Goal: Information Seeking & Learning: Understand process/instructions

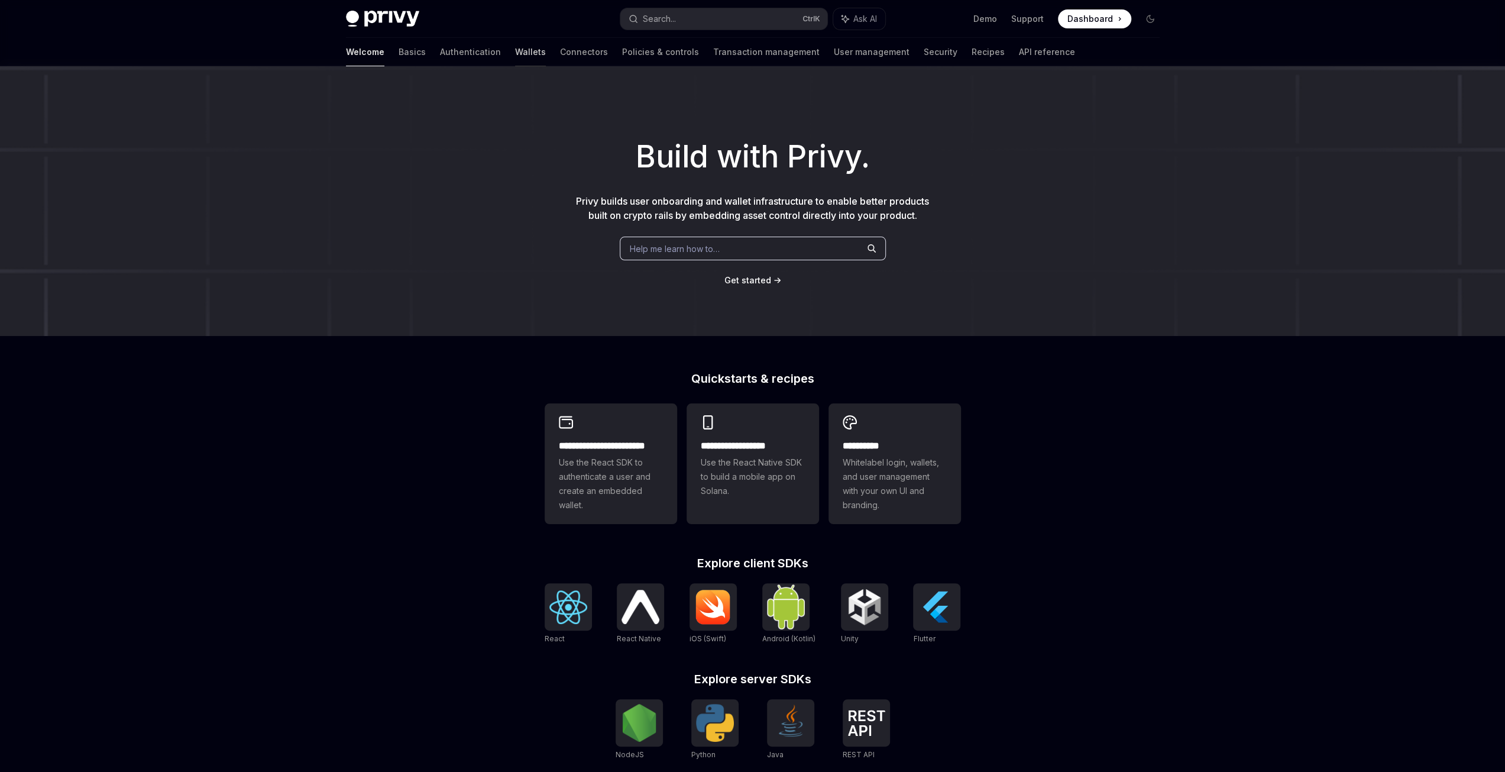
click at [515, 56] on link "Wallets" at bounding box center [530, 52] width 31 height 28
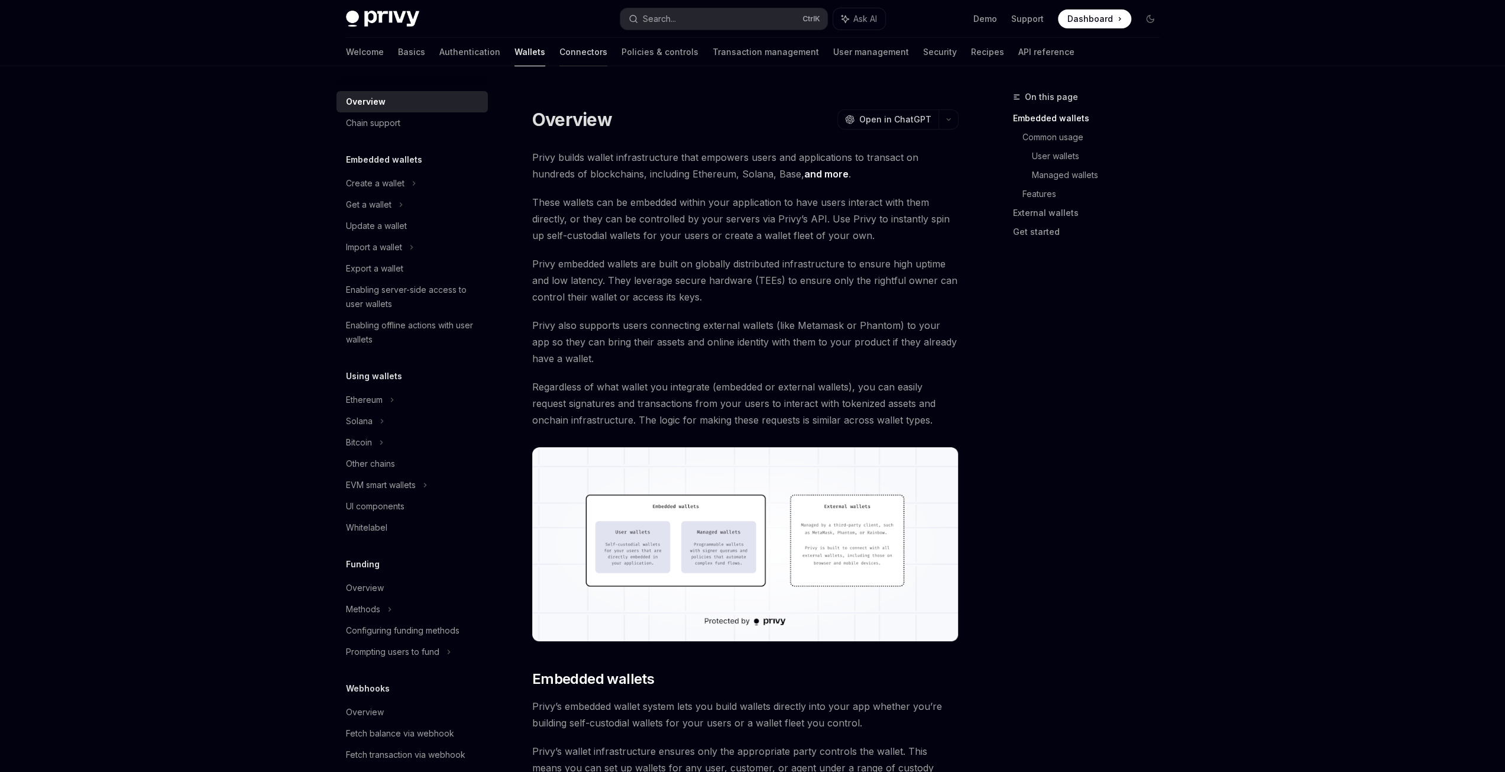
click at [560, 55] on link "Connectors" at bounding box center [584, 52] width 48 height 28
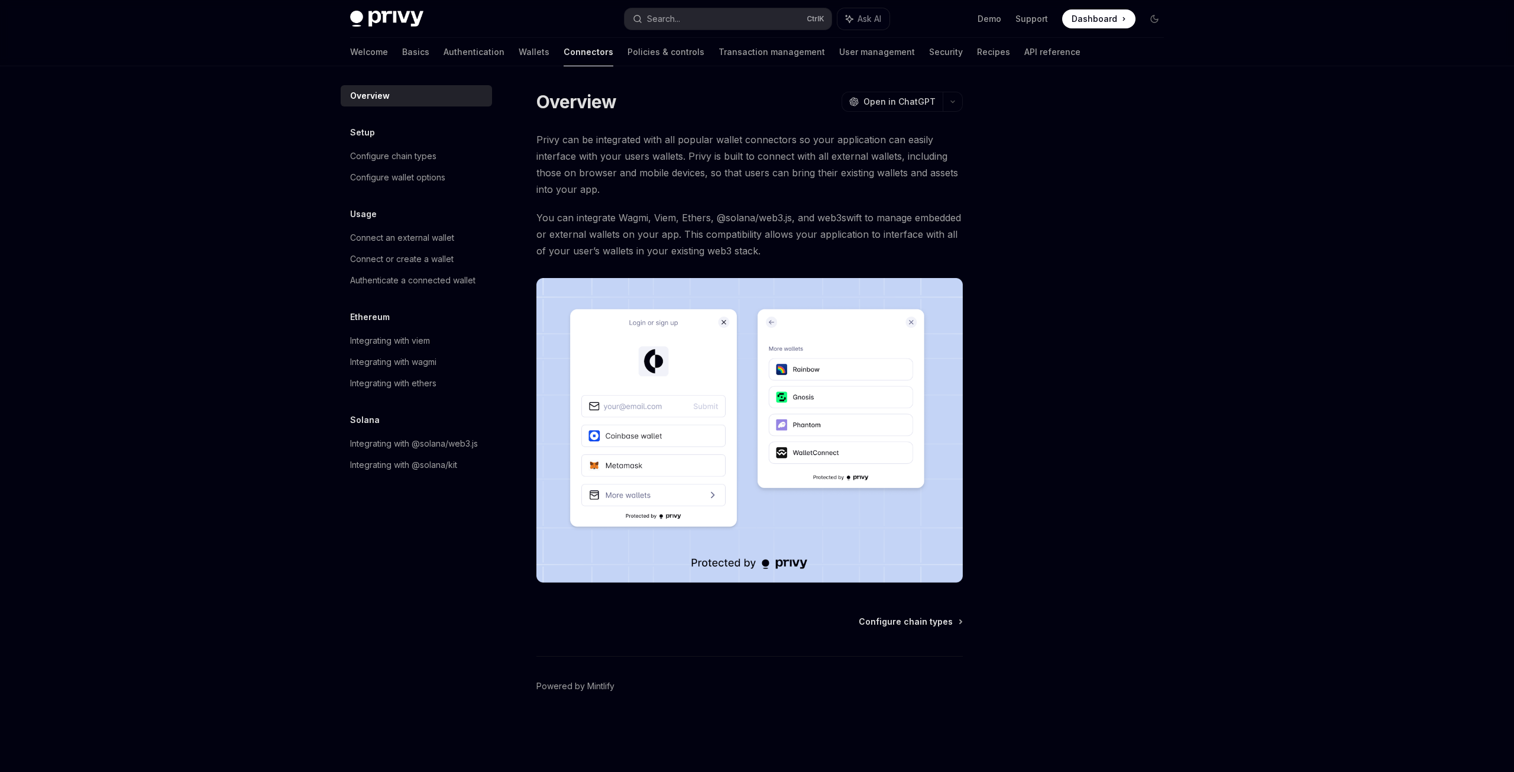
click at [622, 213] on span "You can integrate Wagmi, Viem, Ethers, @solana/web3.js, and web3swift to manage…" at bounding box center [749, 234] width 426 height 50
click at [457, 51] on div "Welcome Basics Authentication Wallets Connectors Policies & controls Transactio…" at bounding box center [715, 52] width 730 height 28
click at [519, 51] on link "Wallets" at bounding box center [534, 52] width 31 height 28
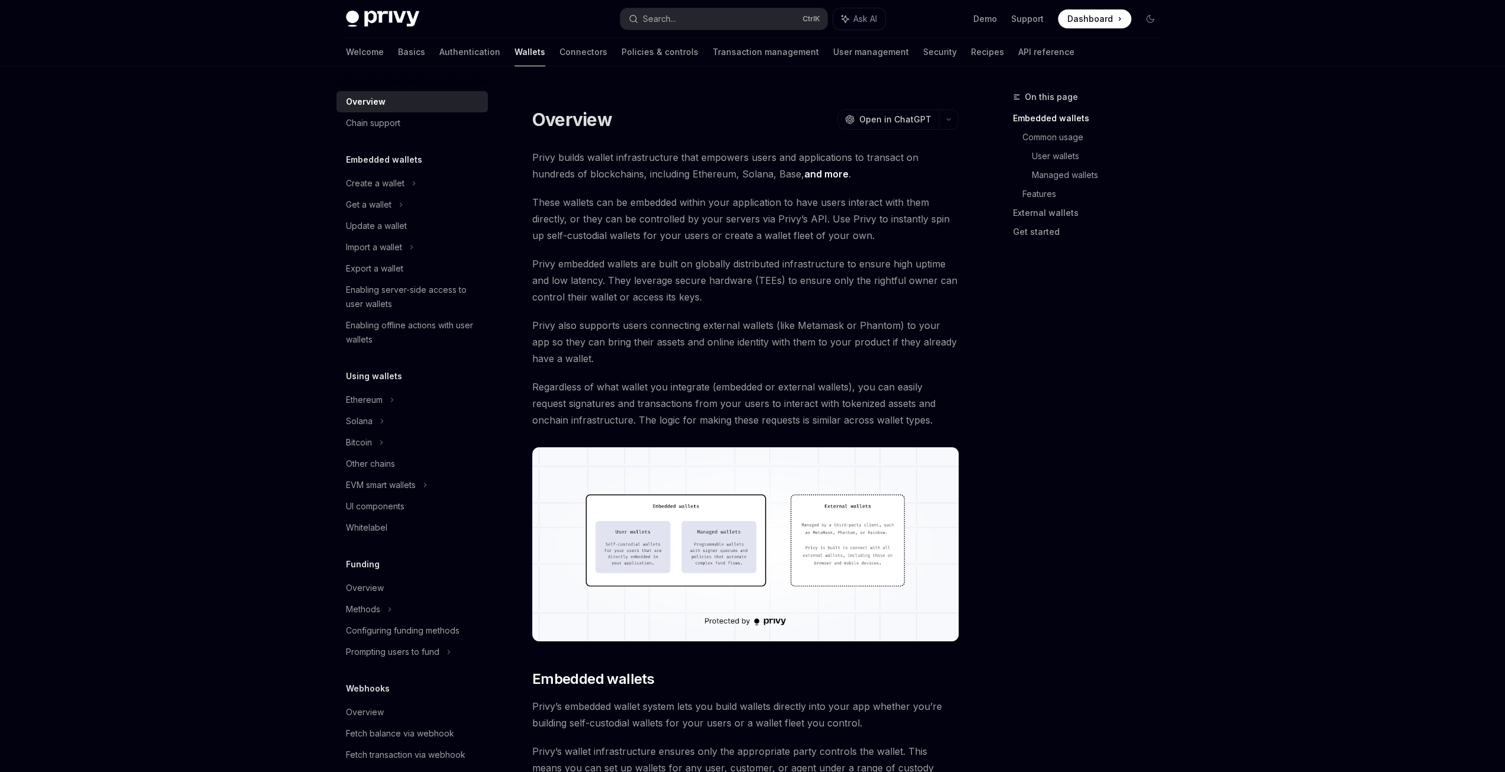
click at [667, 209] on span "These wallets can be embedded within your application to have users interact wi…" at bounding box center [745, 219] width 426 height 50
click at [785, 390] on span "Regardless of what wallet you integrate (embedded or external wallets), you can…" at bounding box center [745, 404] width 426 height 50
drag, startPoint x: 609, startPoint y: 283, endPoint x: 779, endPoint y: 287, distance: 170.4
click at [779, 287] on span "Privy embedded wallets are built on globally distributed infrastructure to ensu…" at bounding box center [745, 281] width 426 height 50
click at [933, 328] on span "Privy also supports users connecting external wallets (like Metamask or Phantom…" at bounding box center [745, 342] width 426 height 50
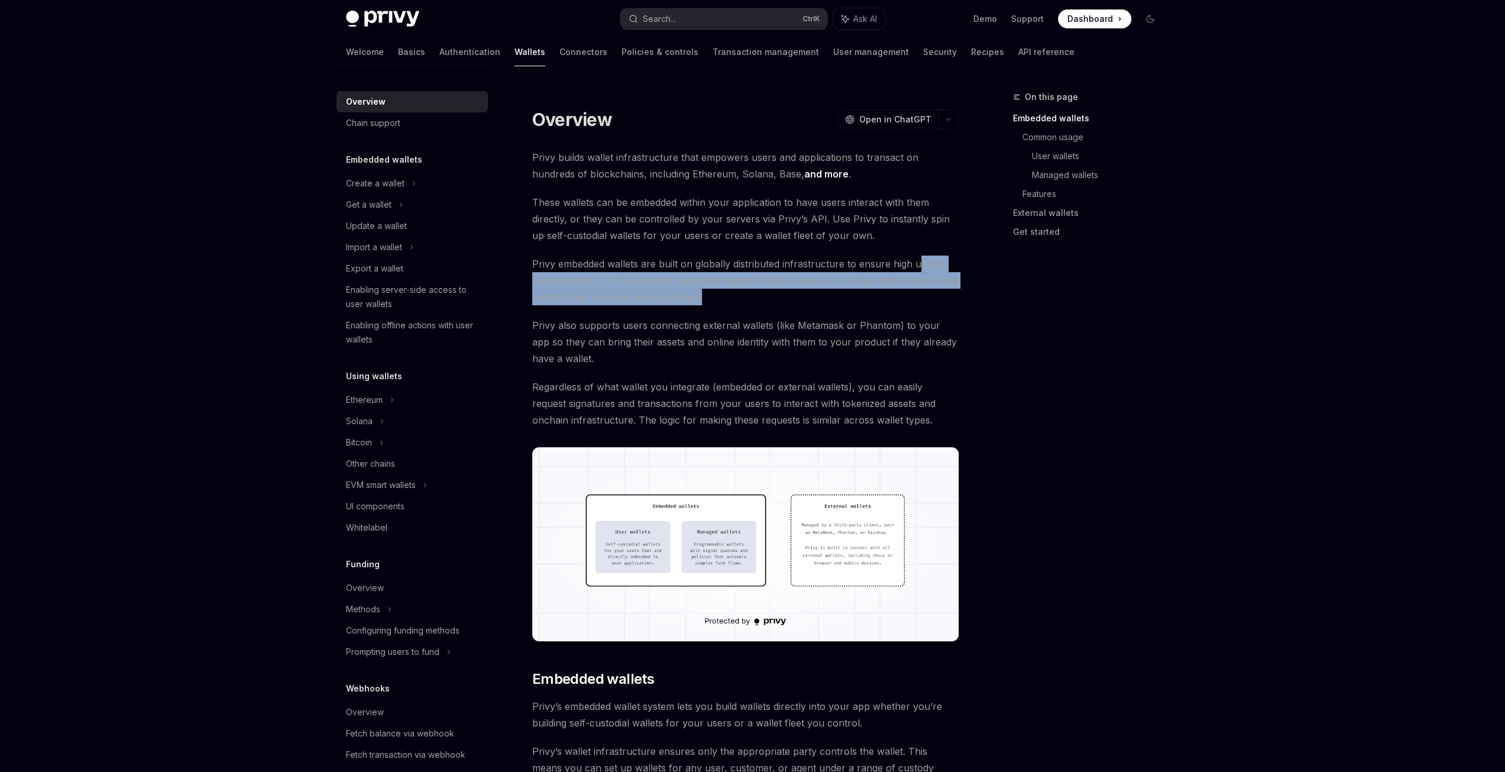
drag, startPoint x: 920, startPoint y: 302, endPoint x: 920, endPoint y: 249, distance: 53.2
click at [918, 240] on div at bounding box center [918, 240] width 0 height 0
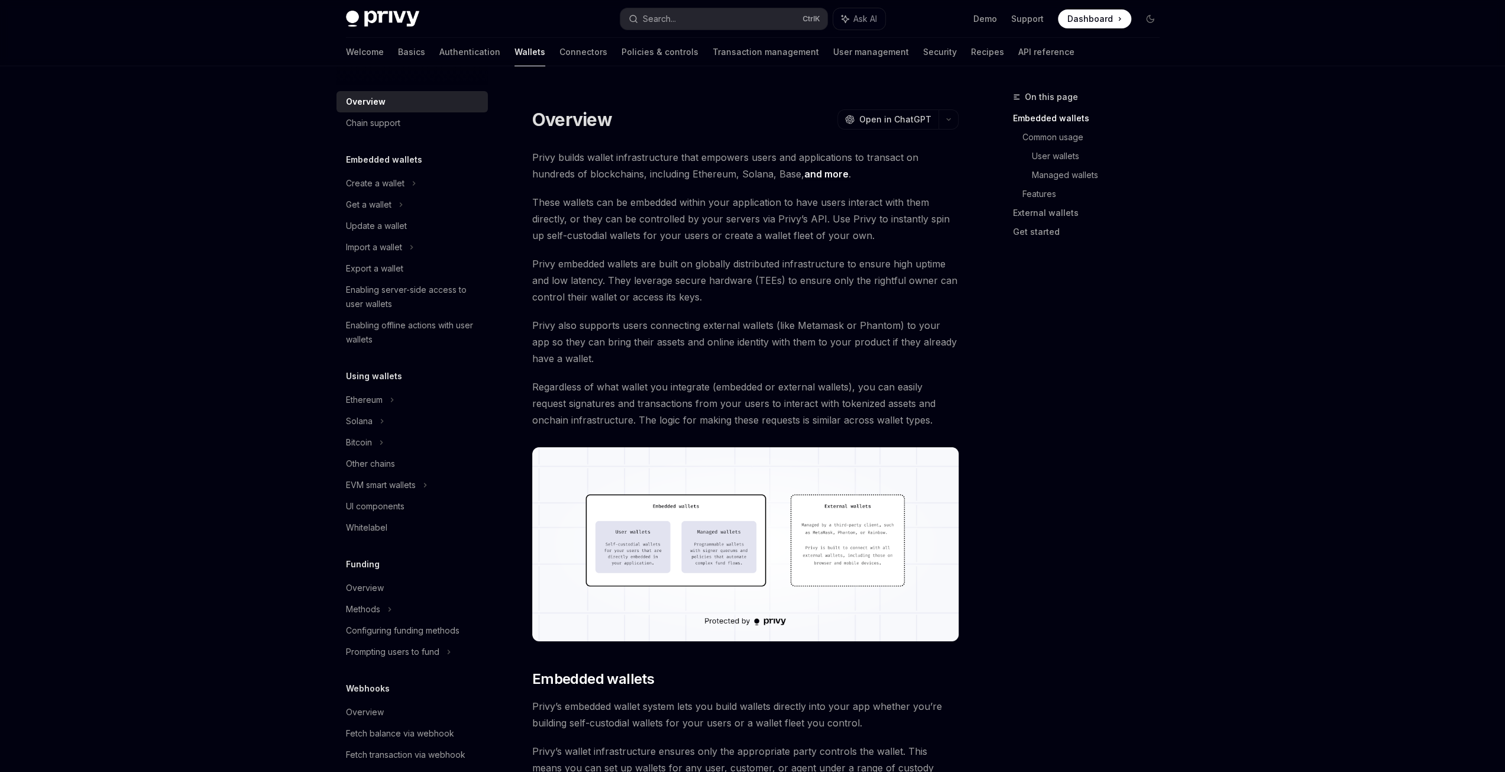
click at [843, 229] on span "These wallets can be embedded within your application to have users interact wi…" at bounding box center [745, 219] width 426 height 50
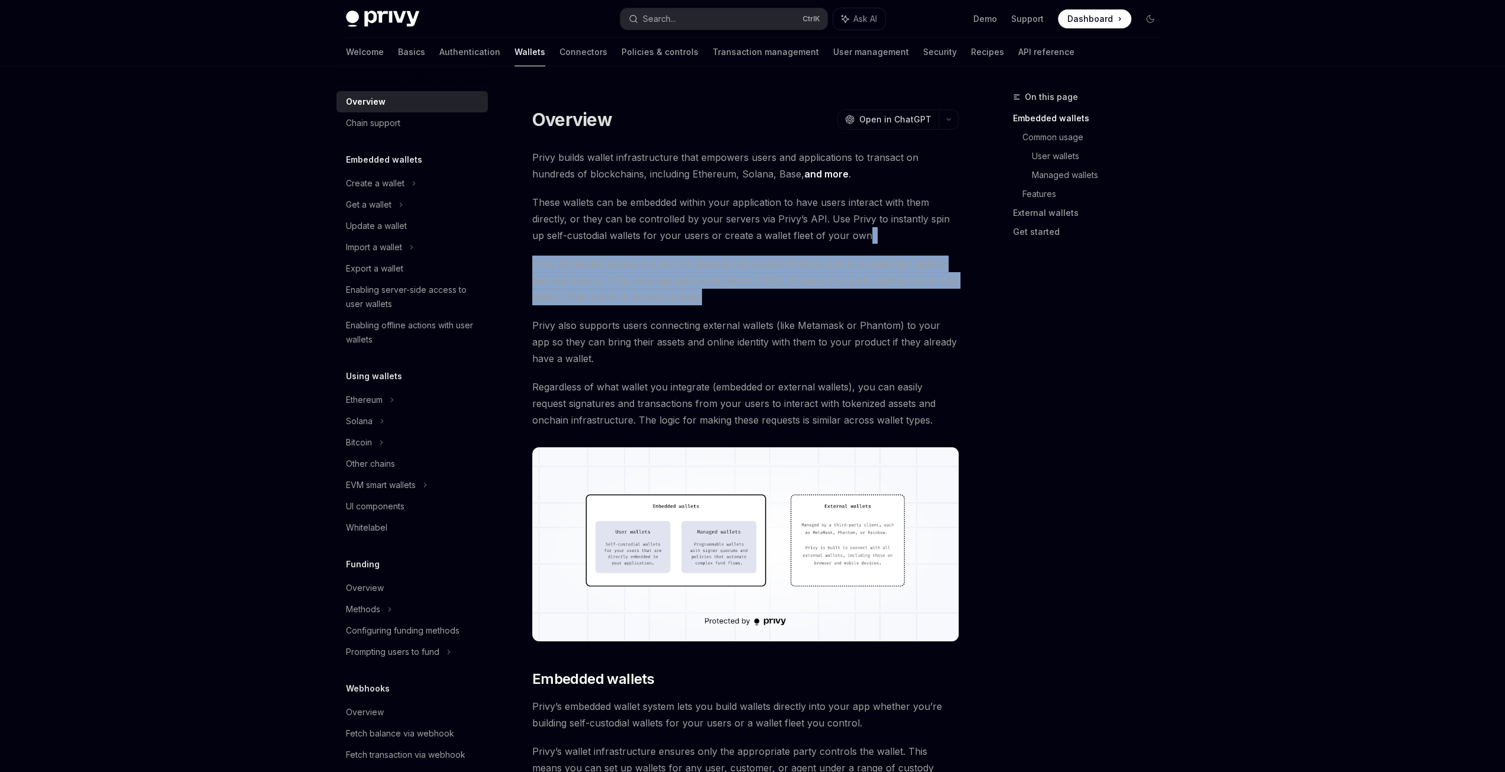
drag, startPoint x: 860, startPoint y: 240, endPoint x: 943, endPoint y: 295, distance: 99.7
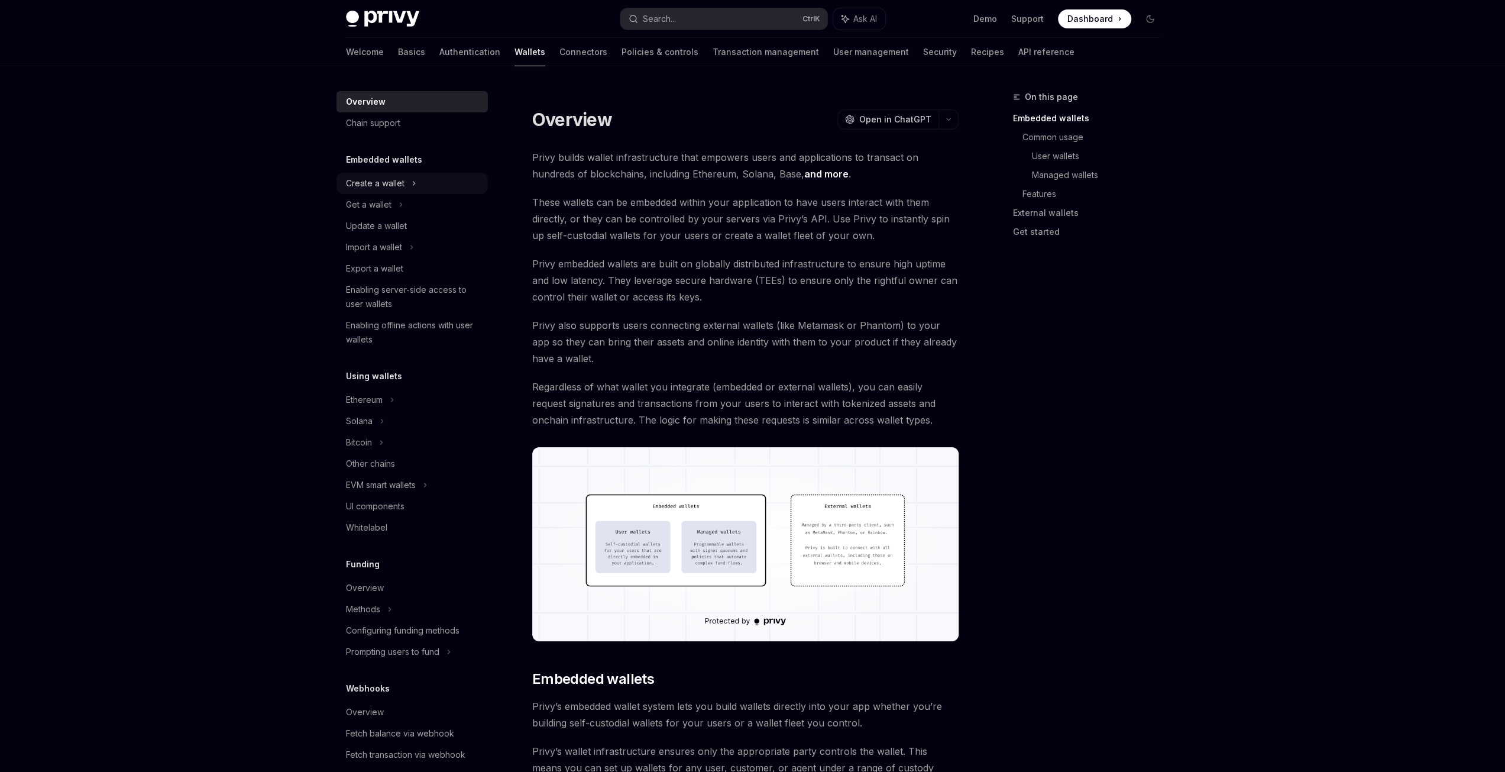
click at [389, 184] on div "Create a wallet" at bounding box center [375, 183] width 59 height 14
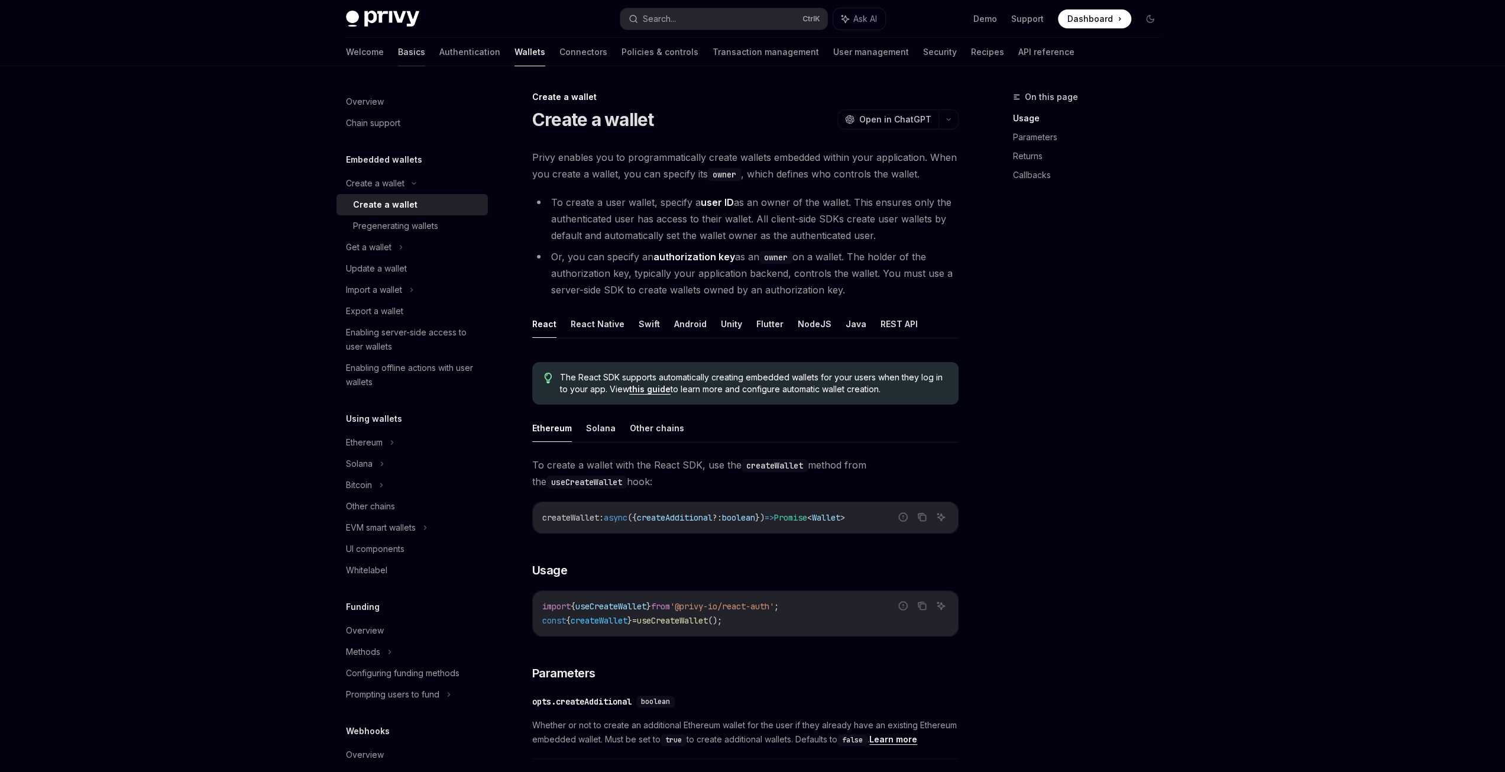
click at [398, 56] on link "Basics" at bounding box center [411, 52] width 27 height 28
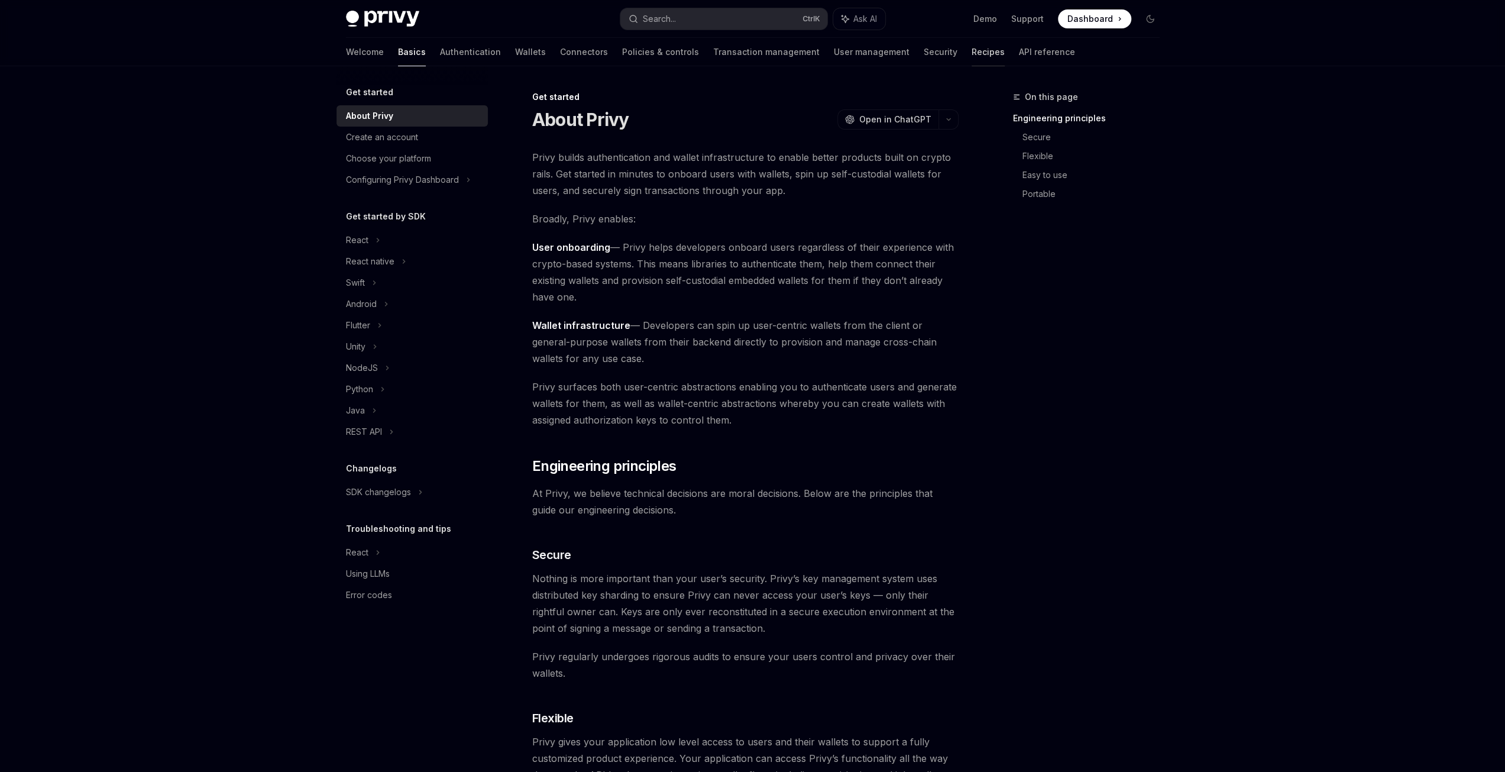
click at [972, 49] on link "Recipes" at bounding box center [988, 52] width 33 height 28
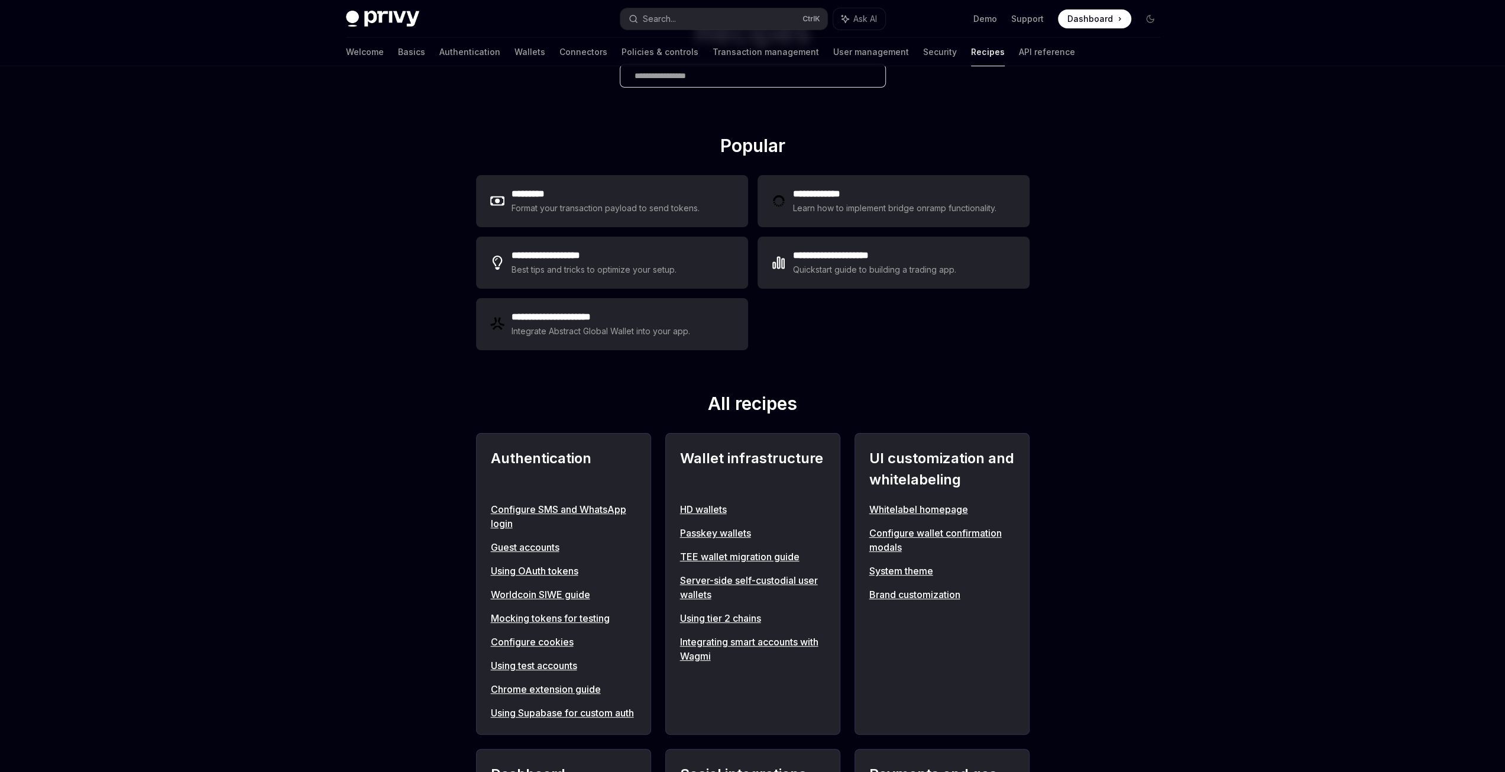
scroll to position [177, 0]
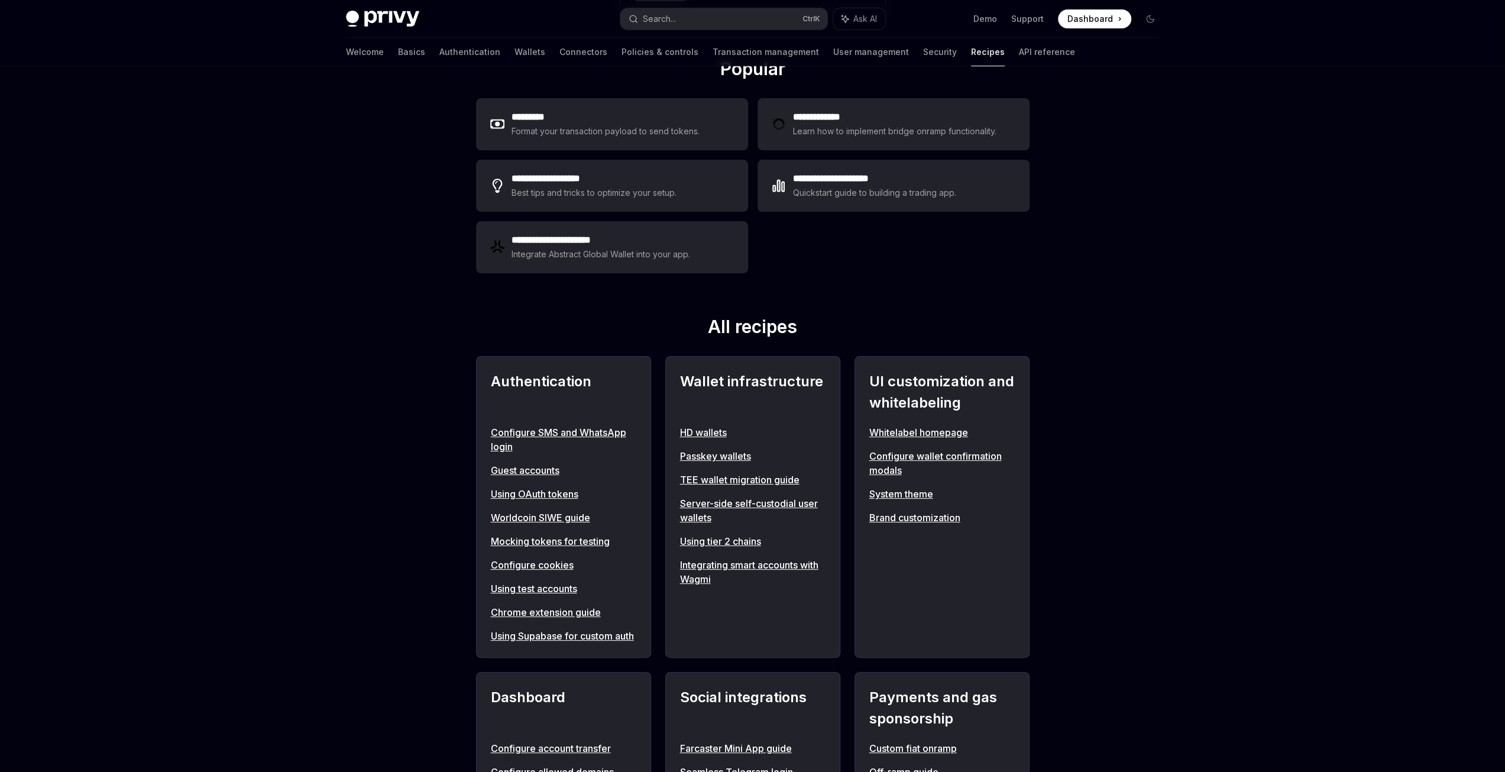
click at [705, 475] on link "TEE wallet migration guide" at bounding box center [753, 480] width 146 height 14
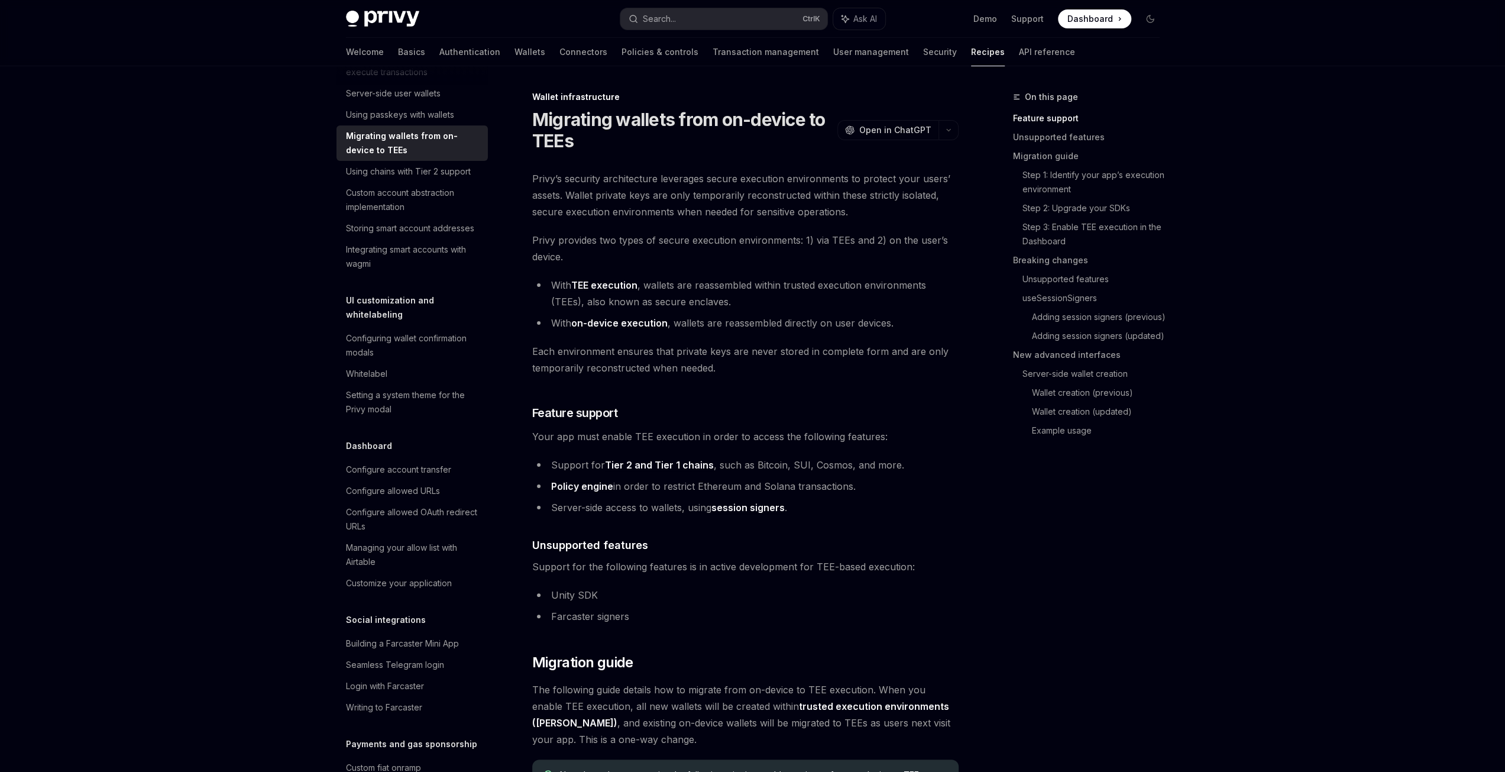
scroll to position [414, 0]
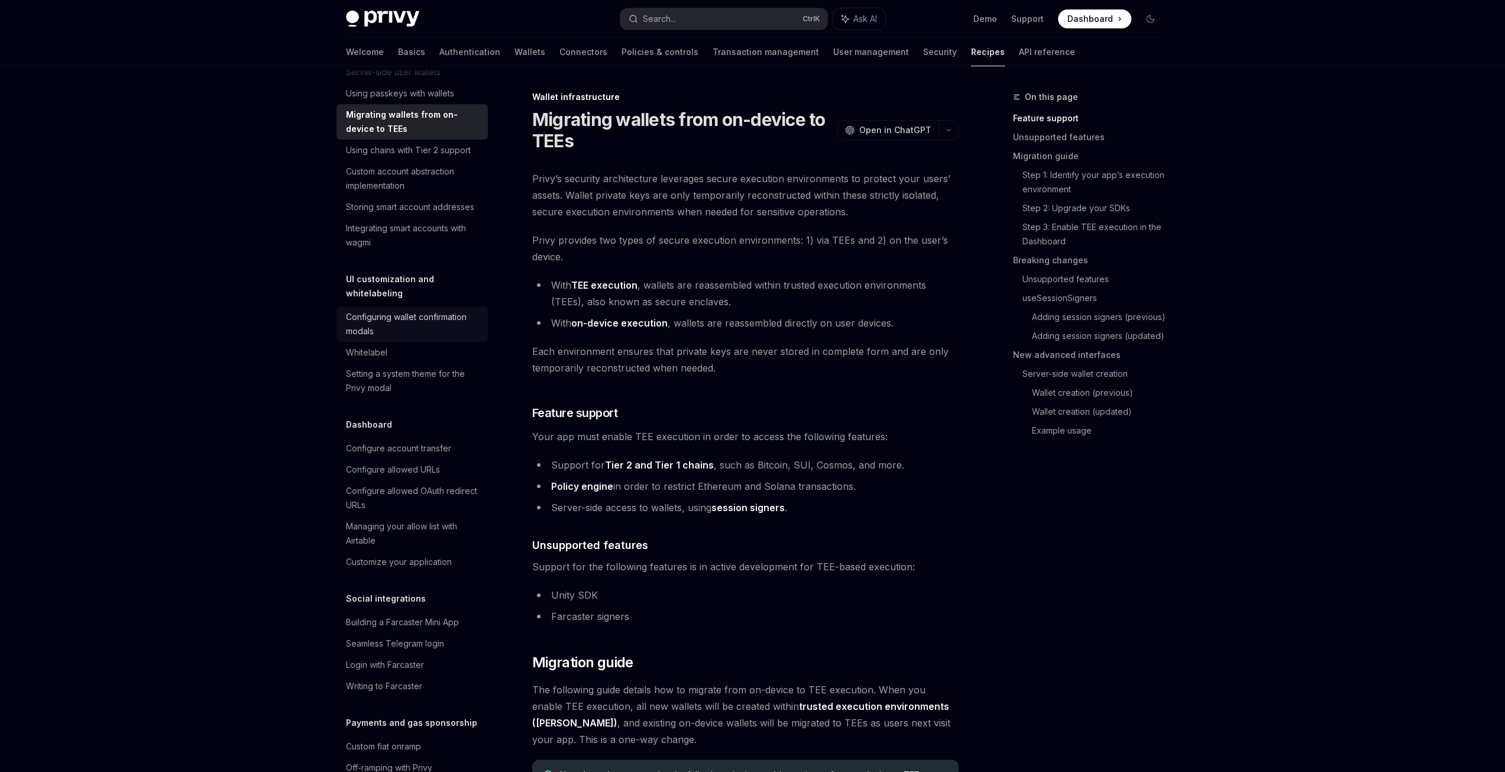
click at [401, 338] on div "Configuring wallet confirmation modals" at bounding box center [413, 324] width 135 height 28
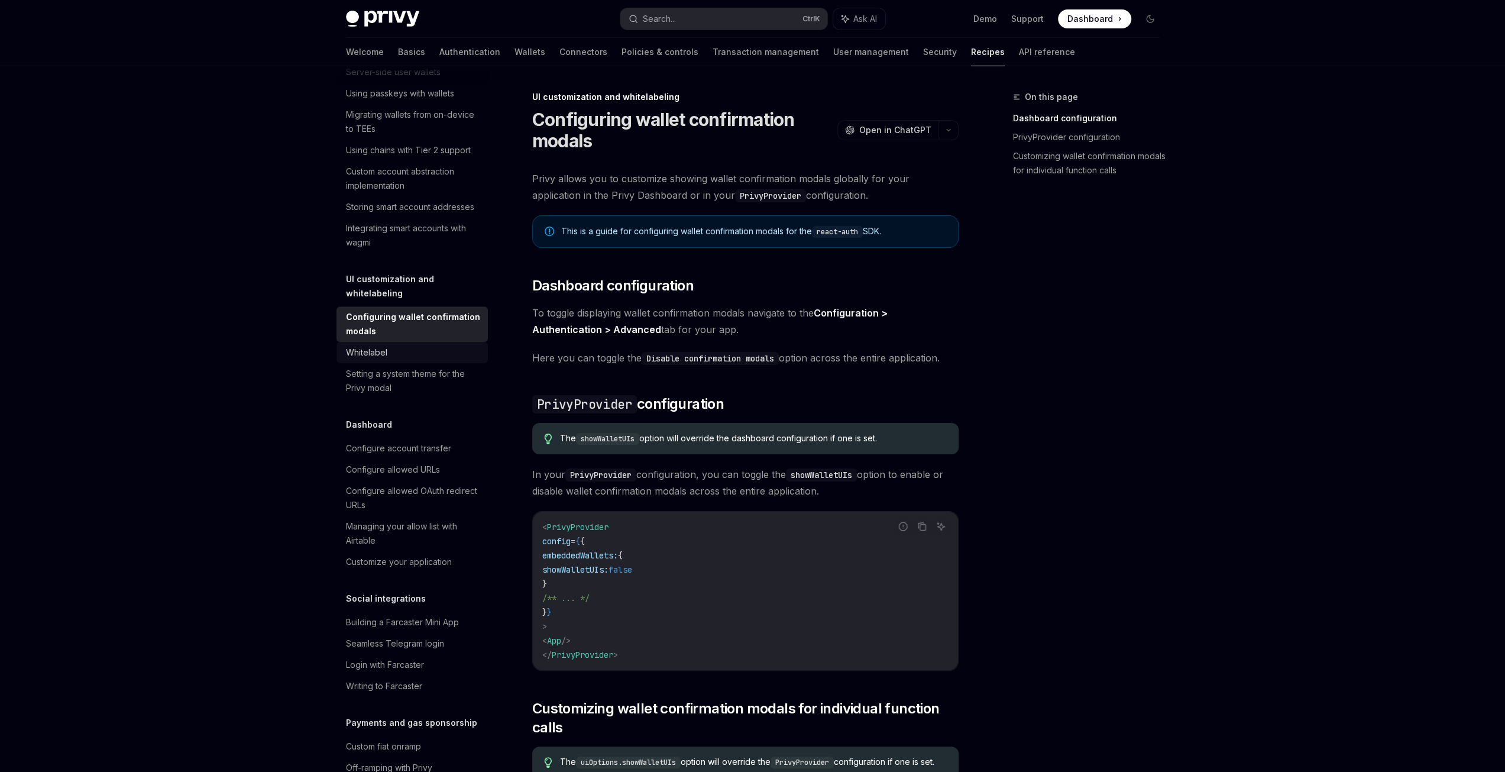
click at [427, 360] on div "Whitelabel" at bounding box center [413, 352] width 135 height 14
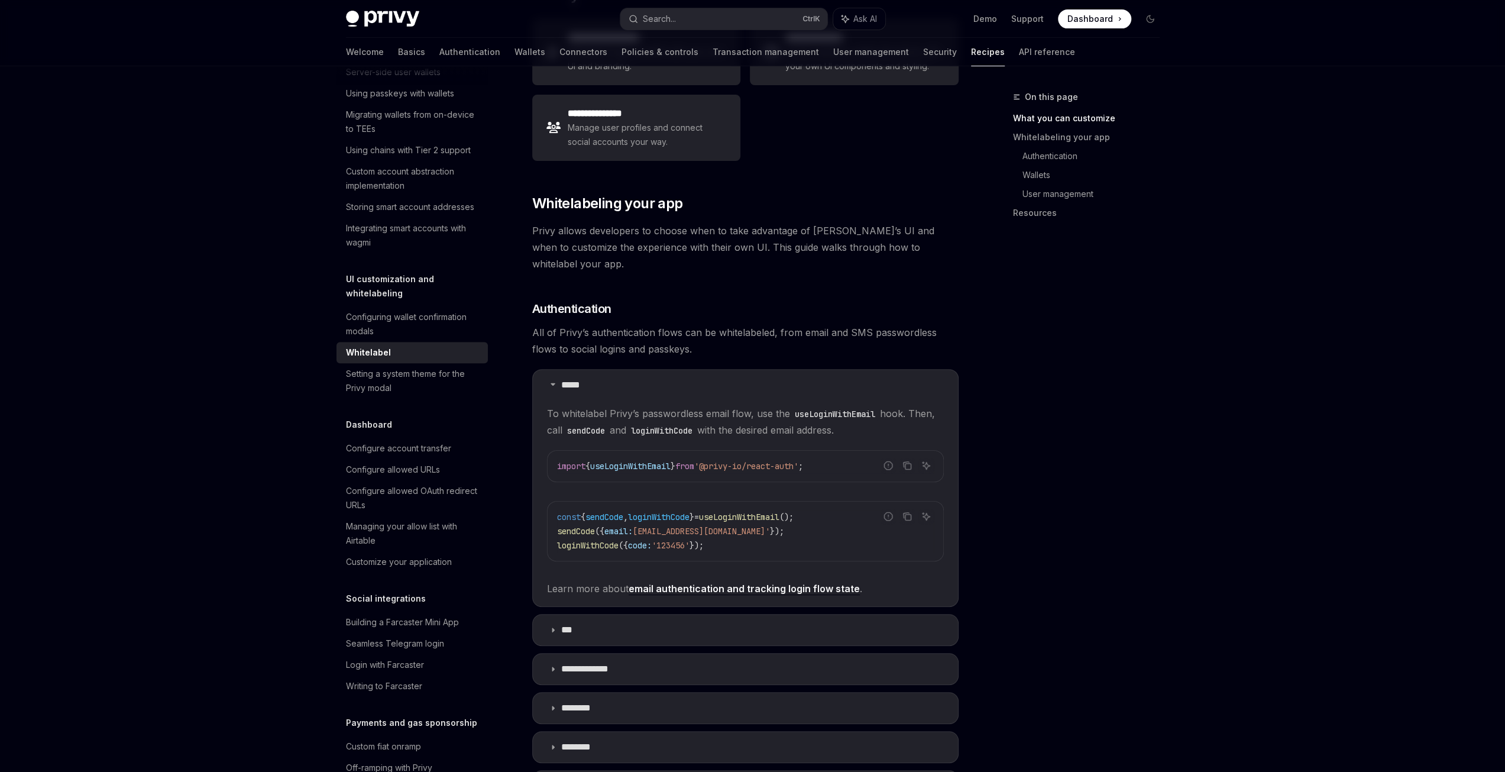
scroll to position [591, 0]
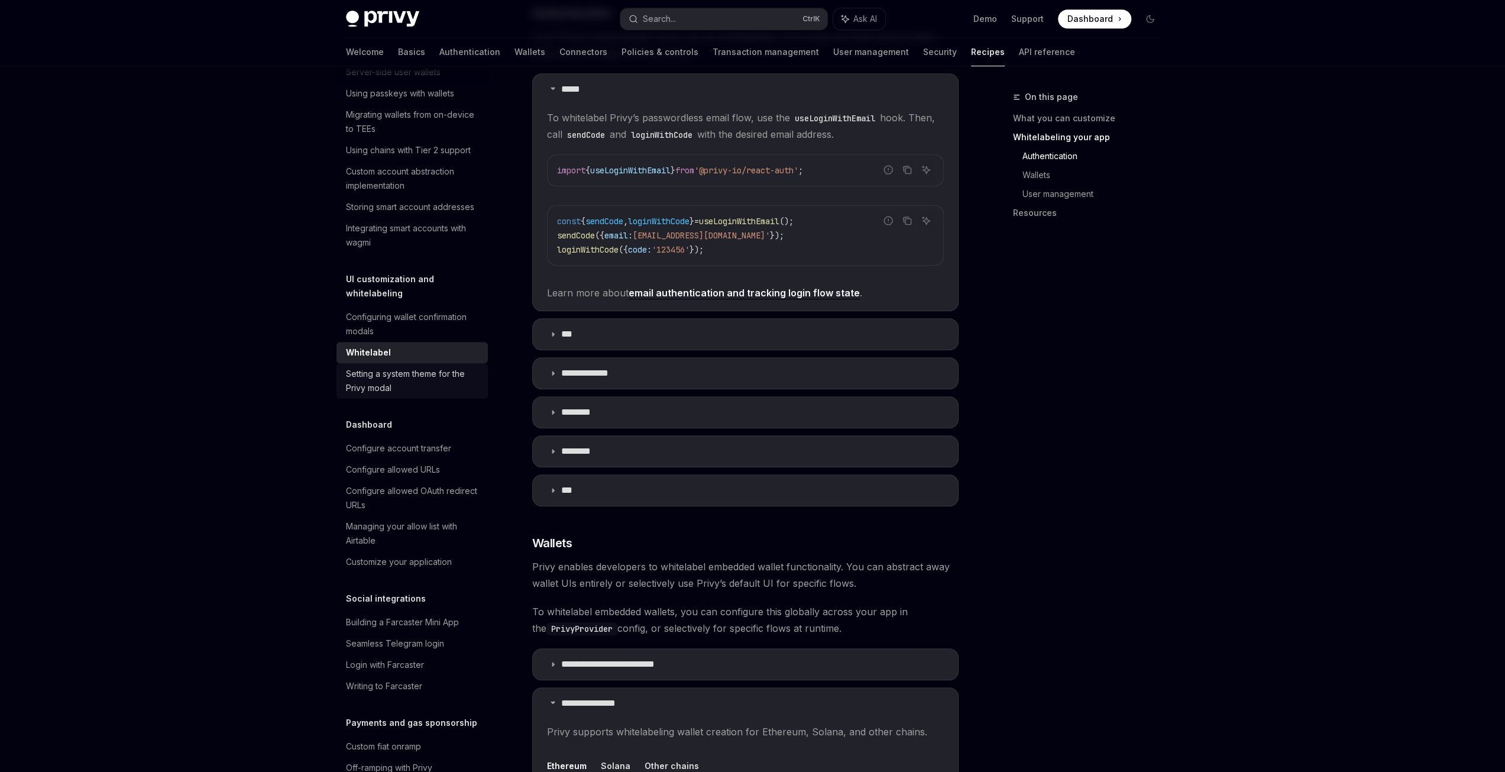
click at [419, 395] on div "Setting a system theme for the Privy modal" at bounding box center [413, 381] width 135 height 28
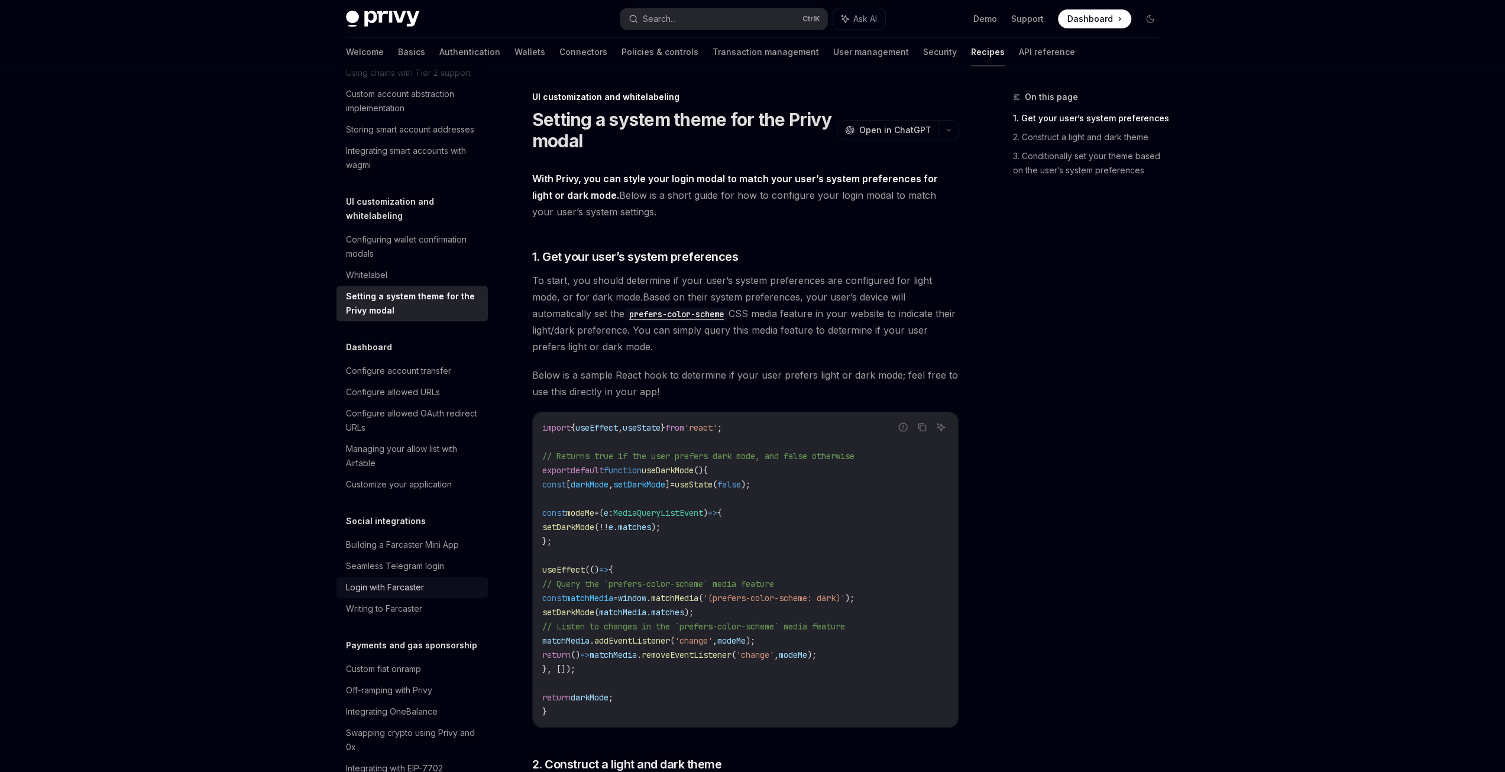
scroll to position [710, 0]
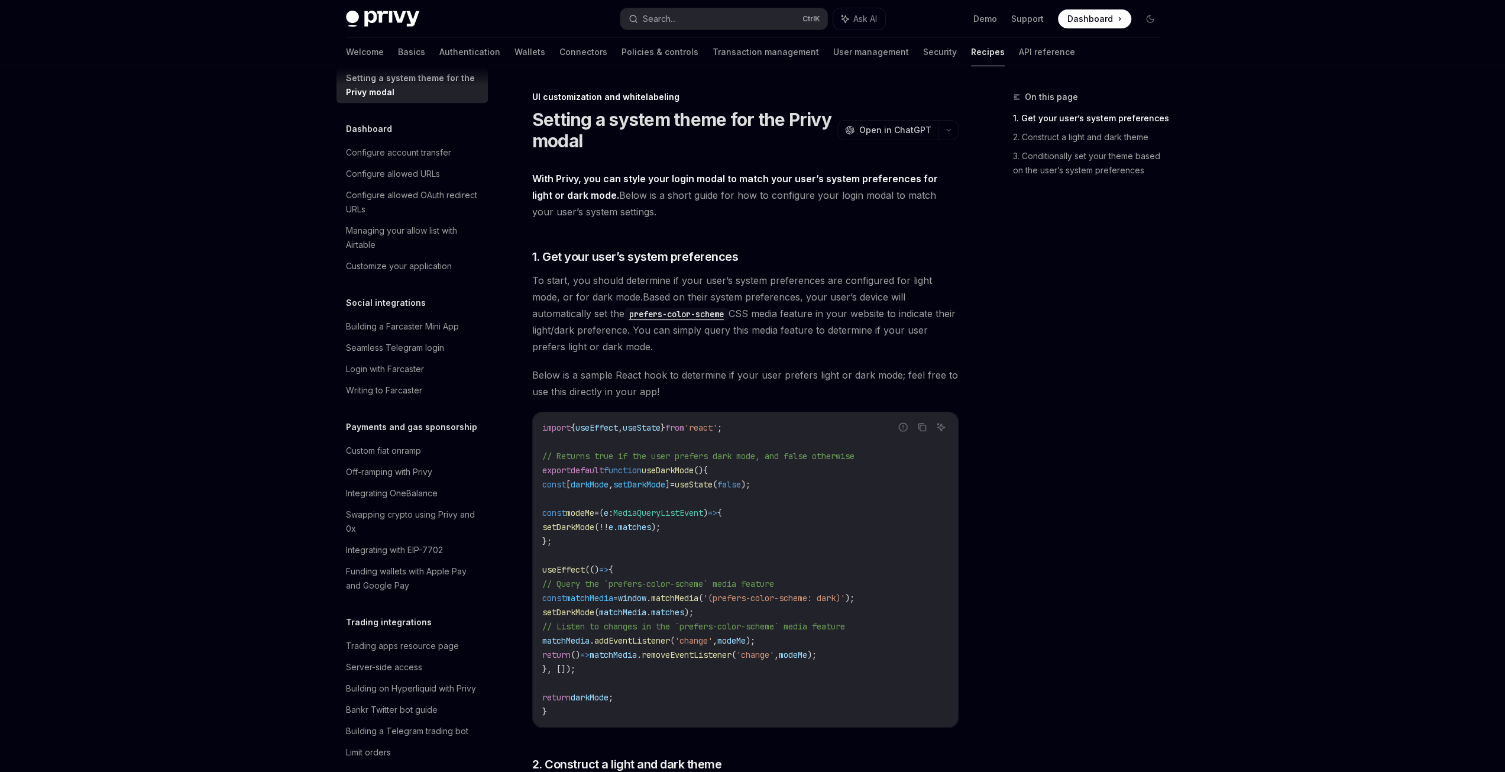
drag, startPoint x: 226, startPoint y: 442, endPoint x: 244, endPoint y: 193, distance: 249.1
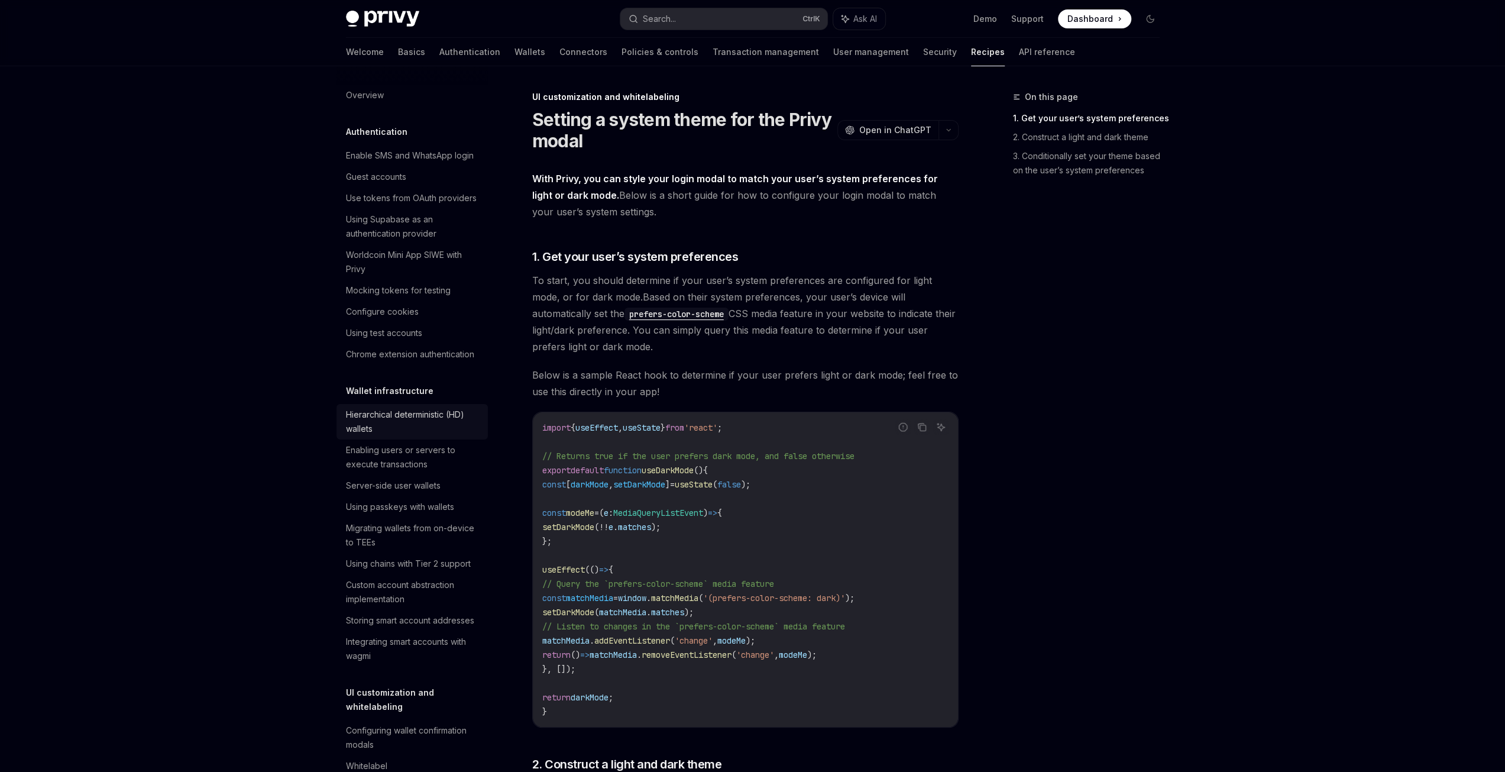
scroll to position [0, 0]
click at [373, 53] on div "Welcome Basics Authentication Wallets Connectors Policies & controls Transactio…" at bounding box center [710, 52] width 729 height 28
click at [398, 56] on link "Basics" at bounding box center [411, 52] width 27 height 28
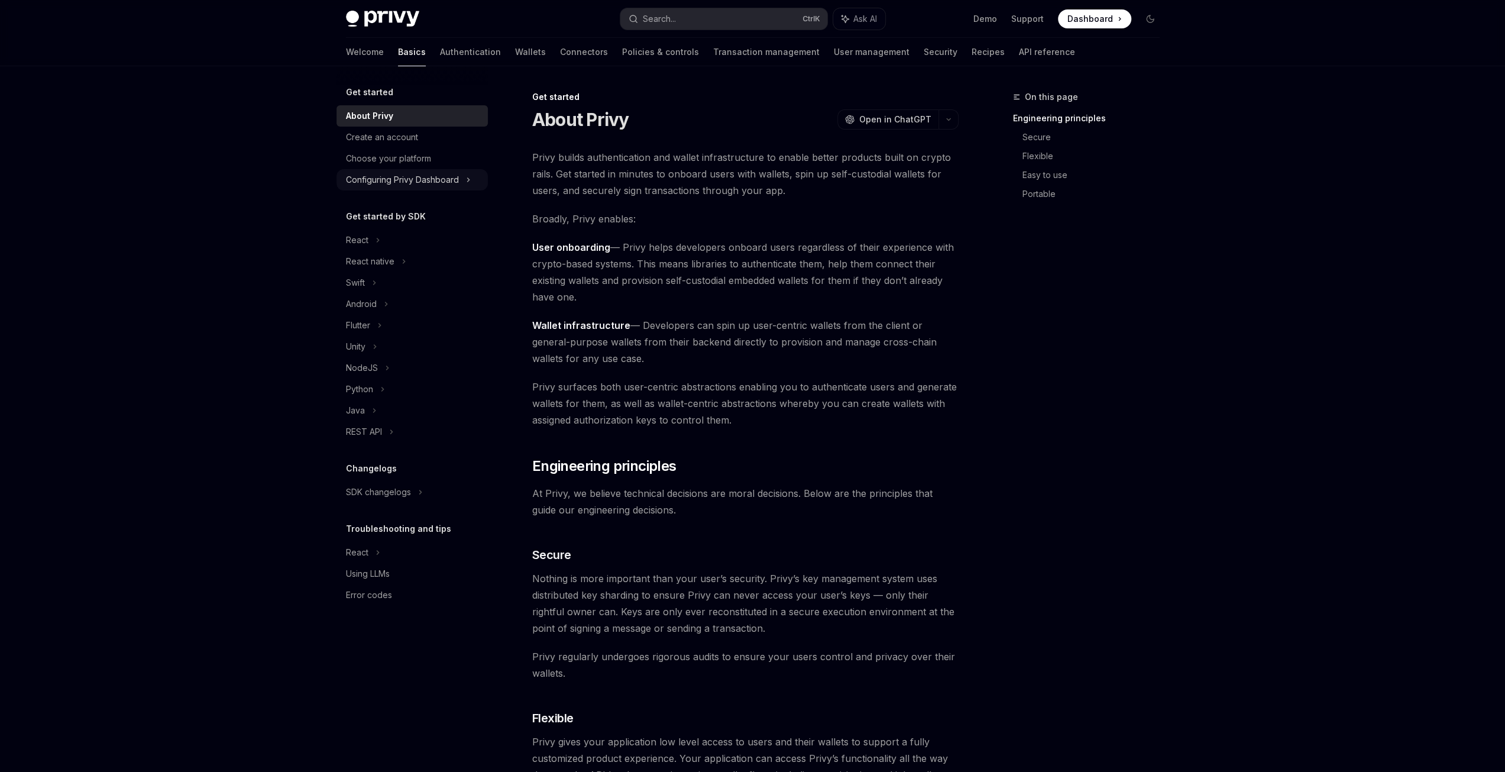
click at [452, 183] on div "Configuring Privy Dashboard" at bounding box center [402, 180] width 113 height 14
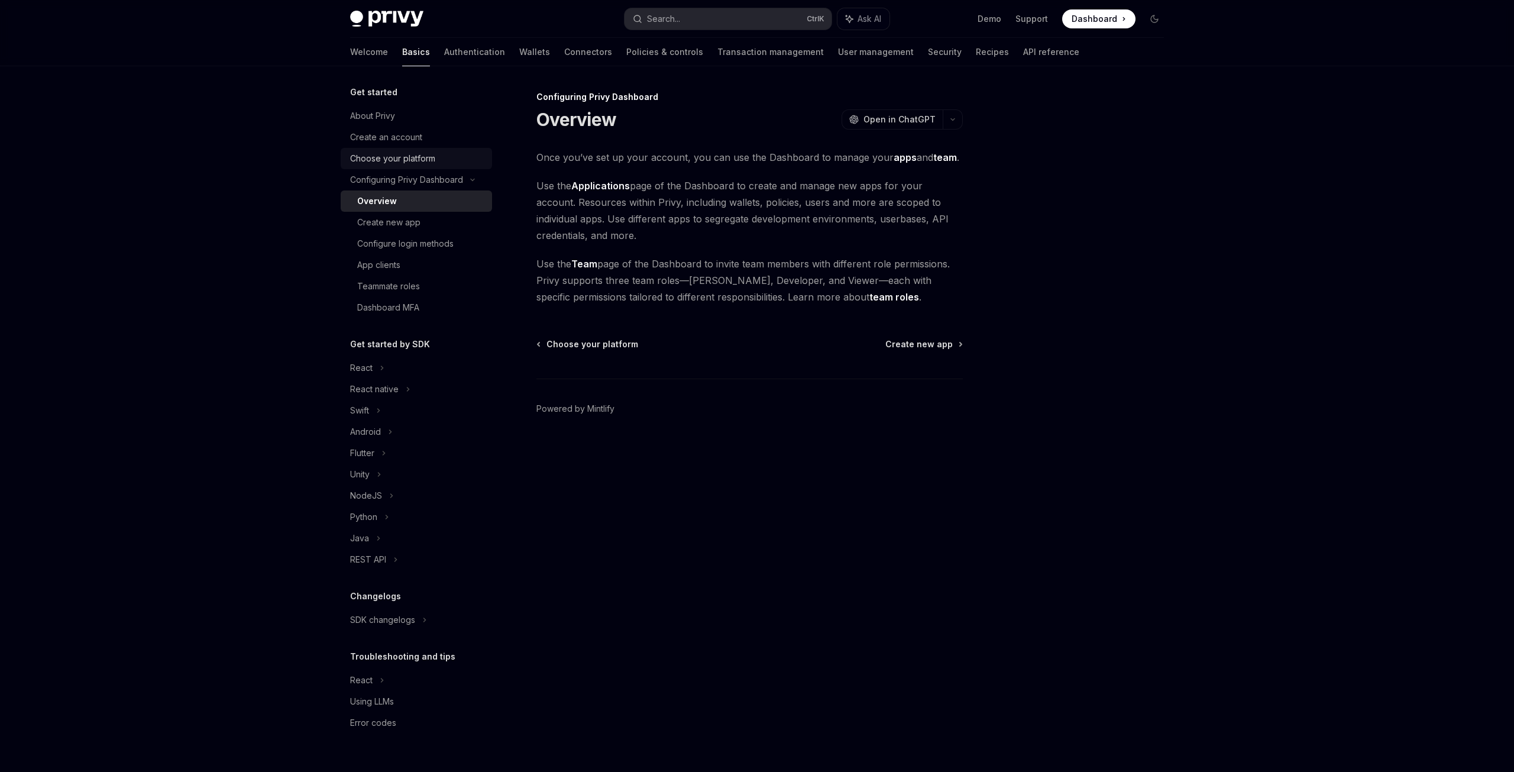
click at [402, 164] on div "Choose your platform" at bounding box center [392, 158] width 85 height 14
type textarea "*"
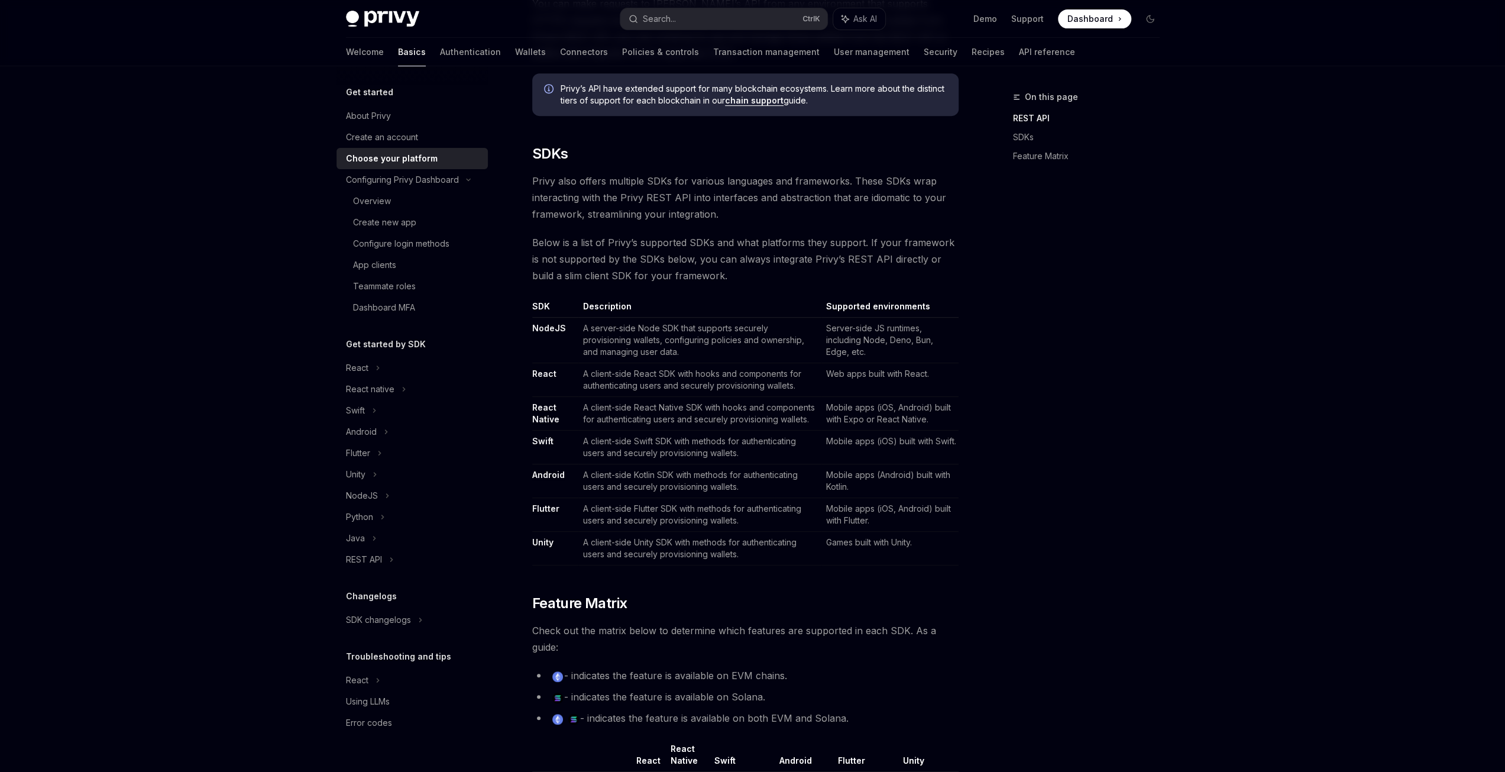
scroll to position [513, 0]
click at [981, 12] on ul "Demo Support Dashboard Dashboard" at bounding box center [1053, 18] width 158 height 19
click at [985, 25] on ul "Demo Support Dashboard Dashboard" at bounding box center [1053, 18] width 158 height 19
click at [988, 21] on link "Demo" at bounding box center [986, 19] width 24 height 12
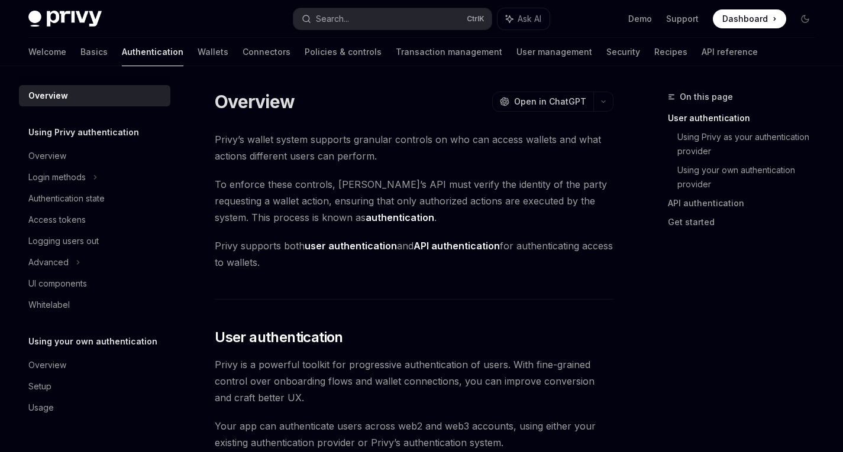
type textarea "*"
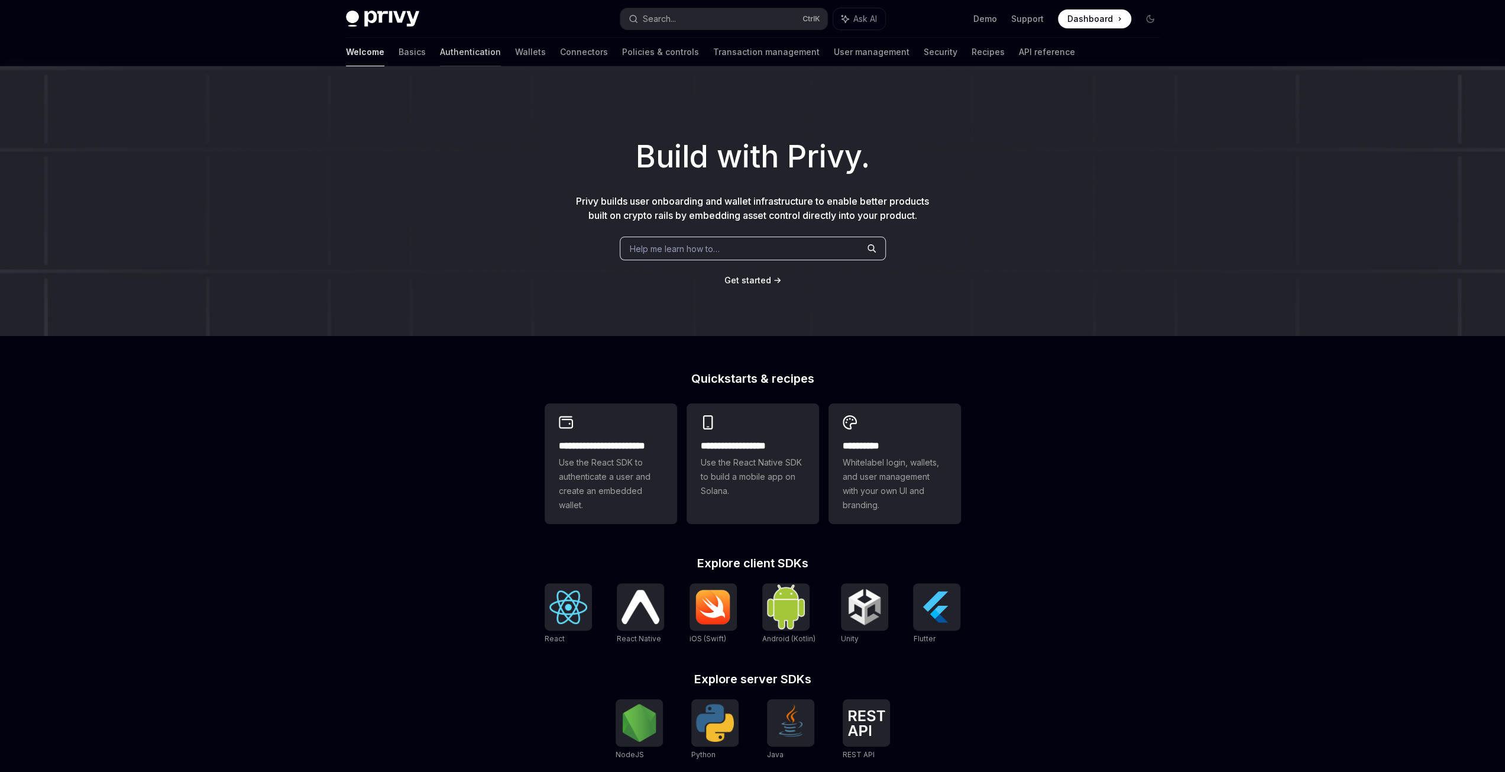
click at [440, 55] on link "Authentication" at bounding box center [470, 52] width 61 height 28
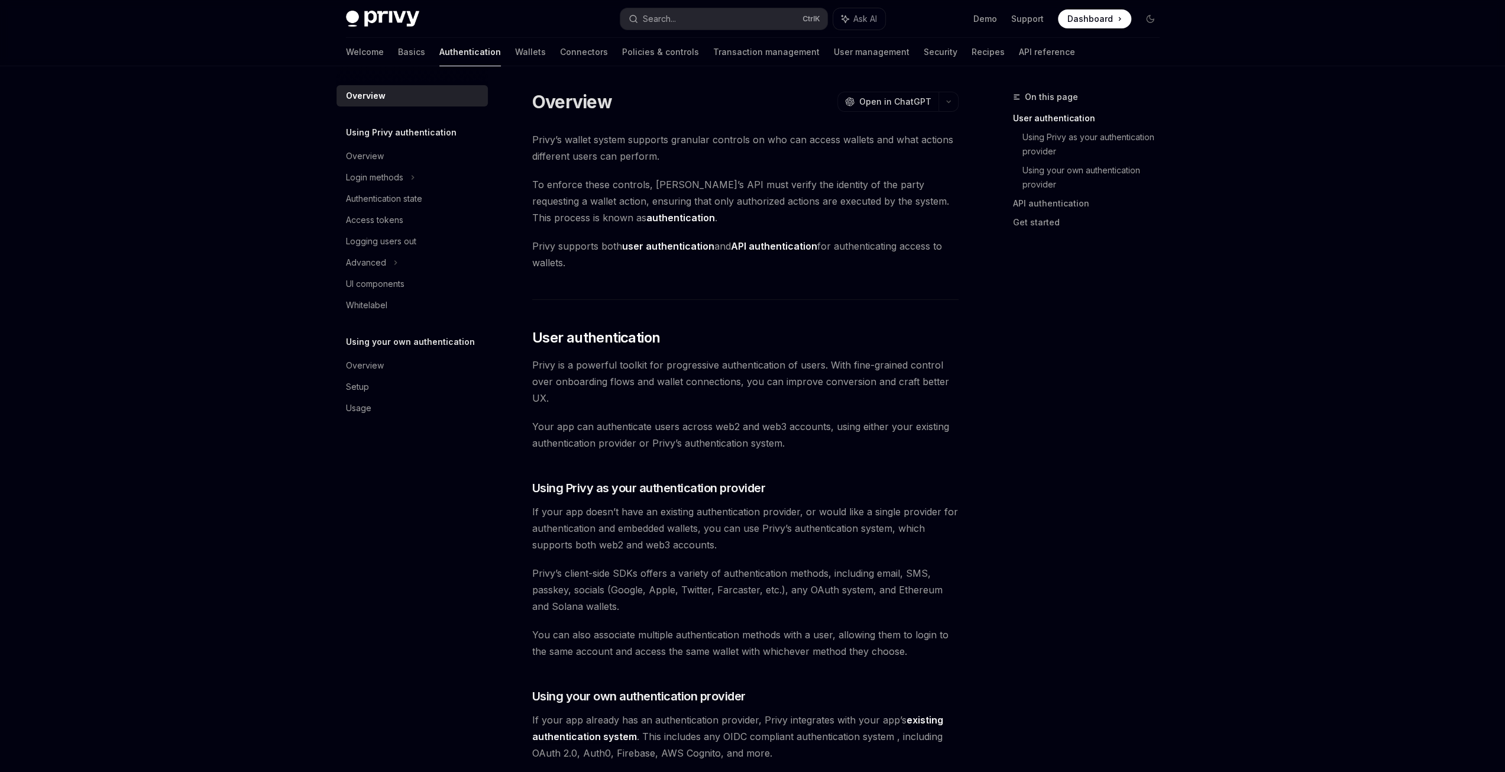
click at [455, 56] on div "Welcome Basics Authentication Wallets Connectors Policies & controls Transactio…" at bounding box center [710, 52] width 729 height 28
click at [515, 53] on link "Wallets" at bounding box center [530, 52] width 31 height 28
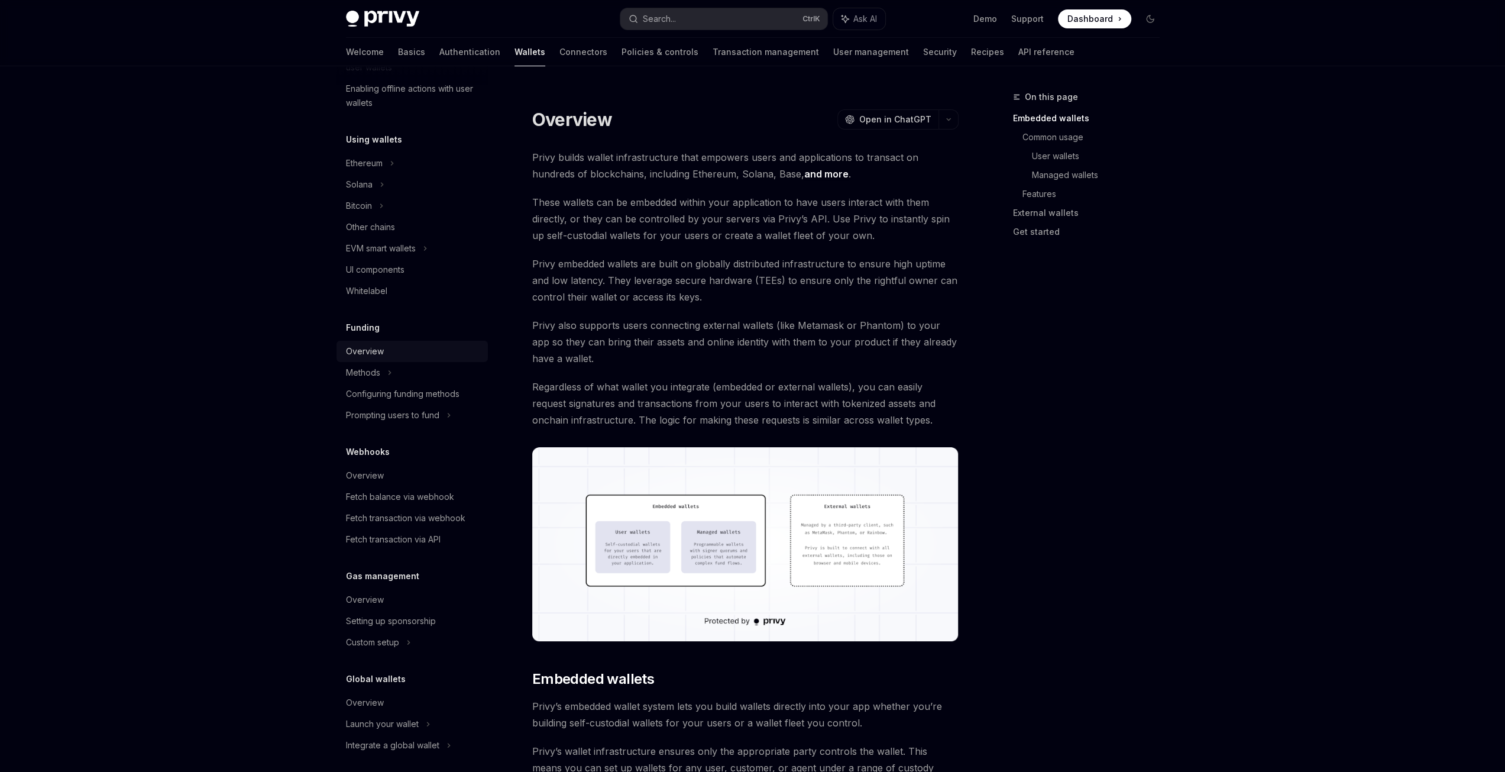
scroll to position [244, 0]
click at [382, 689] on div "Overview" at bounding box center [365, 695] width 38 height 14
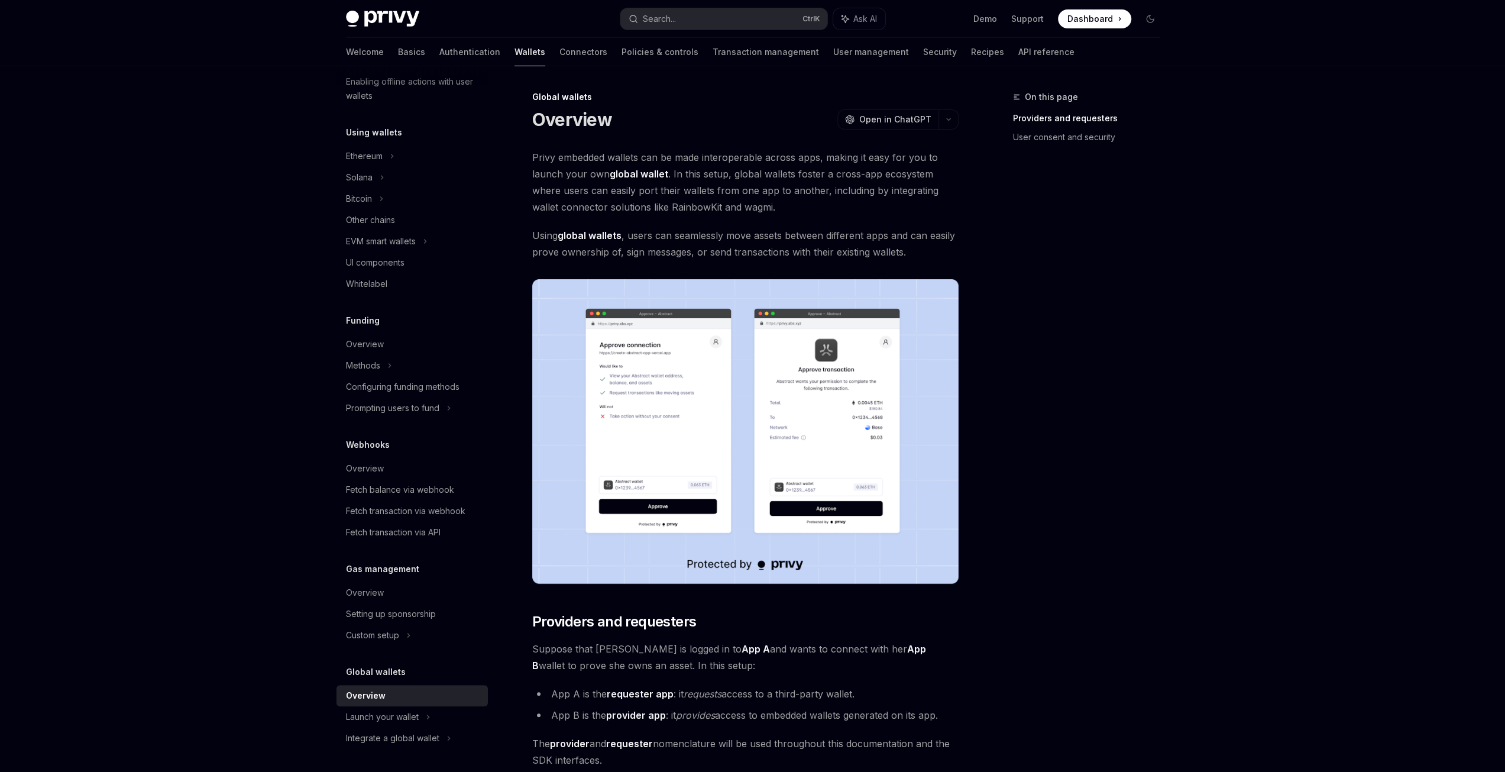
click at [822, 180] on span "Privy embedded wallets can be made interoperable across apps, making it easy fo…" at bounding box center [745, 182] width 426 height 66
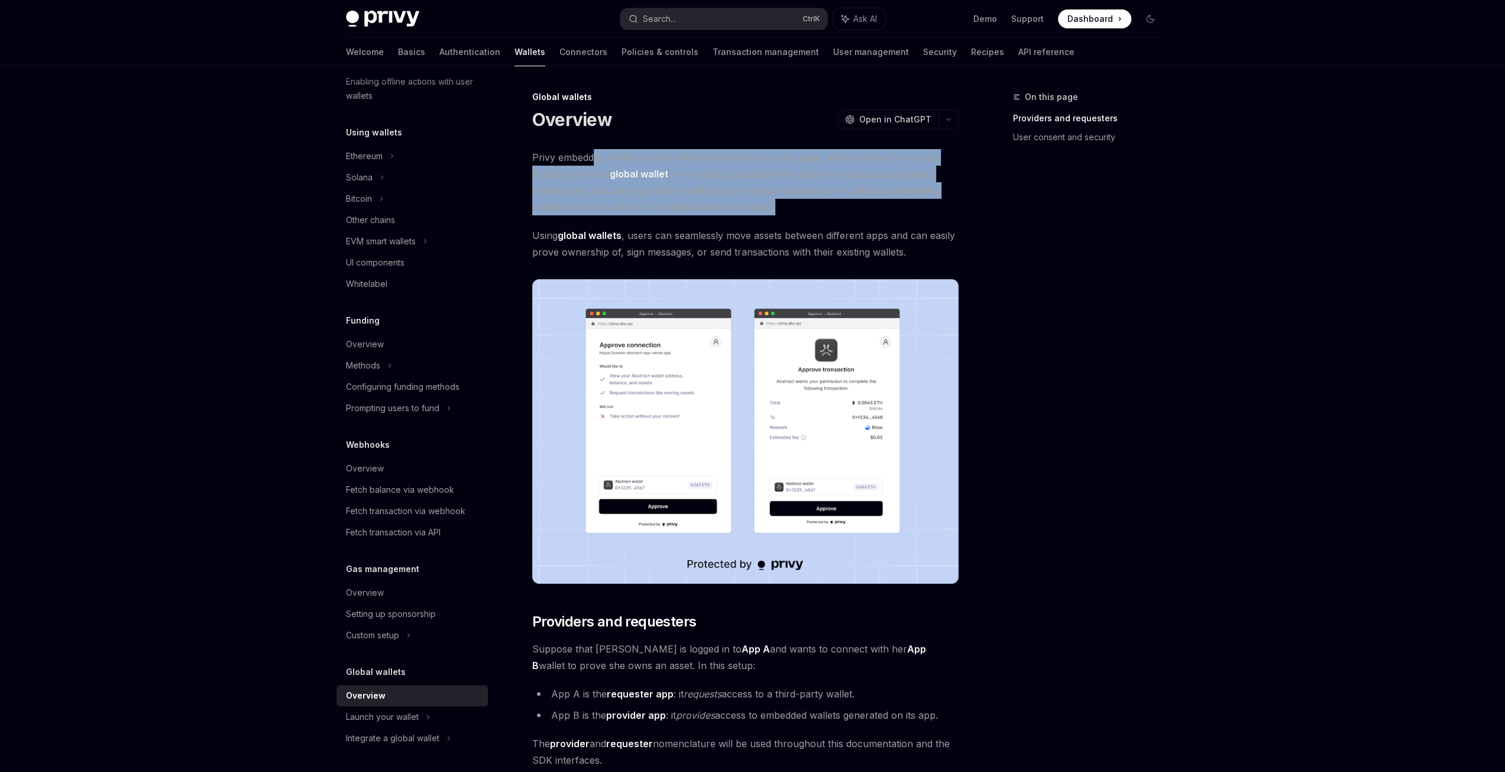
drag, startPoint x: 595, startPoint y: 143, endPoint x: 797, endPoint y: 201, distance: 210.4
click at [865, 196] on span "Privy embedded wallets can be made interoperable across apps, making it easy fo…" at bounding box center [745, 182] width 426 height 66
drag, startPoint x: 756, startPoint y: 196, endPoint x: 539, endPoint y: 156, distance: 220.8
click at [539, 156] on span "Privy embedded wallets can be made interoperable across apps, making it easy fo…" at bounding box center [745, 182] width 426 height 66
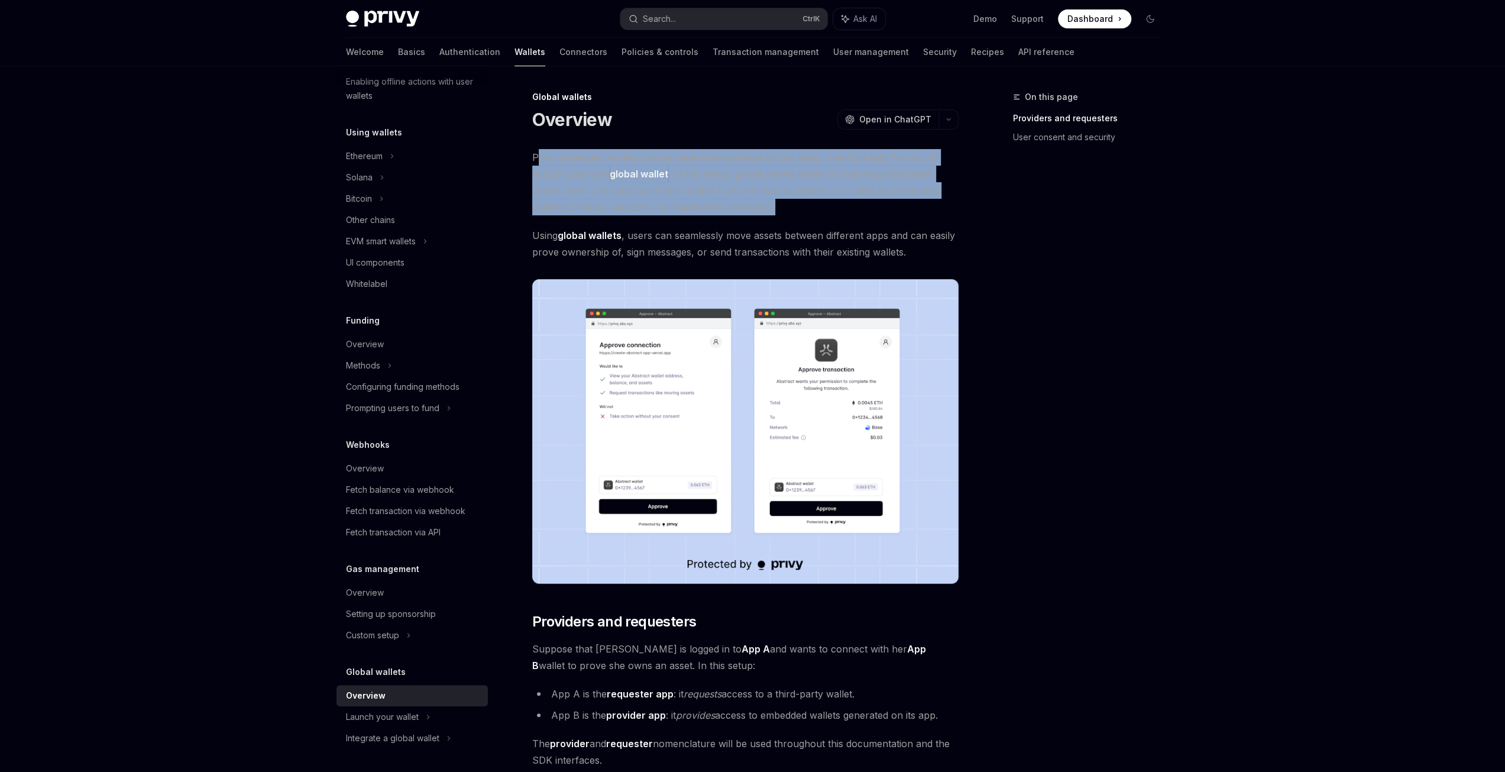
click at [709, 178] on span "Privy embedded wallets can be made interoperable across apps, making it easy fo…" at bounding box center [745, 182] width 426 height 66
drag, startPoint x: 927, startPoint y: 214, endPoint x: 685, endPoint y: 158, distance: 248.8
click at [685, 158] on span "Privy embedded wallets can be made interoperable across apps, making it easy fo…" at bounding box center [745, 182] width 426 height 66
click at [842, 174] on span "Privy embedded wallets can be made interoperable across apps, making it easy fo…" at bounding box center [745, 182] width 426 height 66
drag, startPoint x: 771, startPoint y: 202, endPoint x: 523, endPoint y: 159, distance: 250.9
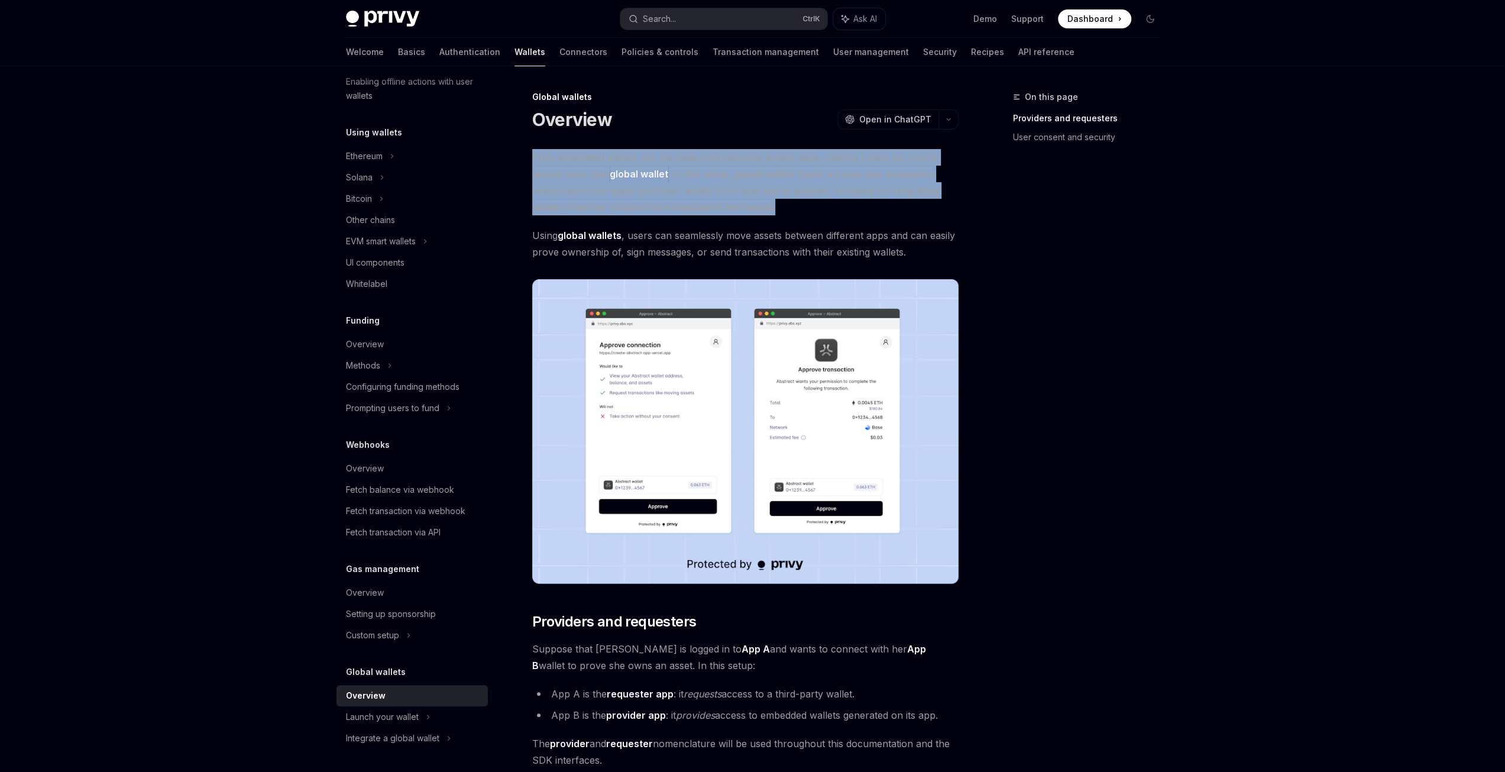
click at [817, 188] on span "Privy embedded wallets can be made interoperable across apps, making it easy fo…" at bounding box center [745, 182] width 426 height 66
drag, startPoint x: 833, startPoint y: 208, endPoint x: 523, endPoint y: 163, distance: 313.8
click at [741, 195] on span "Privy embedded wallets can be made interoperable across apps, making it easy fo…" at bounding box center [745, 182] width 426 height 66
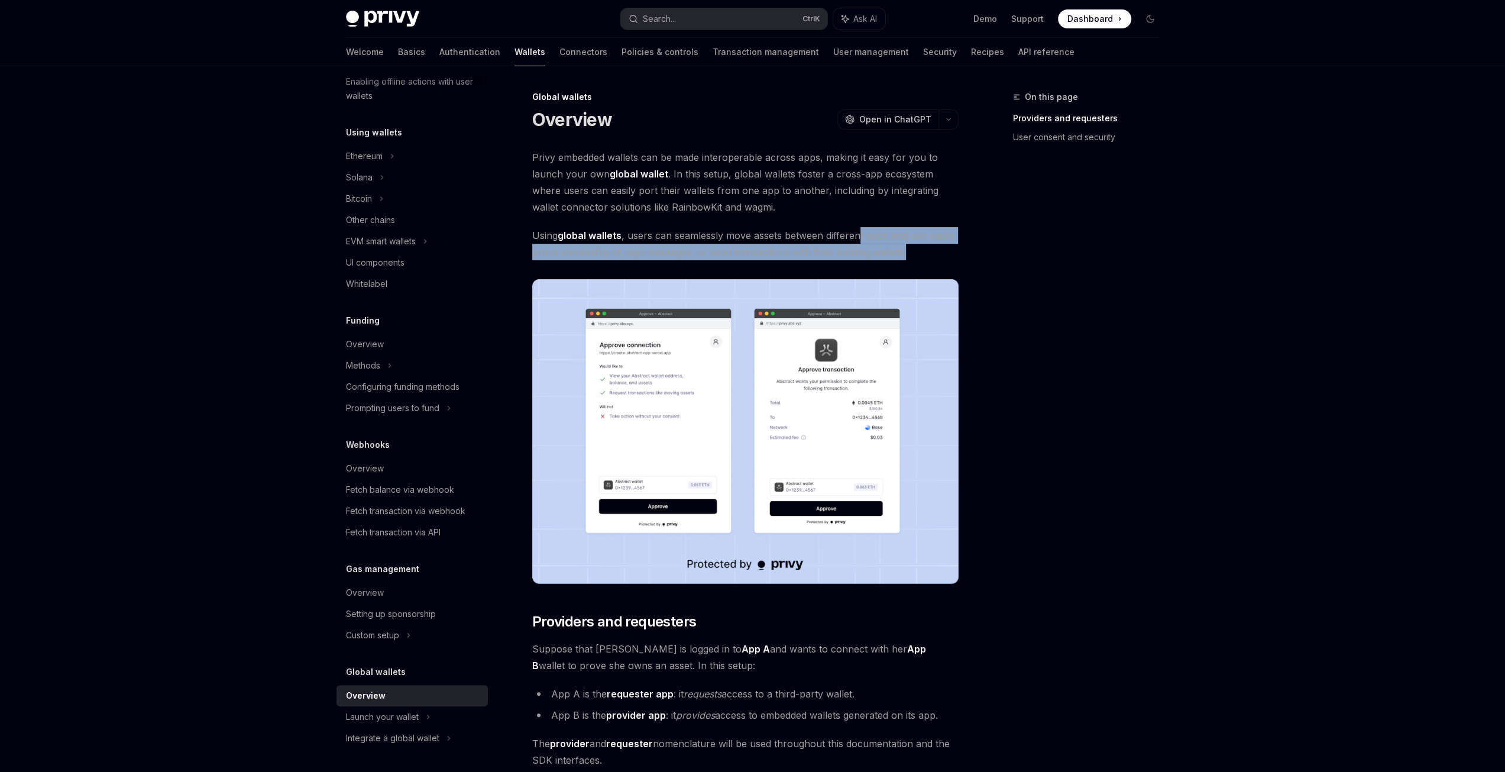
drag, startPoint x: 860, startPoint y: 221, endPoint x: 919, endPoint y: 254, distance: 67.3
click at [919, 254] on div "Privy embedded wallets can be made interoperable across apps, making it easy fo…" at bounding box center [745, 736] width 426 height 1174
click at [919, 254] on span "Using global wallets , users can seamlessly move assets between different apps …" at bounding box center [745, 243] width 426 height 33
drag, startPoint x: 945, startPoint y: 250, endPoint x: 532, endPoint y: 236, distance: 413.1
click at [532, 236] on span "Using global wallets , users can seamlessly move assets between different apps …" at bounding box center [745, 243] width 426 height 33
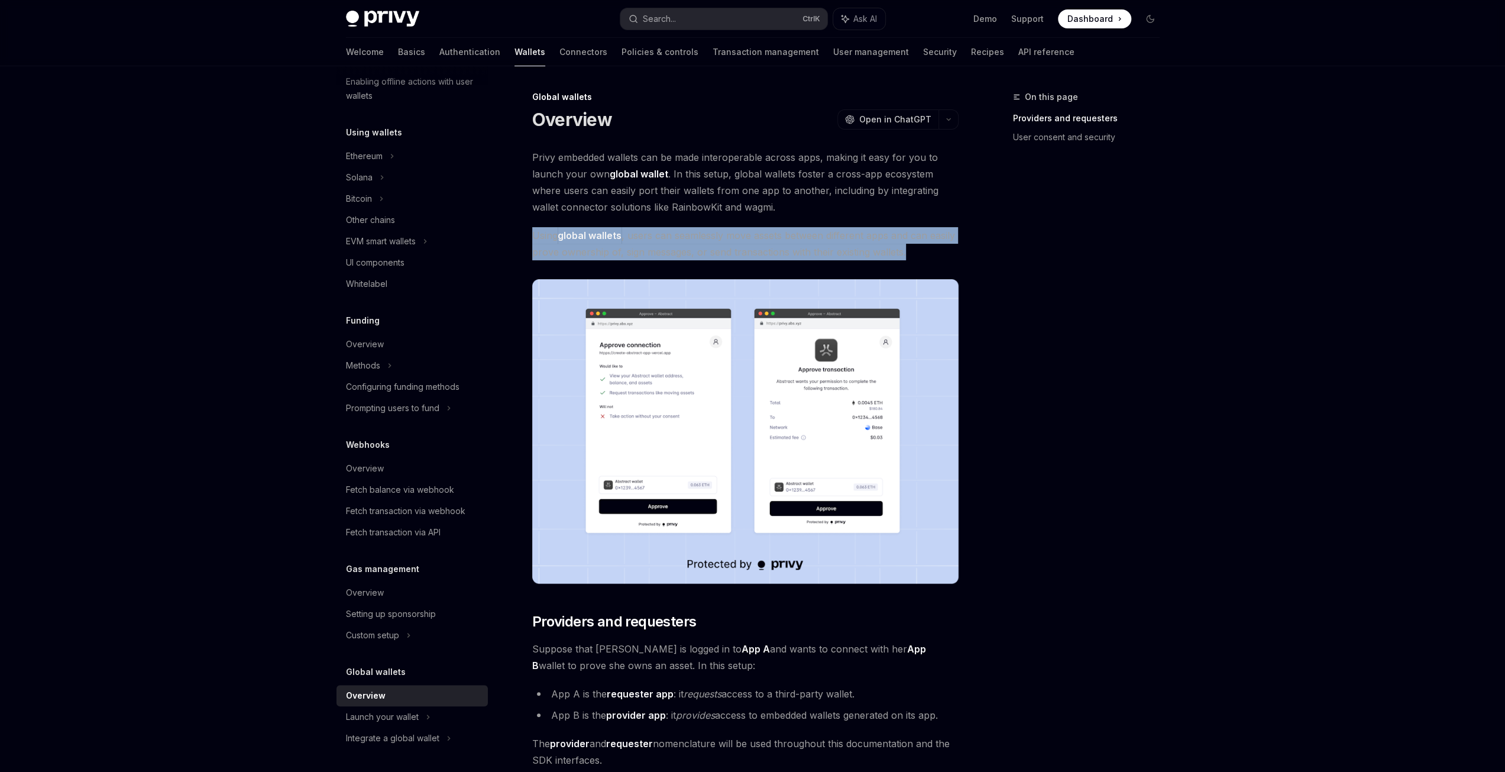
click at [534, 236] on span "Using global wallets , users can seamlessly move assets between different apps …" at bounding box center [745, 243] width 426 height 33
drag, startPoint x: 534, startPoint y: 236, endPoint x: 904, endPoint y: 253, distance: 370.0
click at [901, 253] on span "Using global wallets , users can seamlessly move assets between different apps …" at bounding box center [745, 243] width 426 height 33
click at [919, 250] on span "Using global wallets , users can seamlessly move assets between different apps …" at bounding box center [745, 243] width 426 height 33
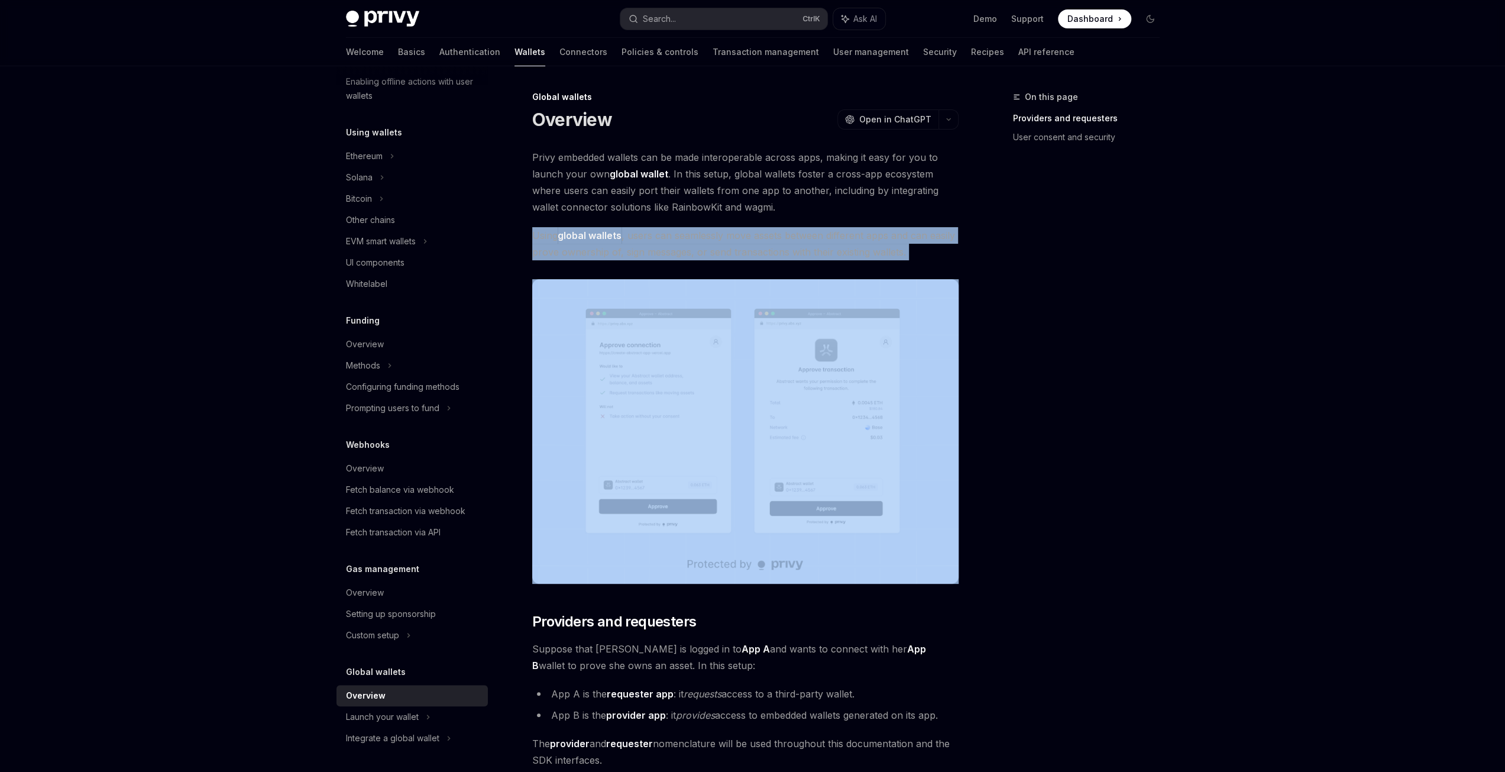
drag, startPoint x: 919, startPoint y: 250, endPoint x: 539, endPoint y: 237, distance: 380.0
click at [539, 237] on span "Using global wallets , users can seamlessly move assets between different apps …" at bounding box center [745, 243] width 426 height 33
drag, startPoint x: 539, startPoint y: 237, endPoint x: 914, endPoint y: 244, distance: 375.7
click at [914, 244] on span "Using global wallets , users can seamlessly move assets between different apps …" at bounding box center [745, 243] width 426 height 33
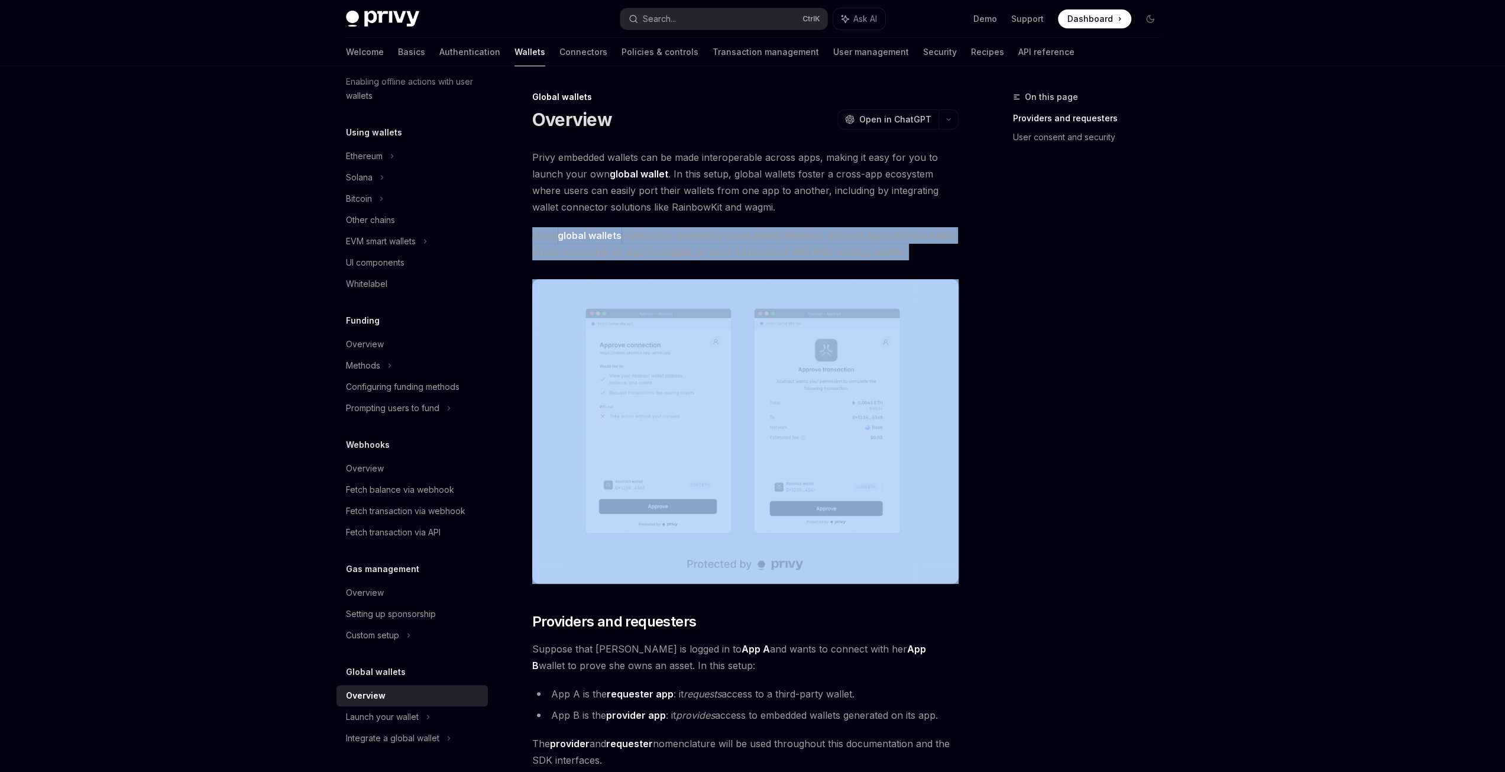
click at [914, 244] on span "Using global wallets , users can seamlessly move assets between different apps …" at bounding box center [745, 243] width 426 height 33
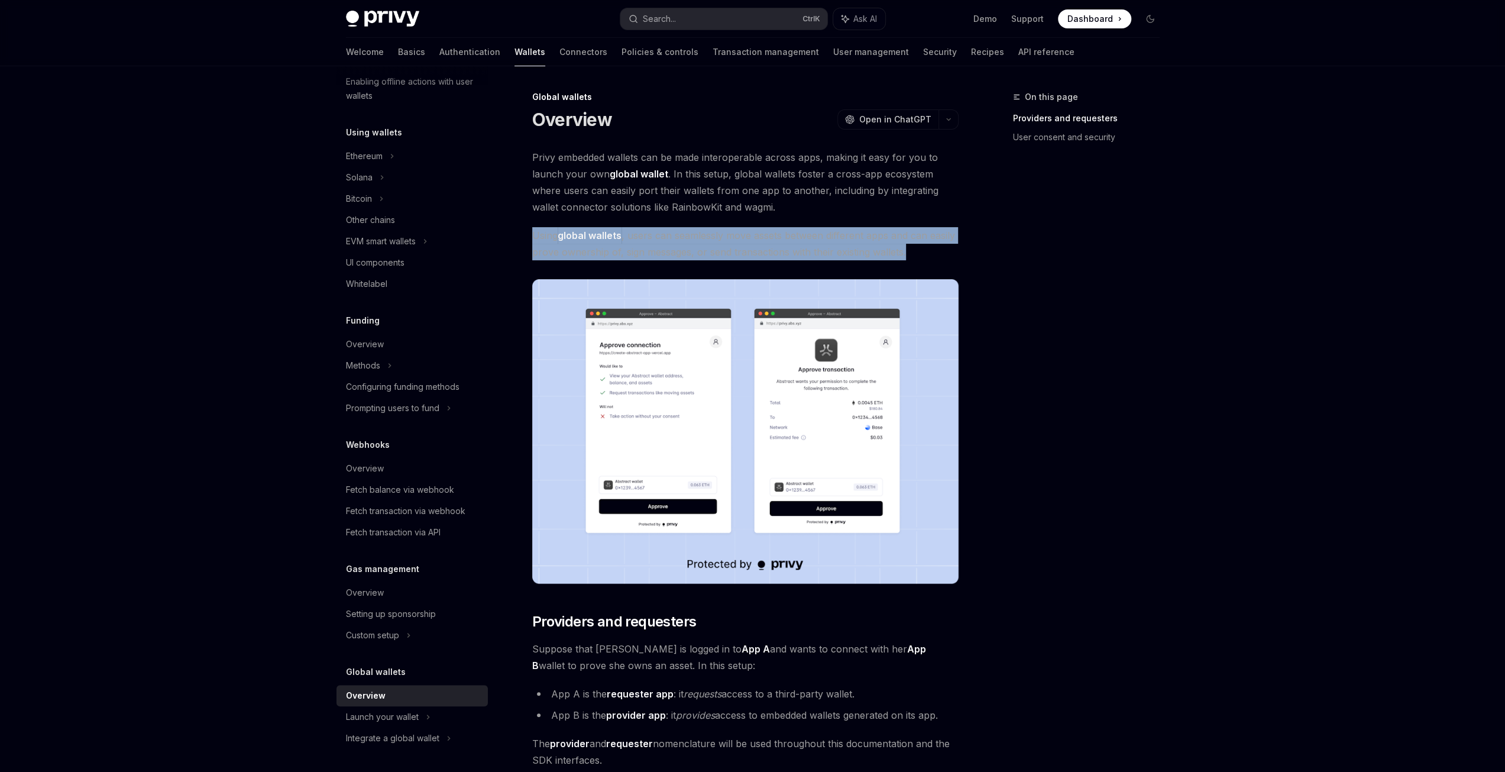
drag, startPoint x: 883, startPoint y: 248, endPoint x: 535, endPoint y: 240, distance: 348.5
click at [535, 240] on span "Using global wallets , users can seamlessly move assets between different apps …" at bounding box center [745, 243] width 426 height 33
drag, startPoint x: 535, startPoint y: 240, endPoint x: 913, endPoint y: 255, distance: 378.9
click at [898, 255] on span "Using global wallets , users can seamlessly move assets between different apps …" at bounding box center [745, 243] width 426 height 33
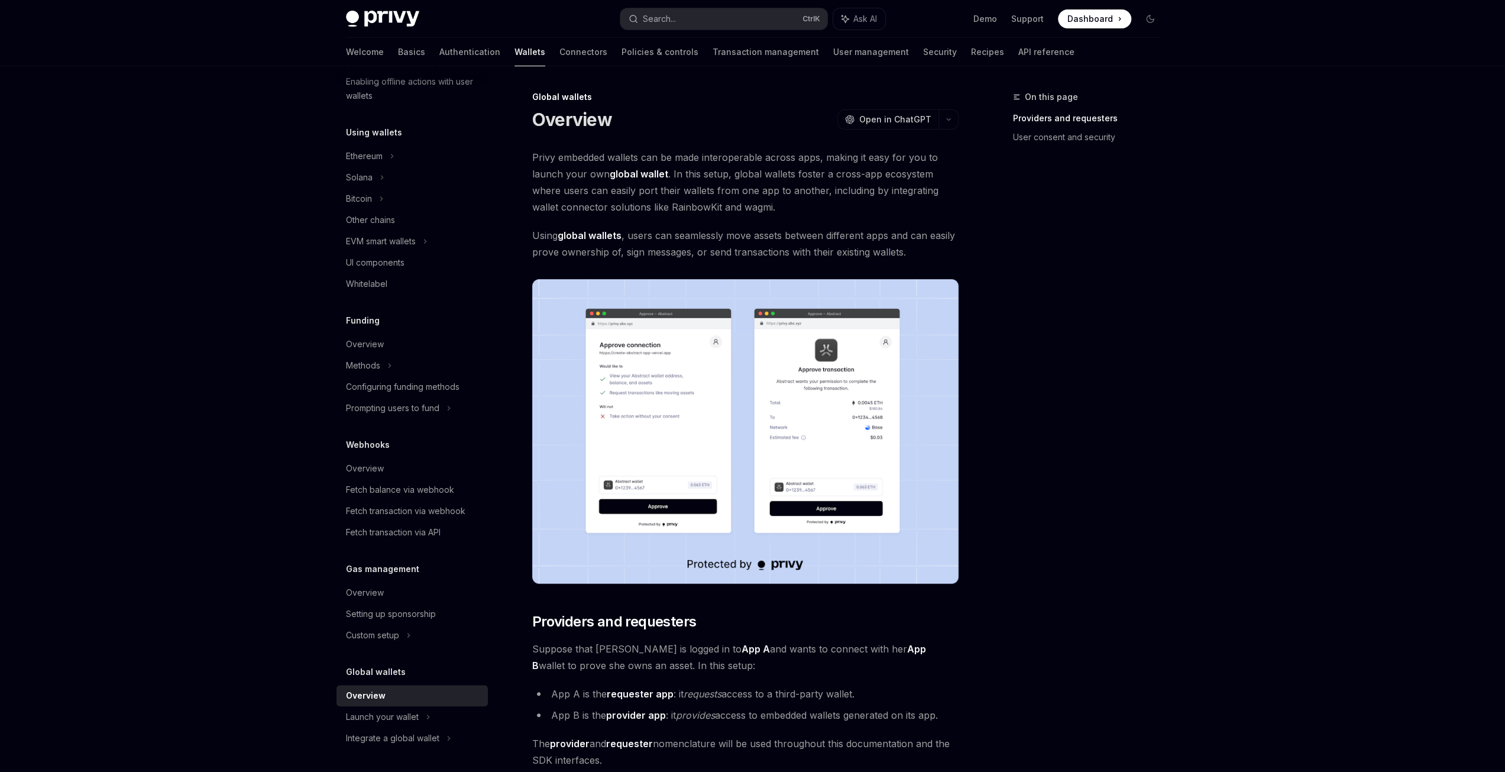
click at [1046, 255] on div "On this page Providers and requesters User consent and security" at bounding box center [1080, 431] width 180 height 682
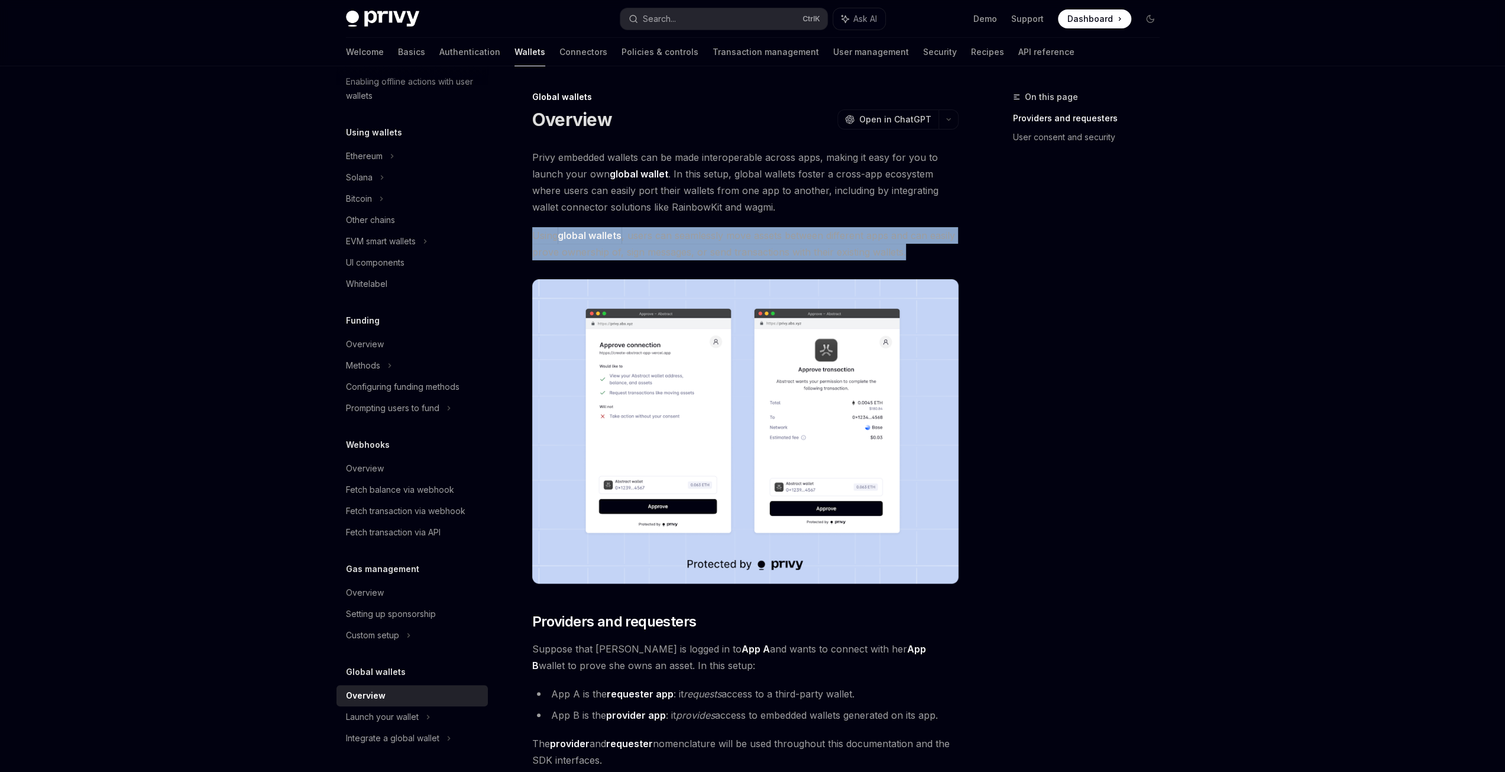
drag, startPoint x: 937, startPoint y: 256, endPoint x: 530, endPoint y: 236, distance: 407.4
click at [842, 255] on span "Using global wallets , users can seamlessly move assets between different apps …" at bounding box center [745, 243] width 426 height 33
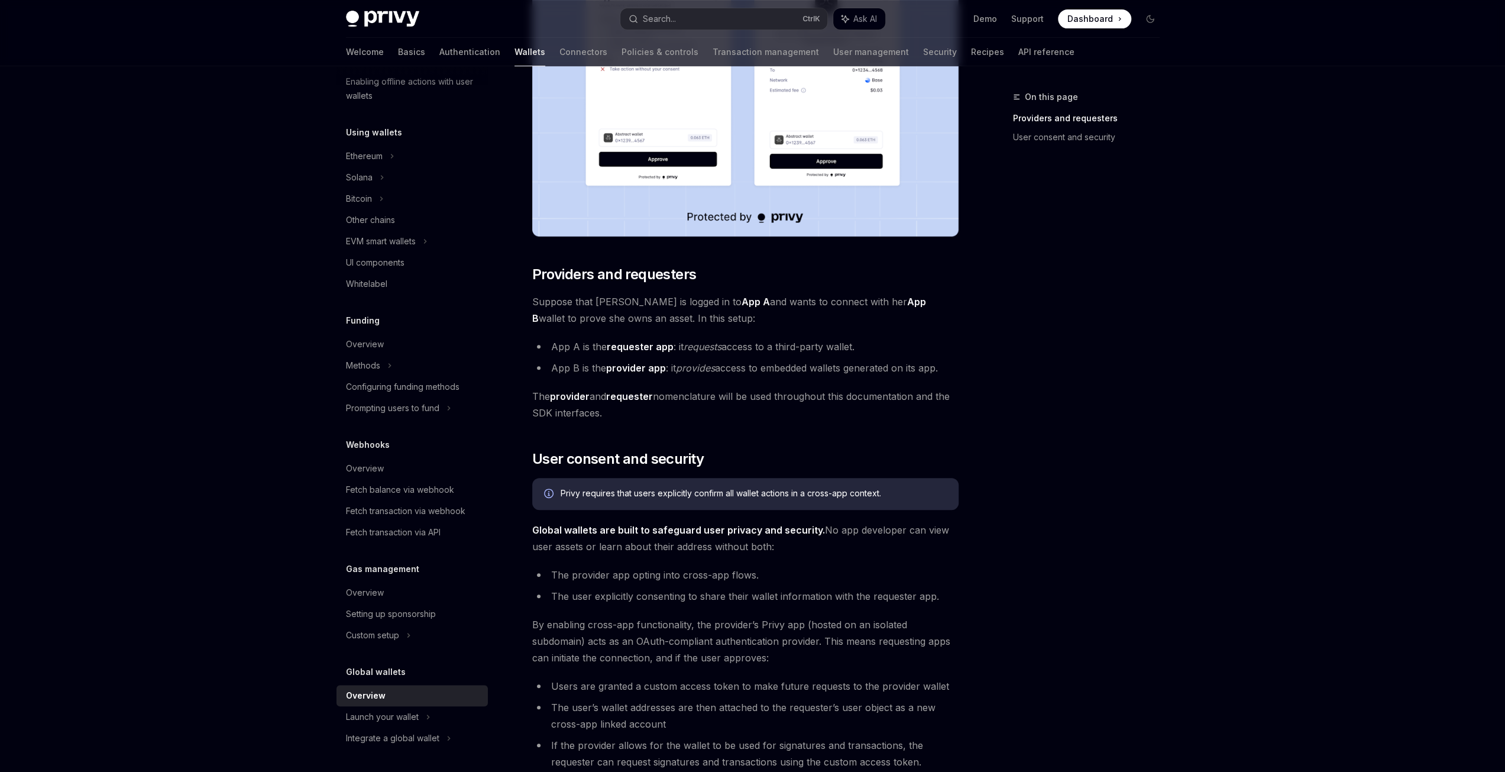
scroll to position [355, 0]
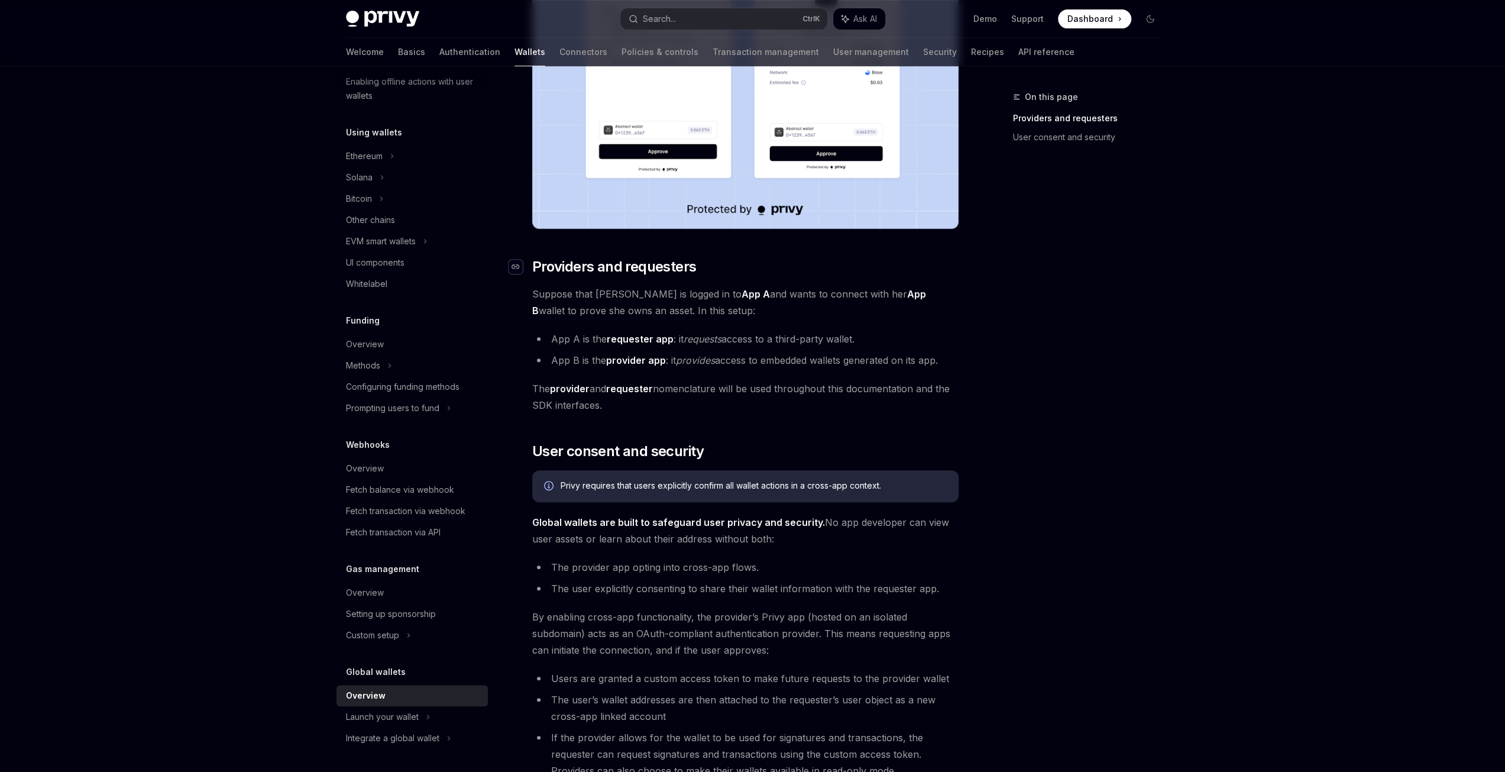
drag, startPoint x: 749, startPoint y: 404, endPoint x: 514, endPoint y: 260, distance: 275.6
click at [532, 260] on div "Privy embedded wallets can be made interoperable across apps, making it easy fo…" at bounding box center [745, 381] width 426 height 1174
click at [830, 426] on div "Privy embedded wallets can be made interoperable across apps, making it easy fo…" at bounding box center [745, 381] width 426 height 1174
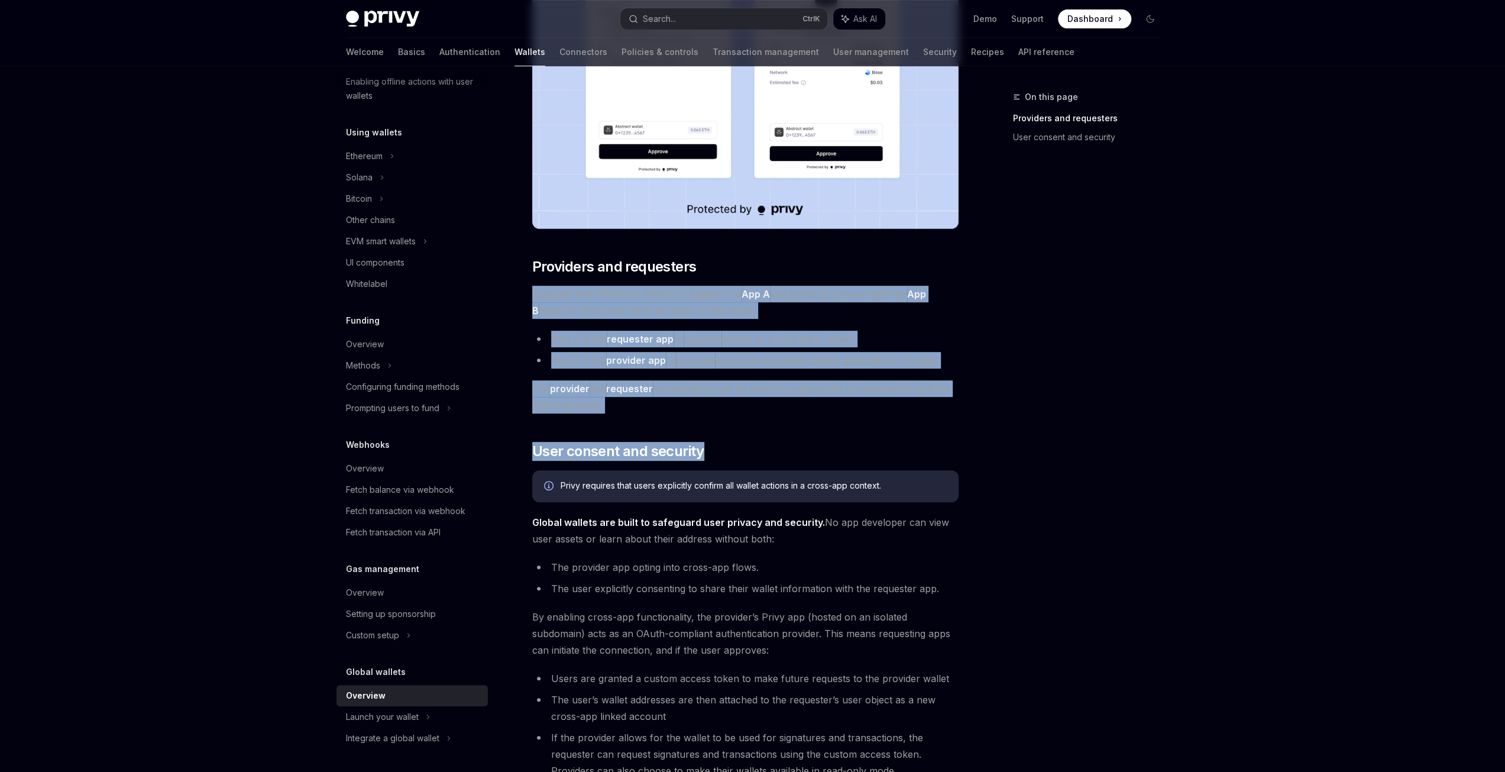
drag, startPoint x: 846, startPoint y: 422, endPoint x: 868, endPoint y: 249, distance: 174.1
click at [867, 249] on div "Privy embedded wallets can be made interoperable across apps, making it easy fo…" at bounding box center [745, 381] width 426 height 1174
click at [943, 264] on h2 "​ Providers and requesters" at bounding box center [745, 266] width 426 height 19
drag, startPoint x: 937, startPoint y: 253, endPoint x: 919, endPoint y: 397, distance: 145.5
click at [919, 397] on div "Privy embedded wallets can be made interoperable across apps, making it easy fo…" at bounding box center [745, 381] width 426 height 1174
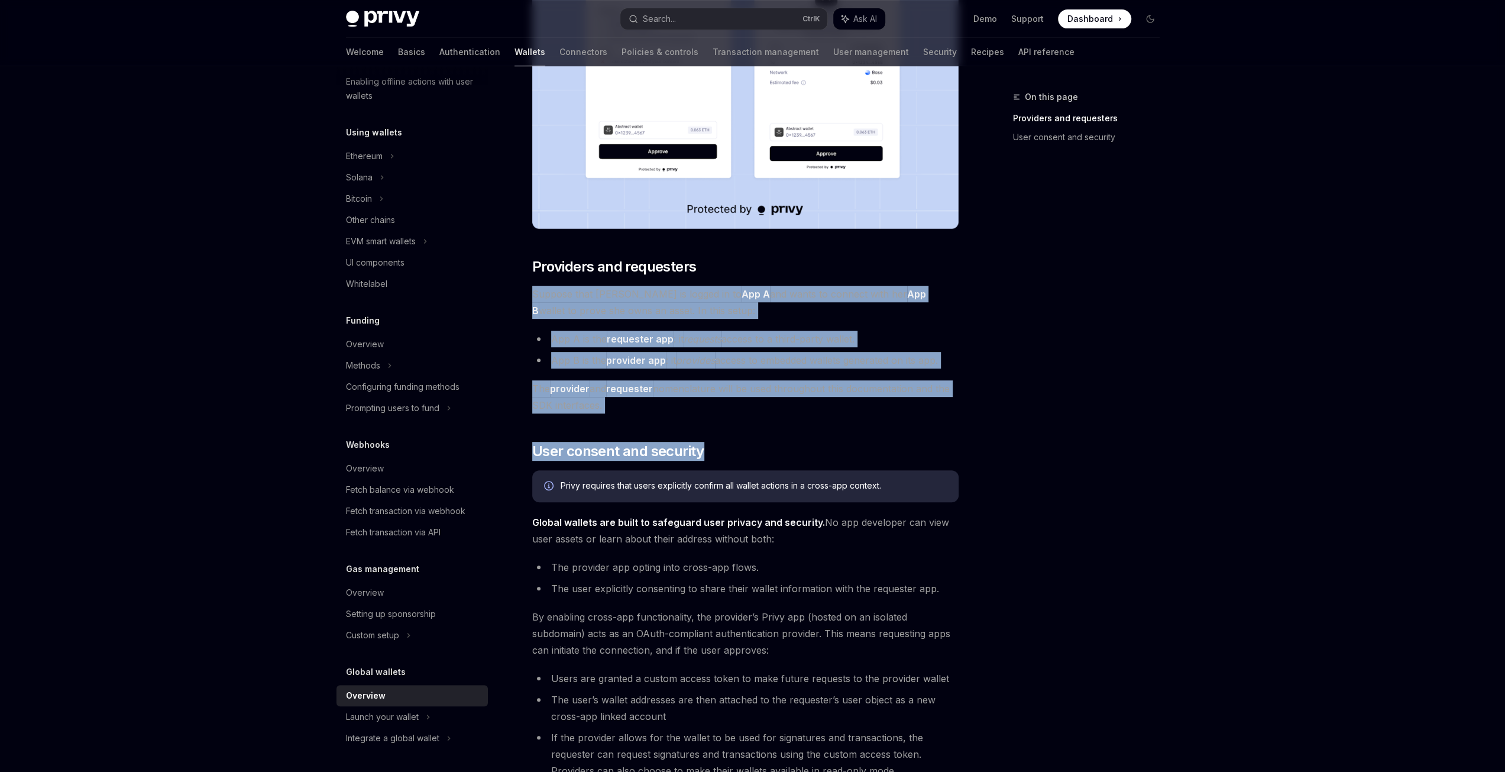
click at [933, 405] on span "The provider and requester nomenclature will be used throughout this documentat…" at bounding box center [745, 396] width 426 height 33
drag, startPoint x: 933, startPoint y: 405, endPoint x: 541, endPoint y: 251, distance: 421.2
click at [541, 251] on div "Privy embedded wallets can be made interoperable across apps, making it easy fo…" at bounding box center [745, 381] width 426 height 1174
click at [933, 342] on li "App A is the requester app : it requests access to a third-party wallet." at bounding box center [745, 339] width 426 height 17
drag, startPoint x: 807, startPoint y: 400, endPoint x: 516, endPoint y: 248, distance: 328.6
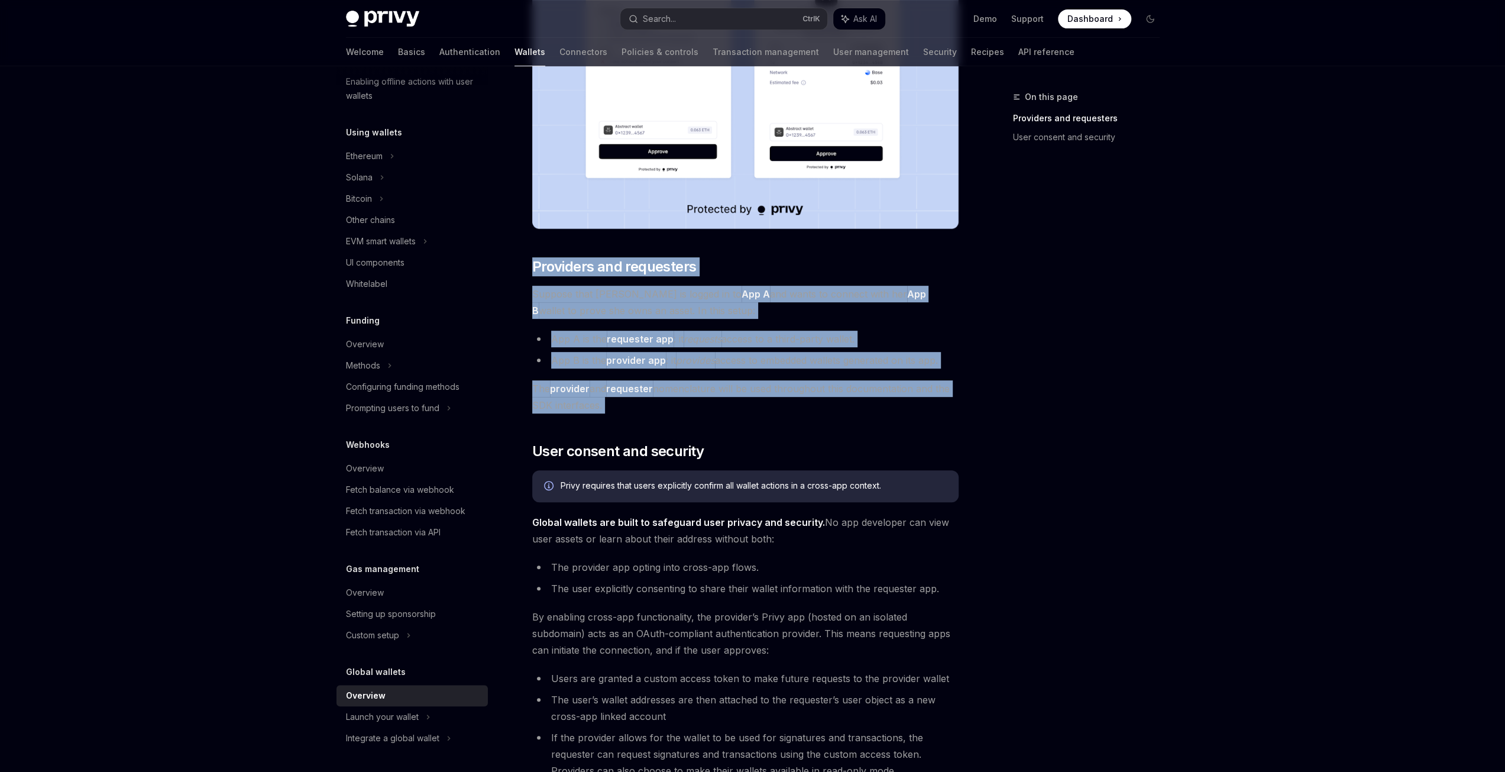
click at [516, 248] on div "Global wallets Overview OpenAI Open in ChatGPT OpenAI Open in ChatGPT Privy emb…" at bounding box center [634, 439] width 653 height 1409
click at [759, 376] on div "Privy embedded wallets can be made interoperable across apps, making it easy fo…" at bounding box center [745, 381] width 426 height 1174
drag, startPoint x: 722, startPoint y: 406, endPoint x: 520, endPoint y: 264, distance: 245.8
click at [532, 264] on div "Privy embedded wallets can be made interoperable across apps, making it easy fo…" at bounding box center [745, 381] width 426 height 1174
click at [688, 397] on span "The provider and requester nomenclature will be used throughout this documentat…" at bounding box center [745, 396] width 426 height 33
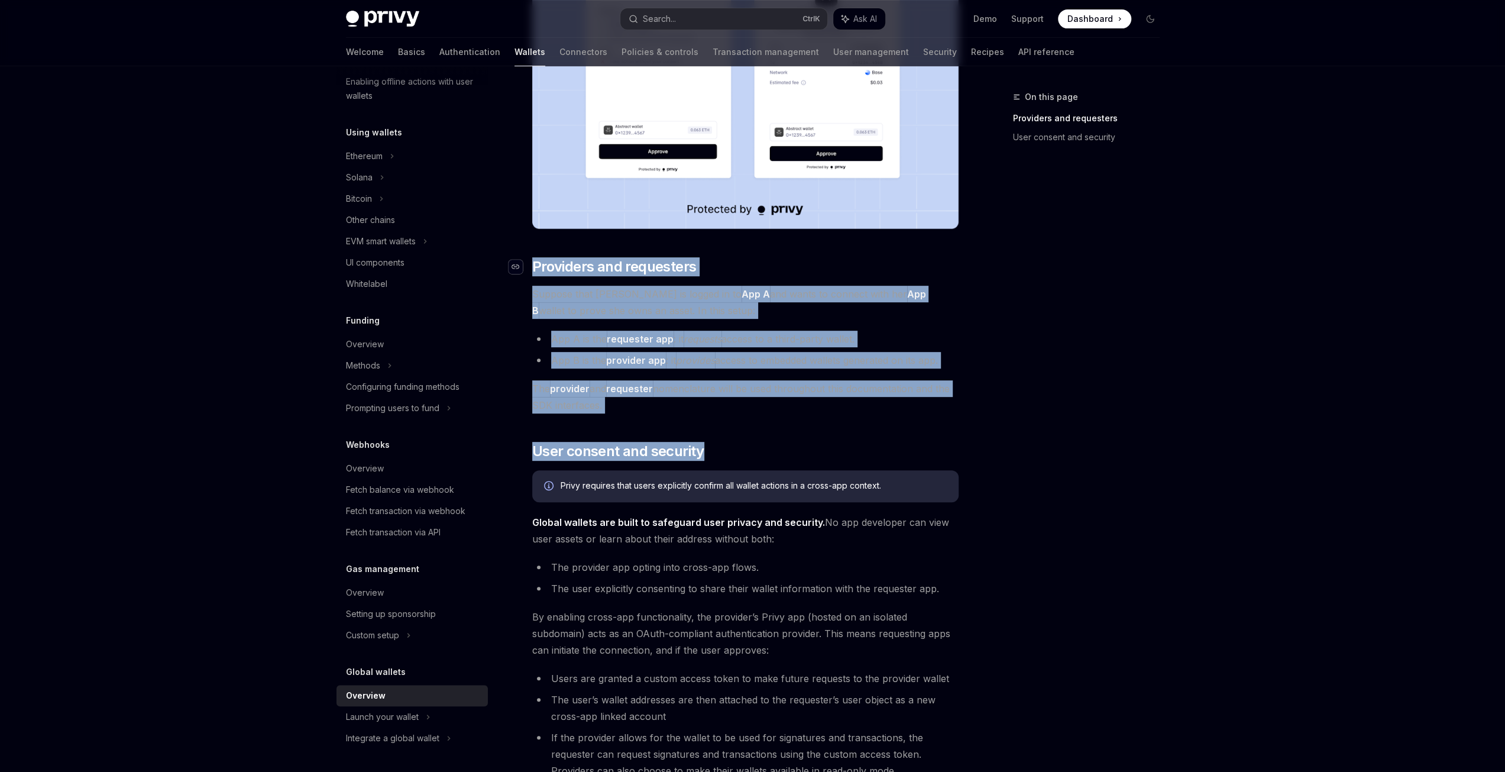
drag, startPoint x: 633, startPoint y: 383, endPoint x: 519, endPoint y: 267, distance: 162.7
click at [532, 267] on div "Privy embedded wallets can be made interoperable across apps, making it easy fo…" at bounding box center [745, 381] width 426 height 1174
click at [706, 389] on span "The provider and requester nomenclature will be used throughout this documentat…" at bounding box center [745, 396] width 426 height 33
drag, startPoint x: 683, startPoint y: 399, endPoint x: 519, endPoint y: 261, distance: 214.1
click at [532, 261] on div "Privy embedded wallets can be made interoperable across apps, making it easy fo…" at bounding box center [745, 381] width 426 height 1174
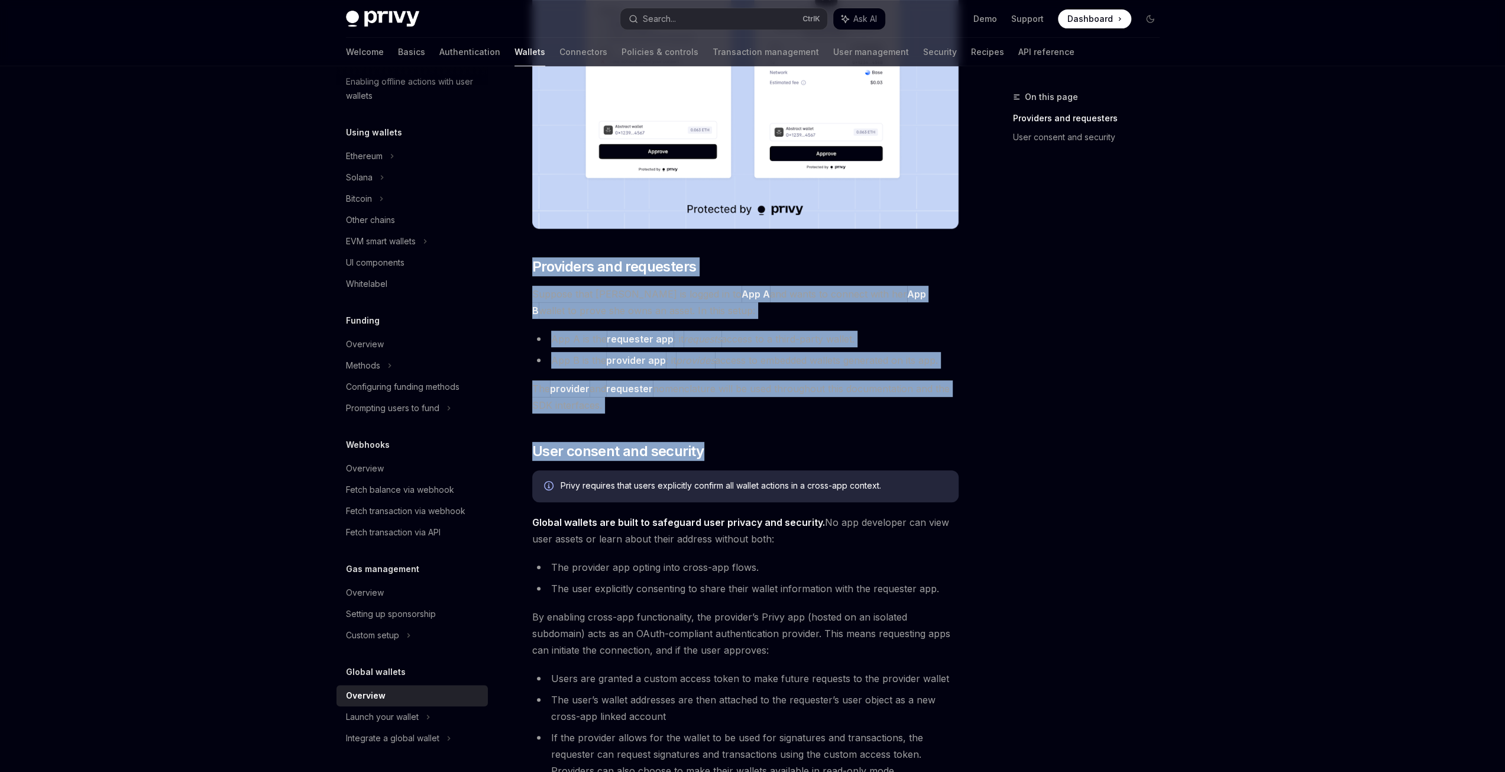
click at [789, 379] on div "Privy embedded wallets can be made interoperable across apps, making it easy fo…" at bounding box center [745, 381] width 426 height 1174
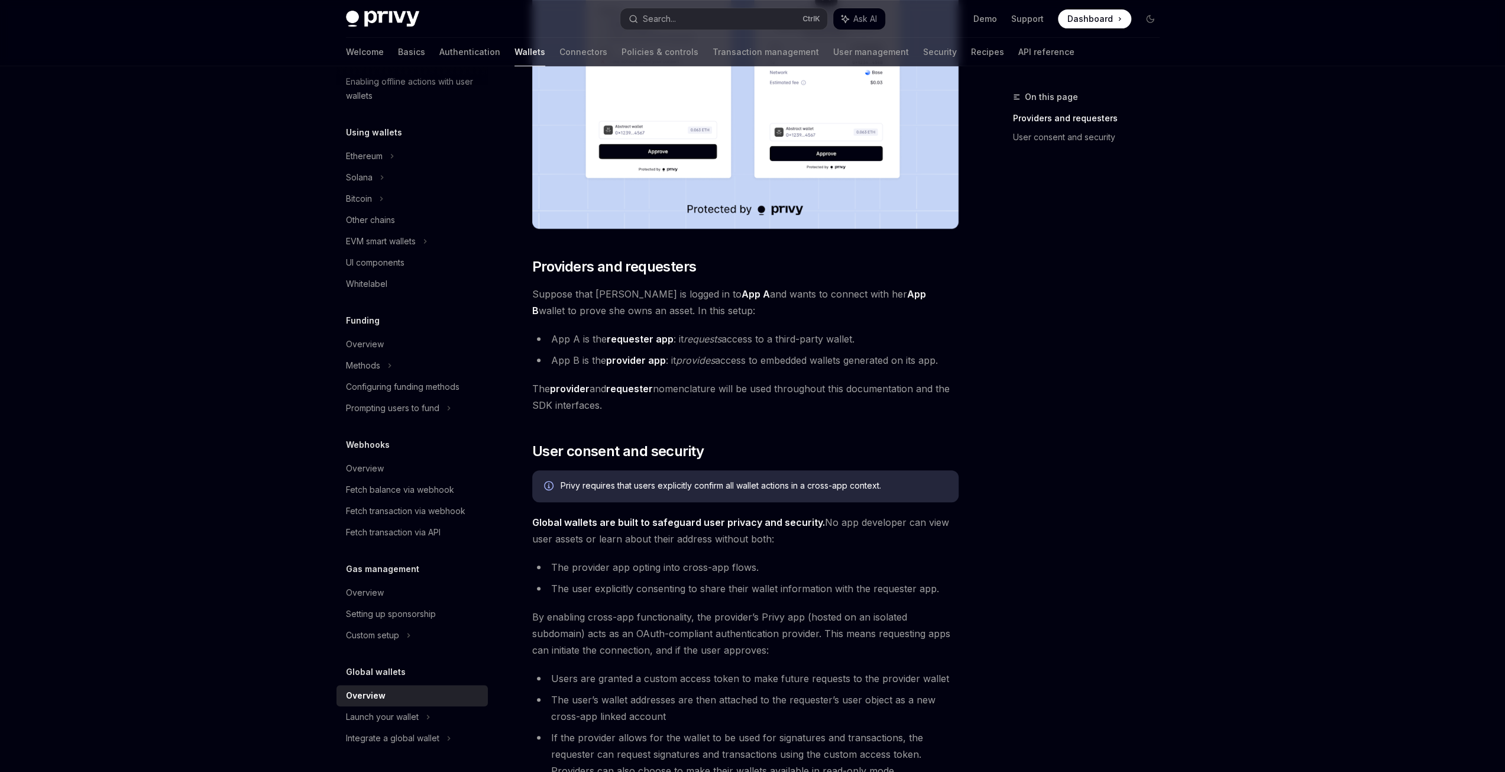
click at [961, 273] on div "On this page Providers and requesters User consent and security Global wallets …" at bounding box center [753, 427] width 833 height 1433
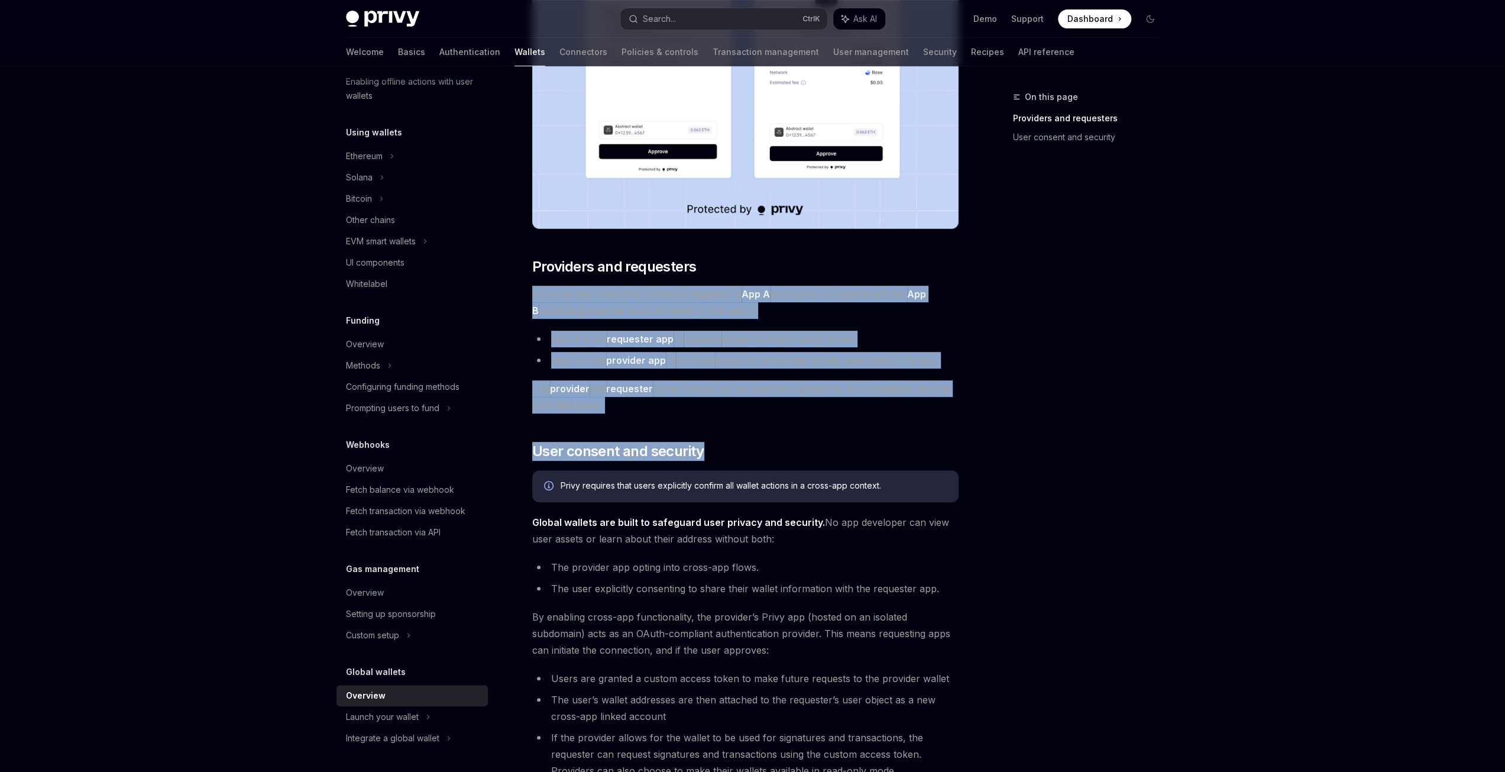
drag, startPoint x: 970, startPoint y: 271, endPoint x: 879, endPoint y: 431, distance: 183.8
click at [879, 431] on div "On this page Providers and requesters User consent and security Global wallets …" at bounding box center [753, 427] width 833 height 1433
click at [715, 402] on span "The provider and requester nomenclature will be used throughout this documentat…" at bounding box center [745, 396] width 426 height 33
click at [689, 402] on span "The provider and requester nomenclature will be used throughout this documentat…" at bounding box center [745, 396] width 426 height 33
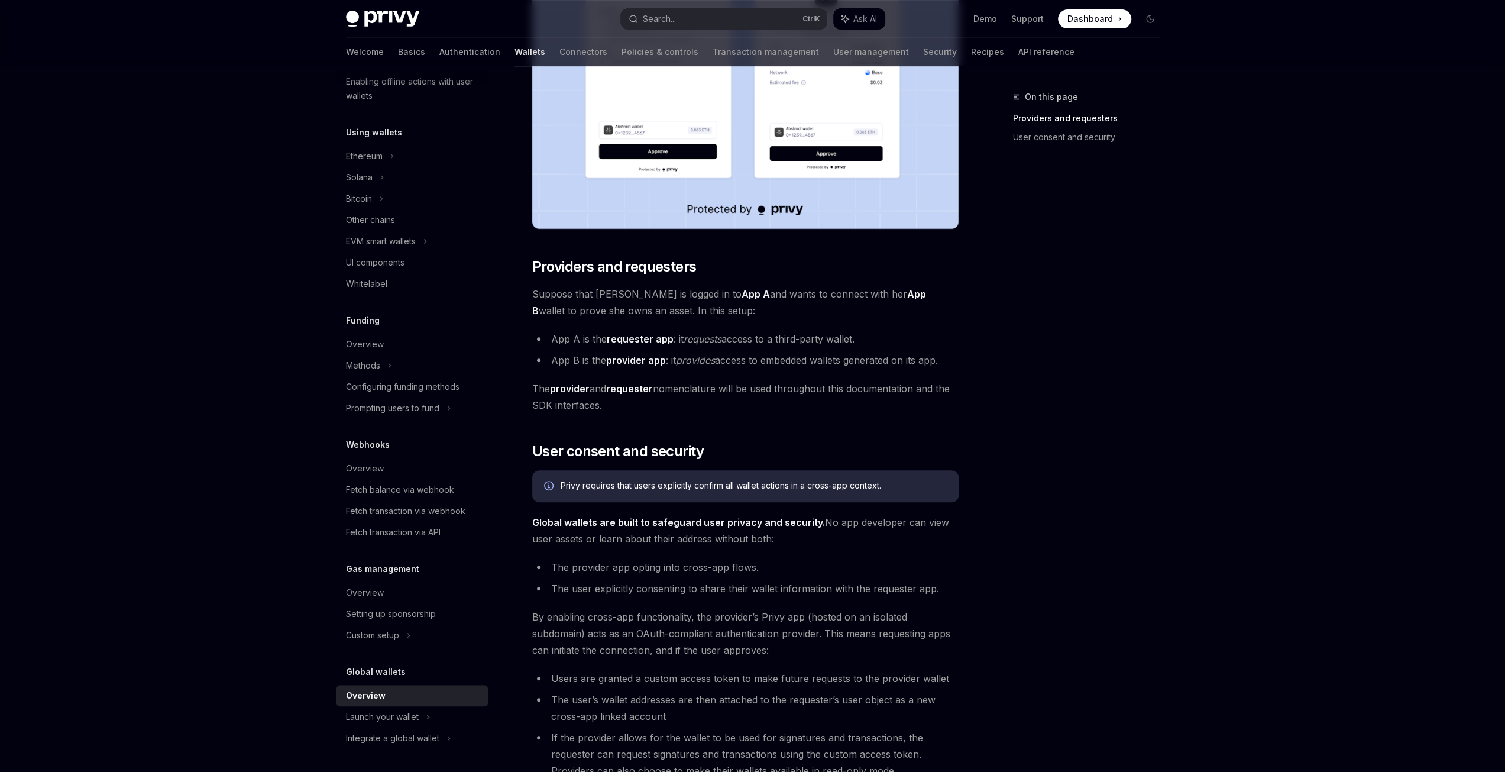
drag, startPoint x: 662, startPoint y: 400, endPoint x: 514, endPoint y: 243, distance: 215.5
click at [514, 243] on div "Global wallets Overview OpenAI Open in ChatGPT OpenAI Open in ChatGPT Privy emb…" at bounding box center [634, 439] width 653 height 1409
click at [570, 344] on li "App A is the requester app : it requests access to a third-party wallet." at bounding box center [745, 339] width 426 height 17
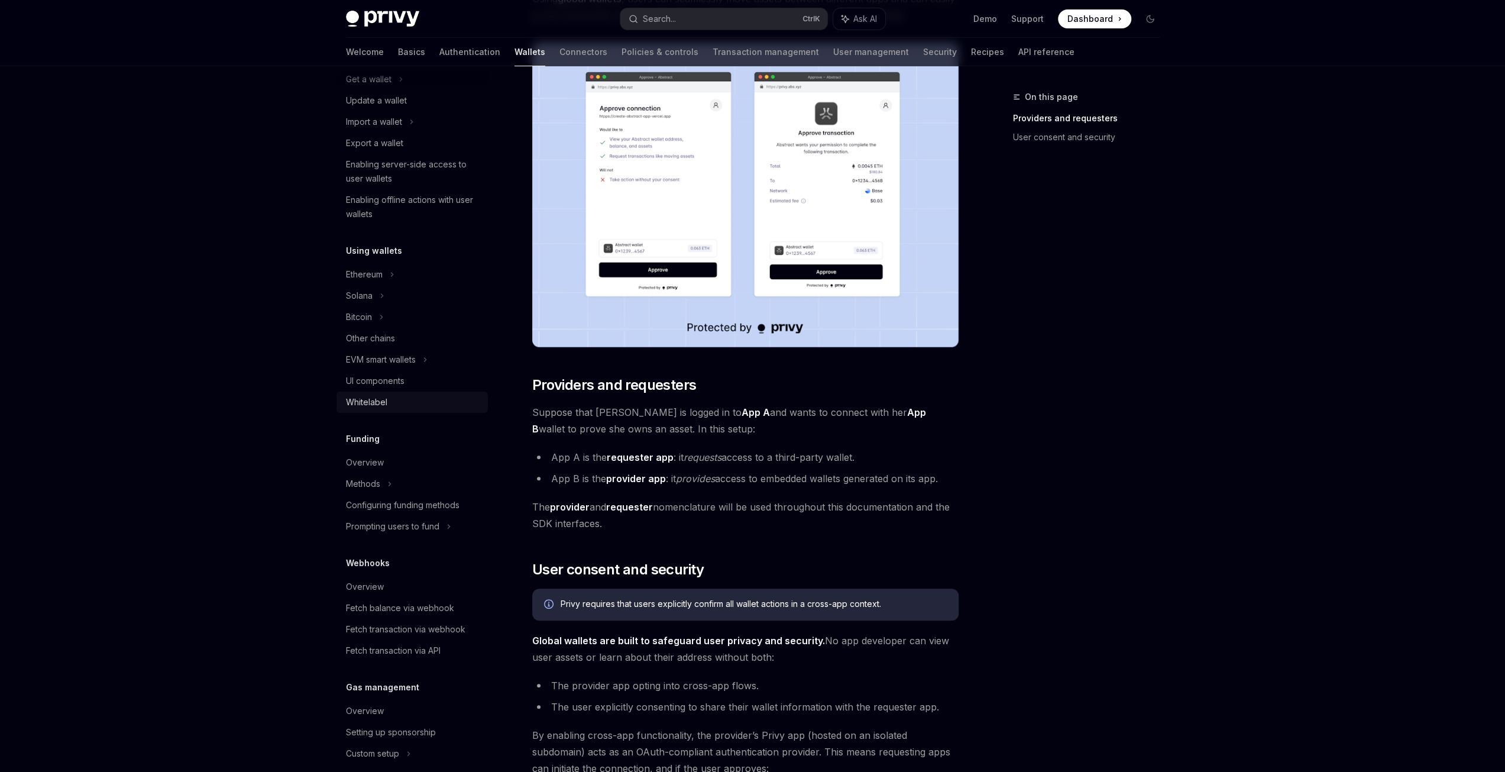
scroll to position [66, 0]
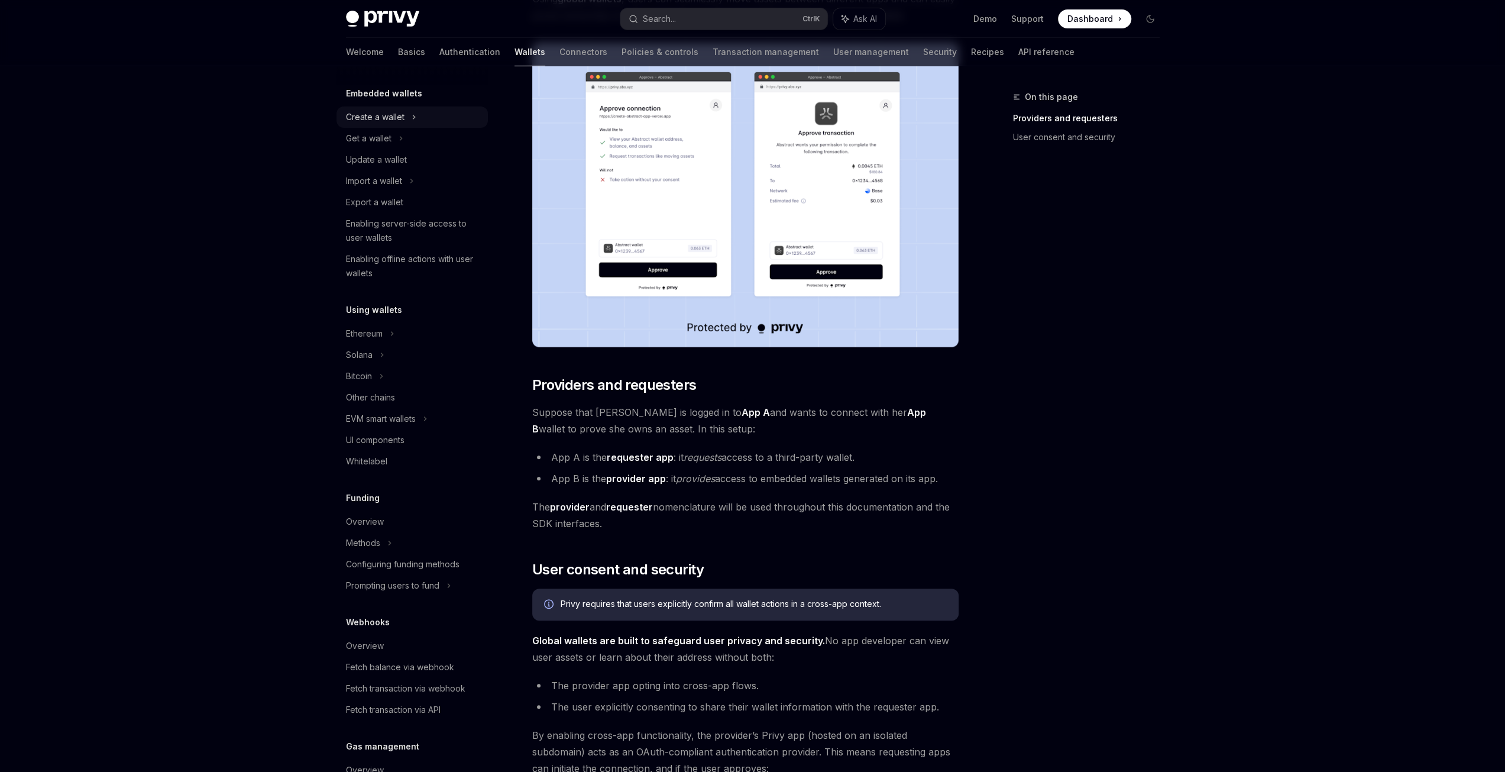
click at [401, 120] on div "Create a wallet" at bounding box center [375, 117] width 59 height 14
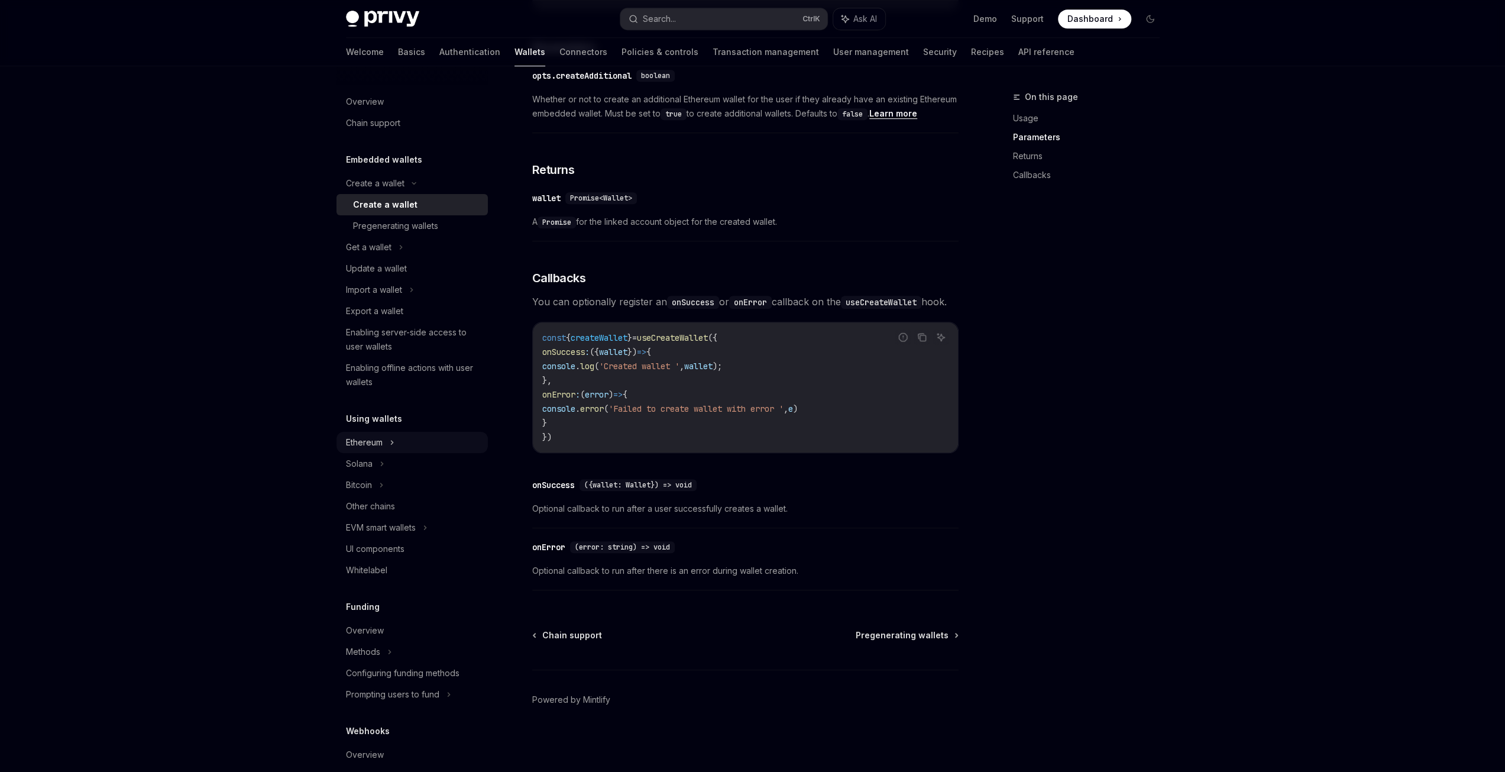
click at [393, 438] on icon at bounding box center [392, 442] width 5 height 14
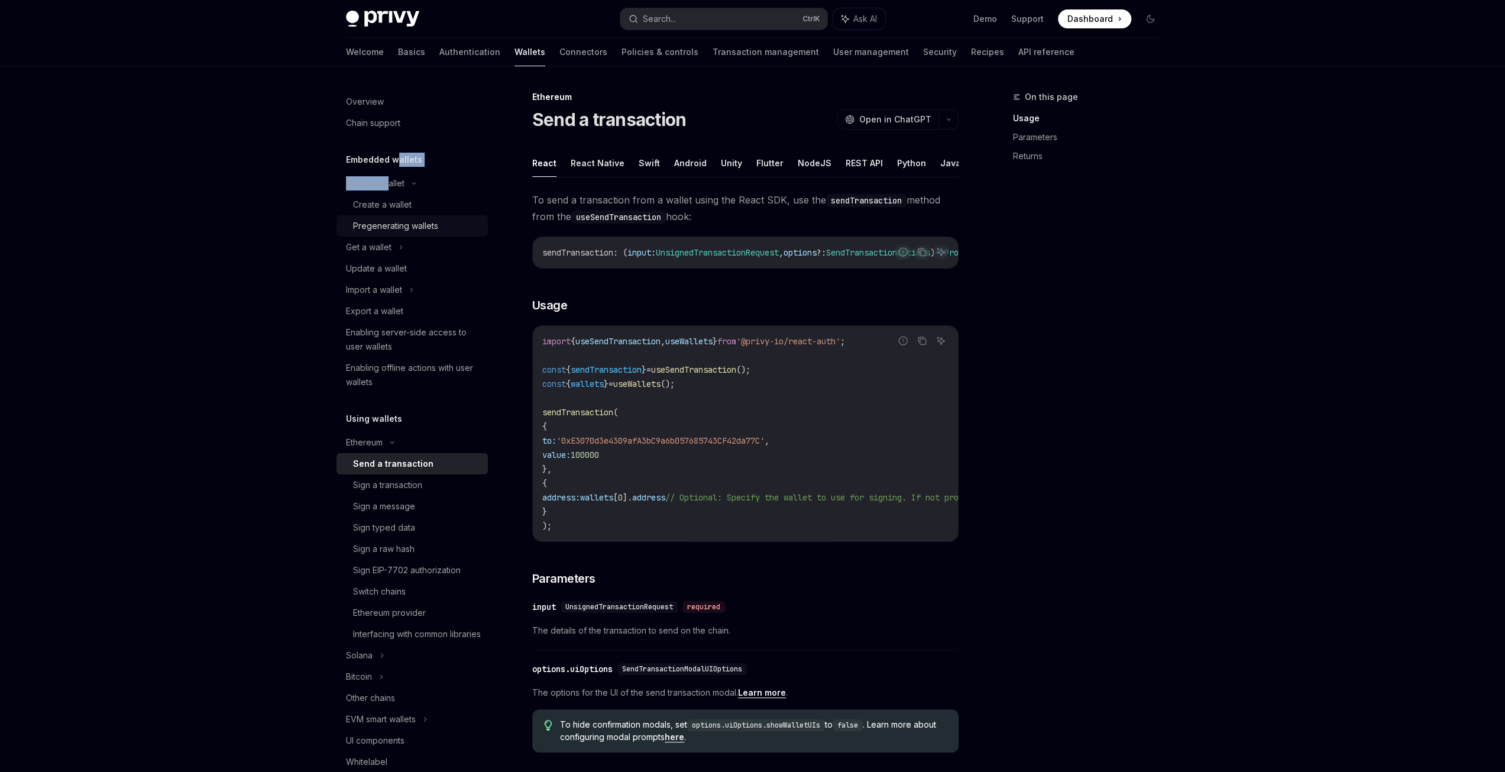
drag, startPoint x: 389, startPoint y: 163, endPoint x: 437, endPoint y: 219, distance: 73.8
click at [397, 157] on div "Embedded wallets Create a wallet Create a wallet Pregenerating wallets Get a wa…" at bounding box center [412, 273] width 151 height 240
click at [384, 104] on div "Overview" at bounding box center [413, 102] width 135 height 14
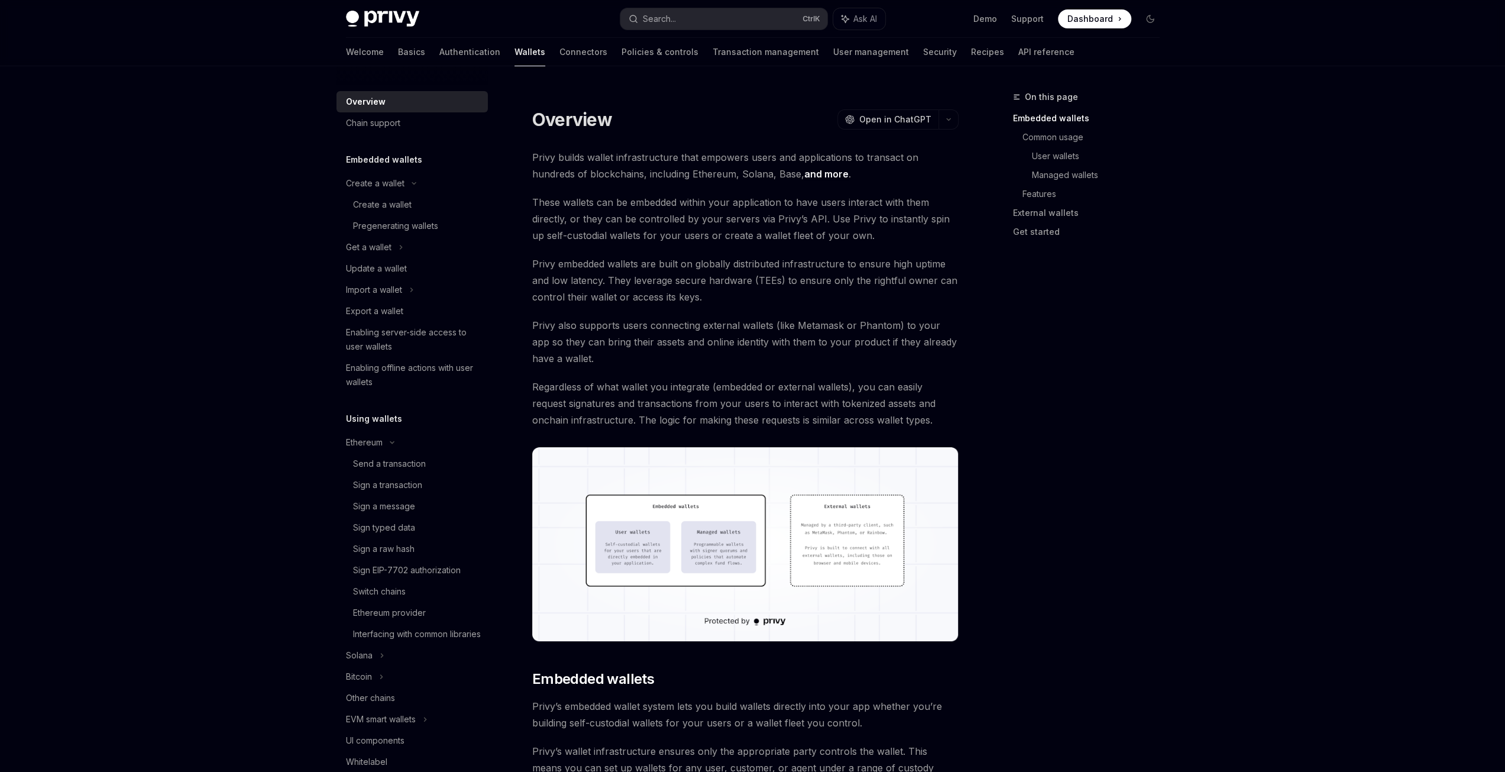
click at [683, 384] on span "Regardless of what wallet you integrate (embedded or external wallets), you can…" at bounding box center [745, 404] width 426 height 50
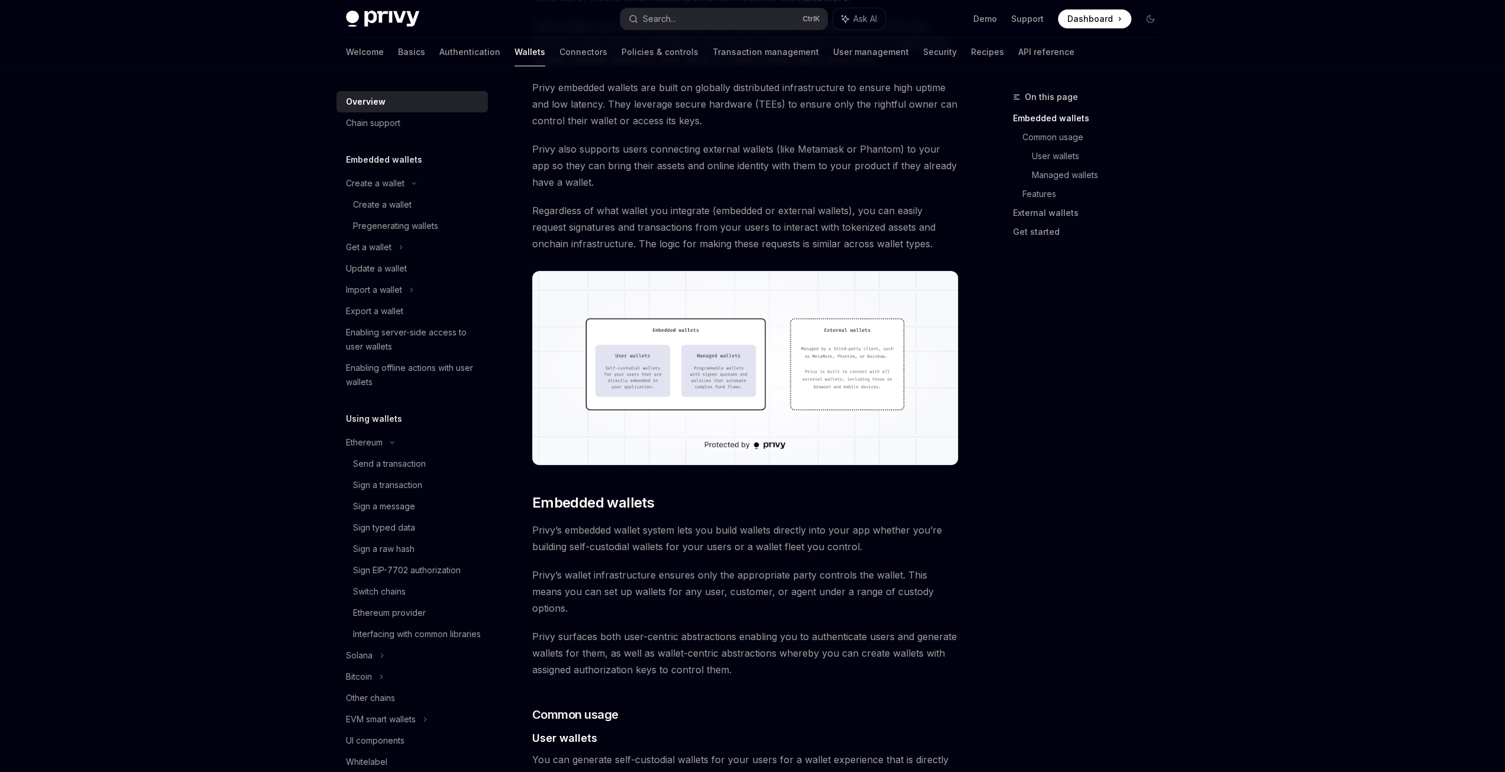
scroll to position [177, 0]
click at [790, 422] on img at bounding box center [745, 367] width 426 height 194
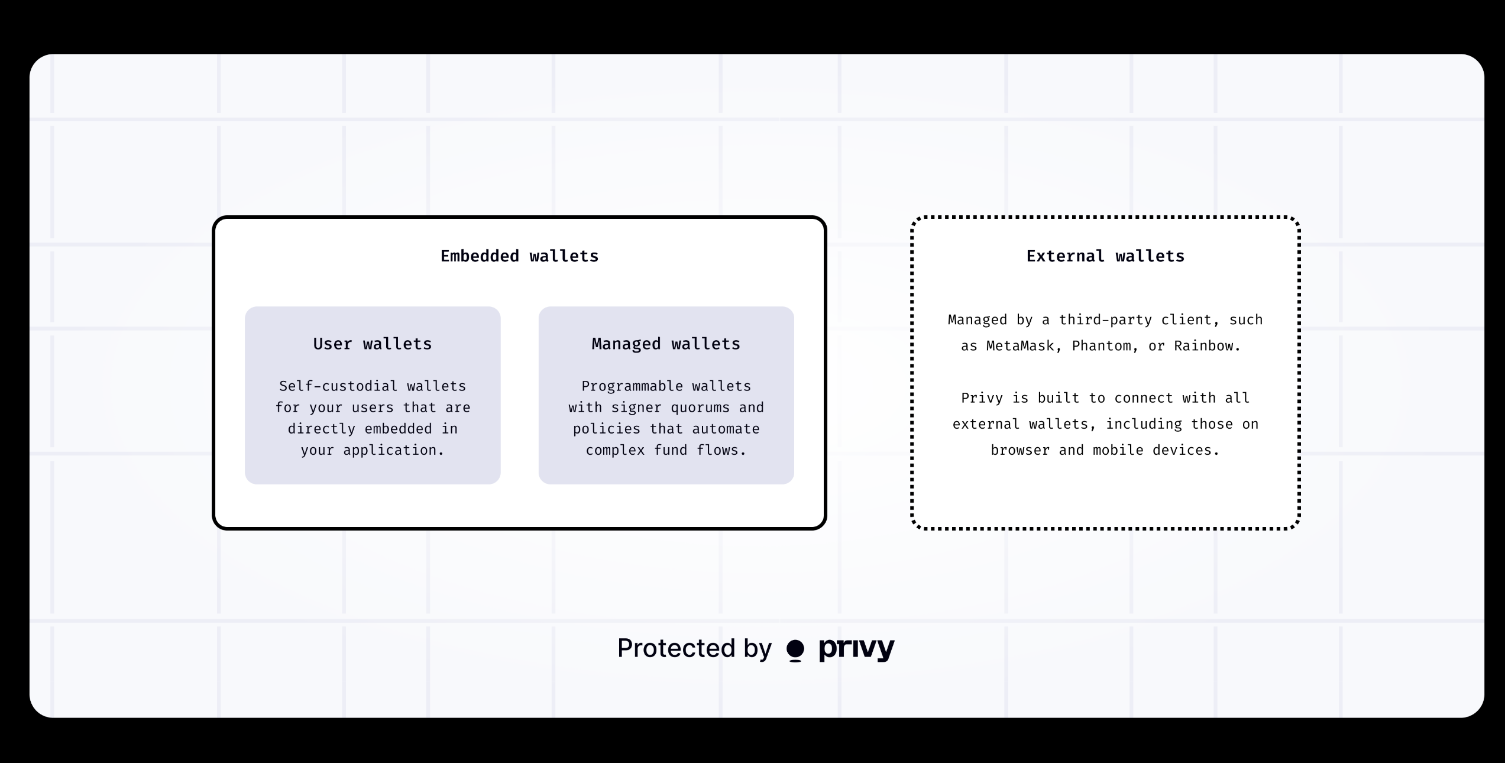
click at [1100, 568] on img at bounding box center [757, 386] width 1455 height 664
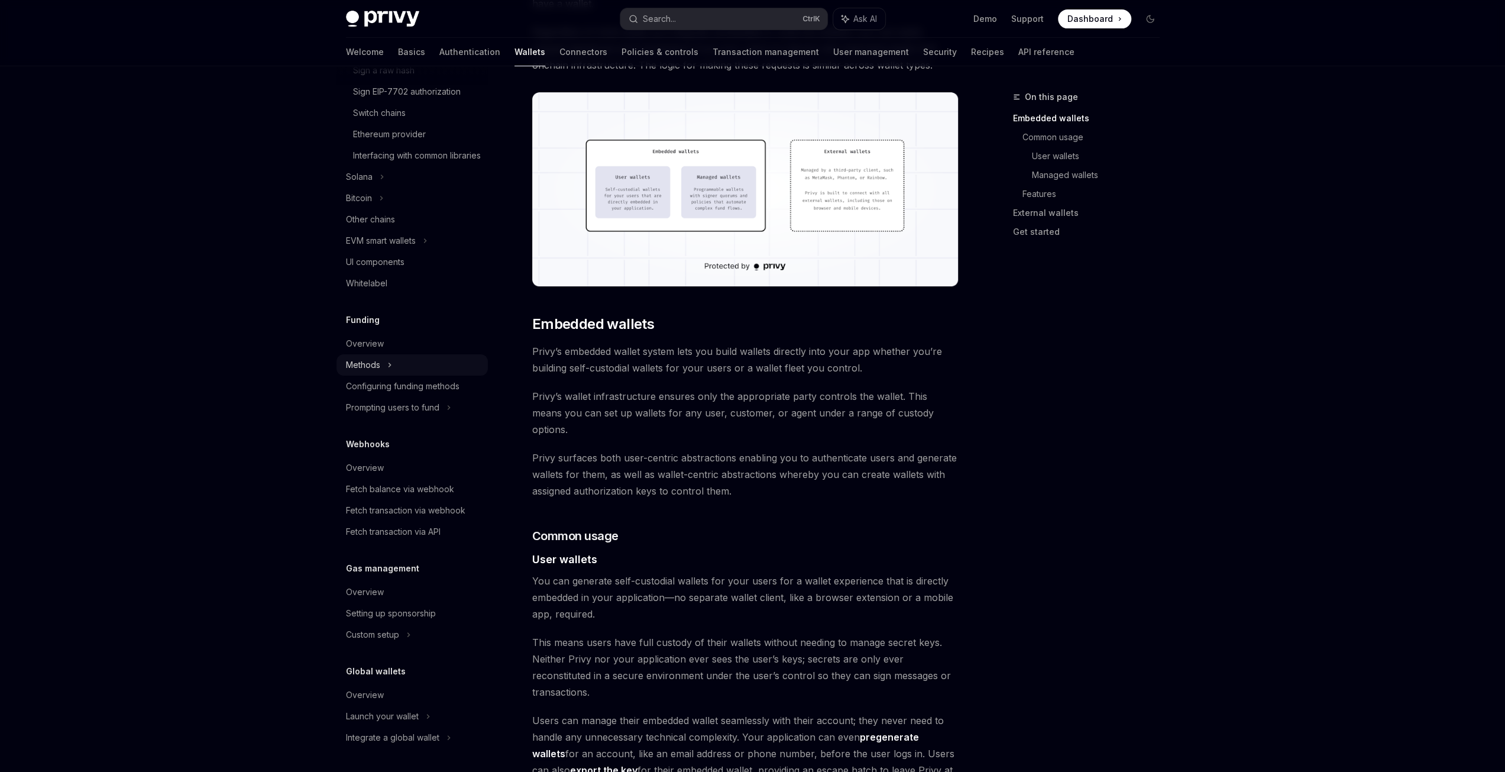
scroll to position [492, 0]
click at [382, 690] on div "Overview" at bounding box center [365, 695] width 38 height 14
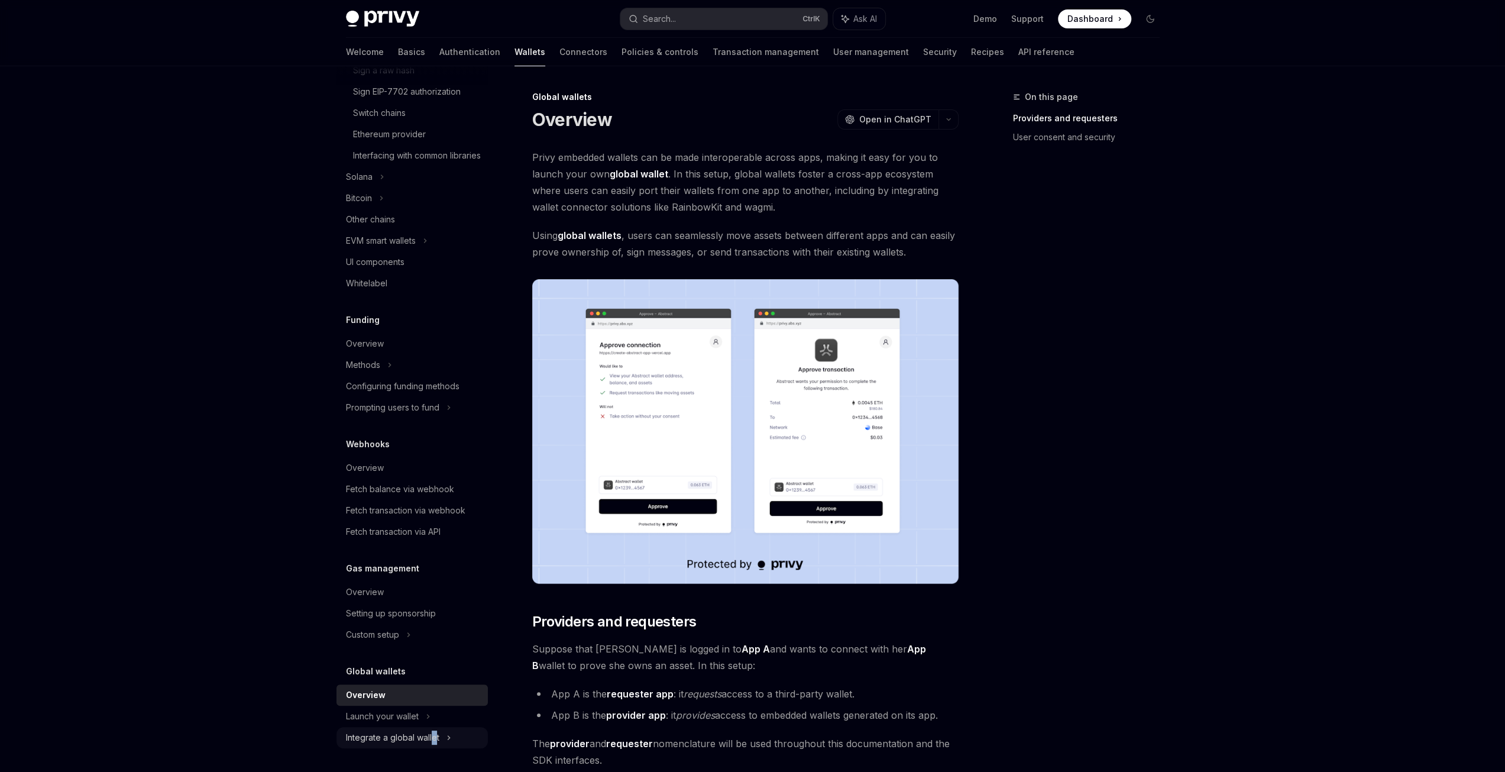
click at [434, 735] on div "Integrate a global wallet" at bounding box center [392, 737] width 93 height 14
type textarea "*"
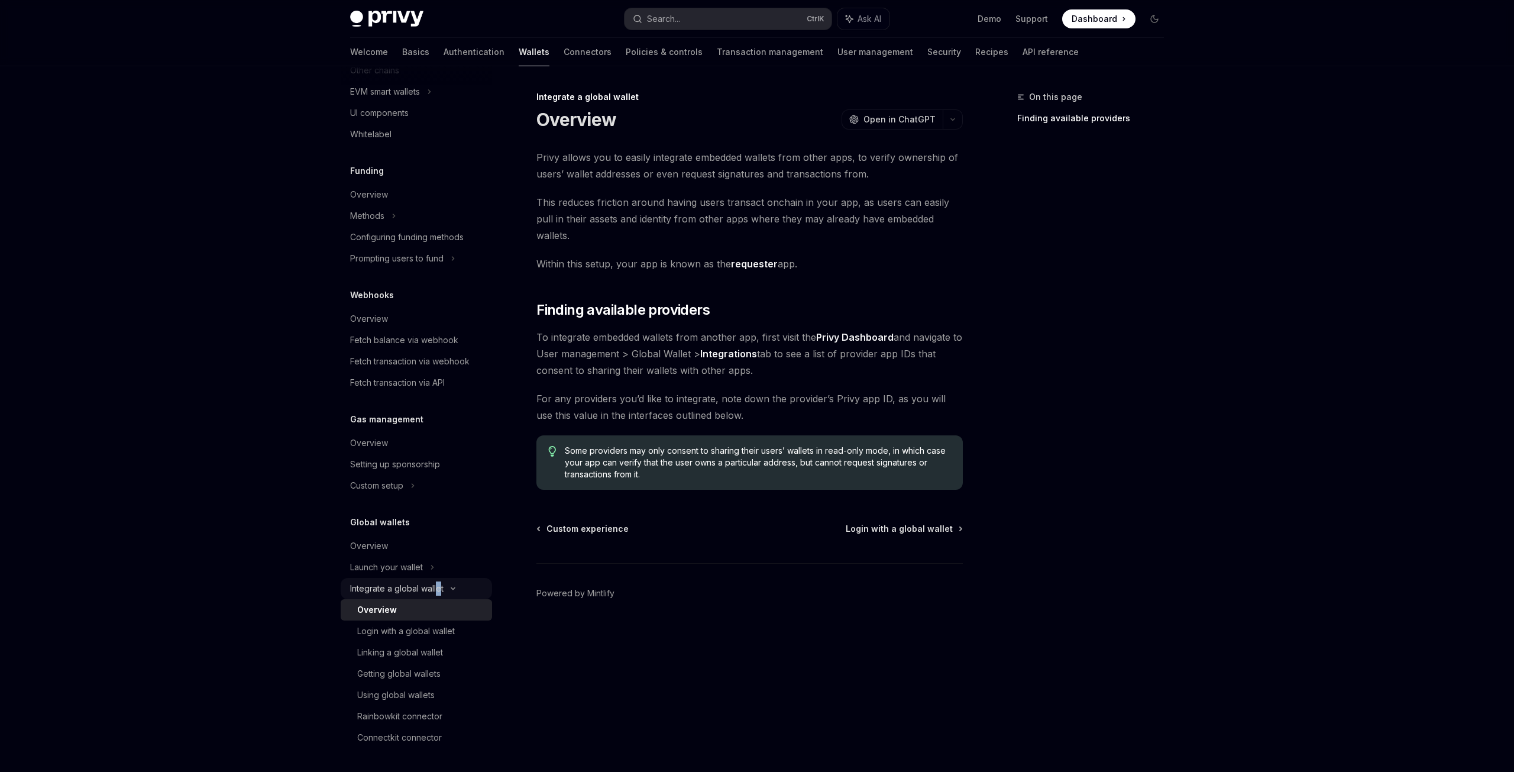
scroll to position [641, 0]
click at [797, 669] on div "Integrate a global wallet Overview OpenAI Open in ChatGPT OpenAI Open in ChatGP…" at bounding box center [638, 431] width 653 height 682
drag, startPoint x: 888, startPoint y: 261, endPoint x: 881, endPoint y: 261, distance: 7.1
click at [881, 261] on div "Privy allows you to easily integrate embedded wallets from other apps, to verif…" at bounding box center [749, 319] width 426 height 341
click at [819, 341] on span "To integrate embedded wallets from another app, first visit the Privy Dashboard…" at bounding box center [749, 354] width 426 height 50
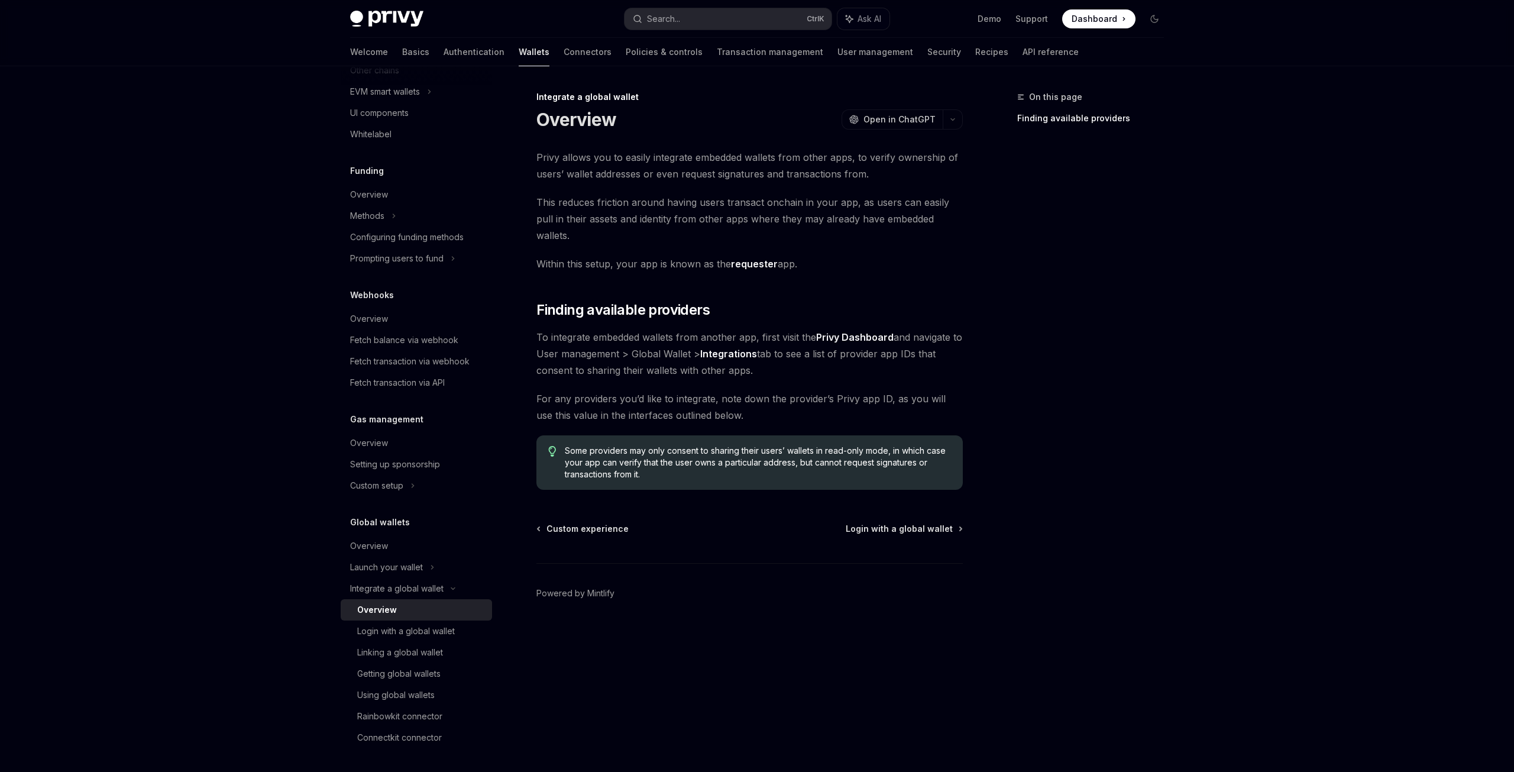
click at [822, 354] on span "To integrate embedded wallets from another app, first visit the Privy Dashboard…" at bounding box center [749, 354] width 426 height 50
click at [817, 372] on div "Privy allows you to easily integrate embedded wallets from other apps, to verif…" at bounding box center [749, 319] width 426 height 341
click at [801, 396] on span "For any providers you’d like to integrate, note down the provider’s Privy app I…" at bounding box center [749, 406] width 426 height 33
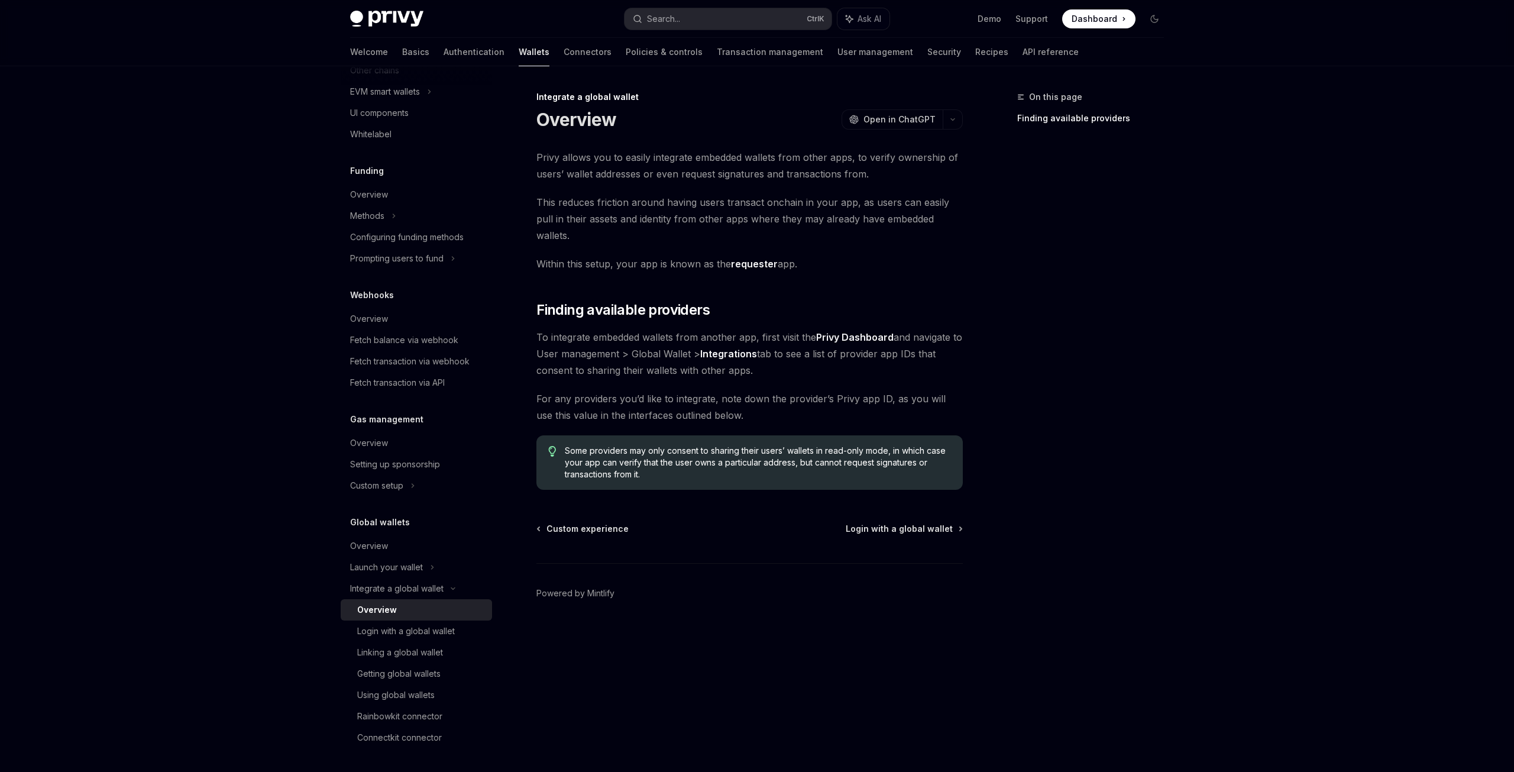
click at [1044, 268] on div "On this page Finding available providers" at bounding box center [1084, 431] width 180 height 682
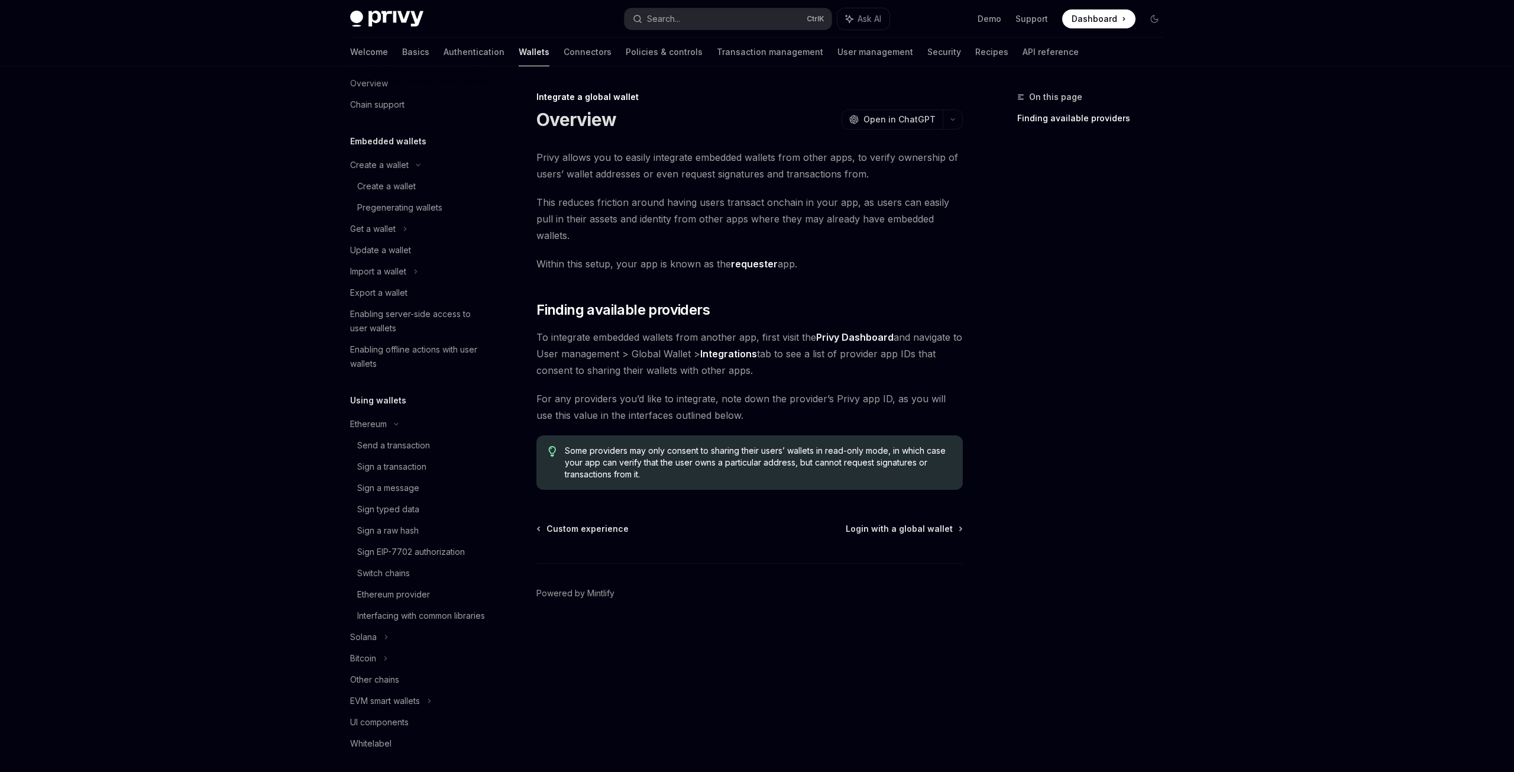
scroll to position [0, 0]
click at [391, 442] on icon at bounding box center [396, 442] width 14 height 5
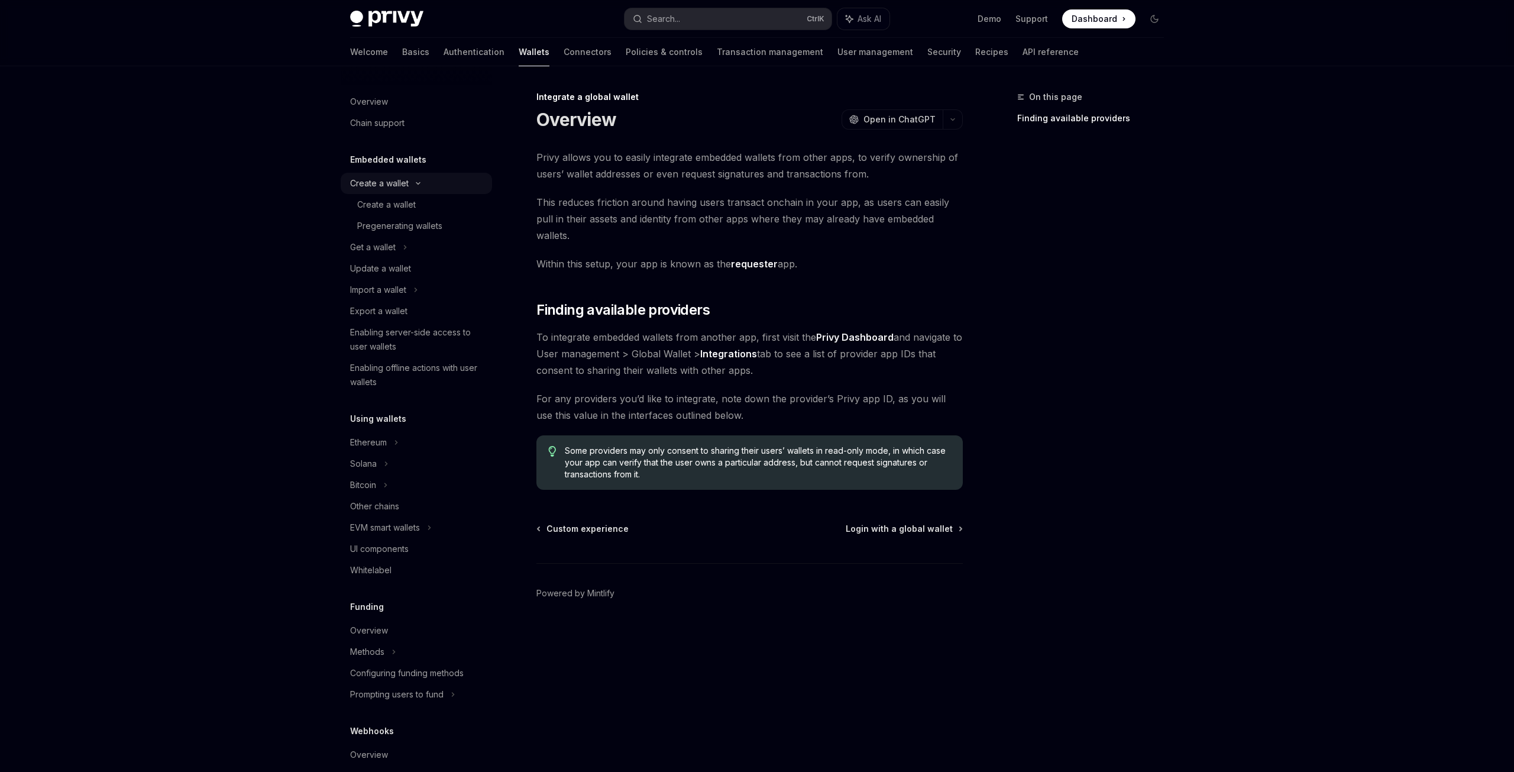
click at [421, 182] on icon at bounding box center [418, 183] width 14 height 5
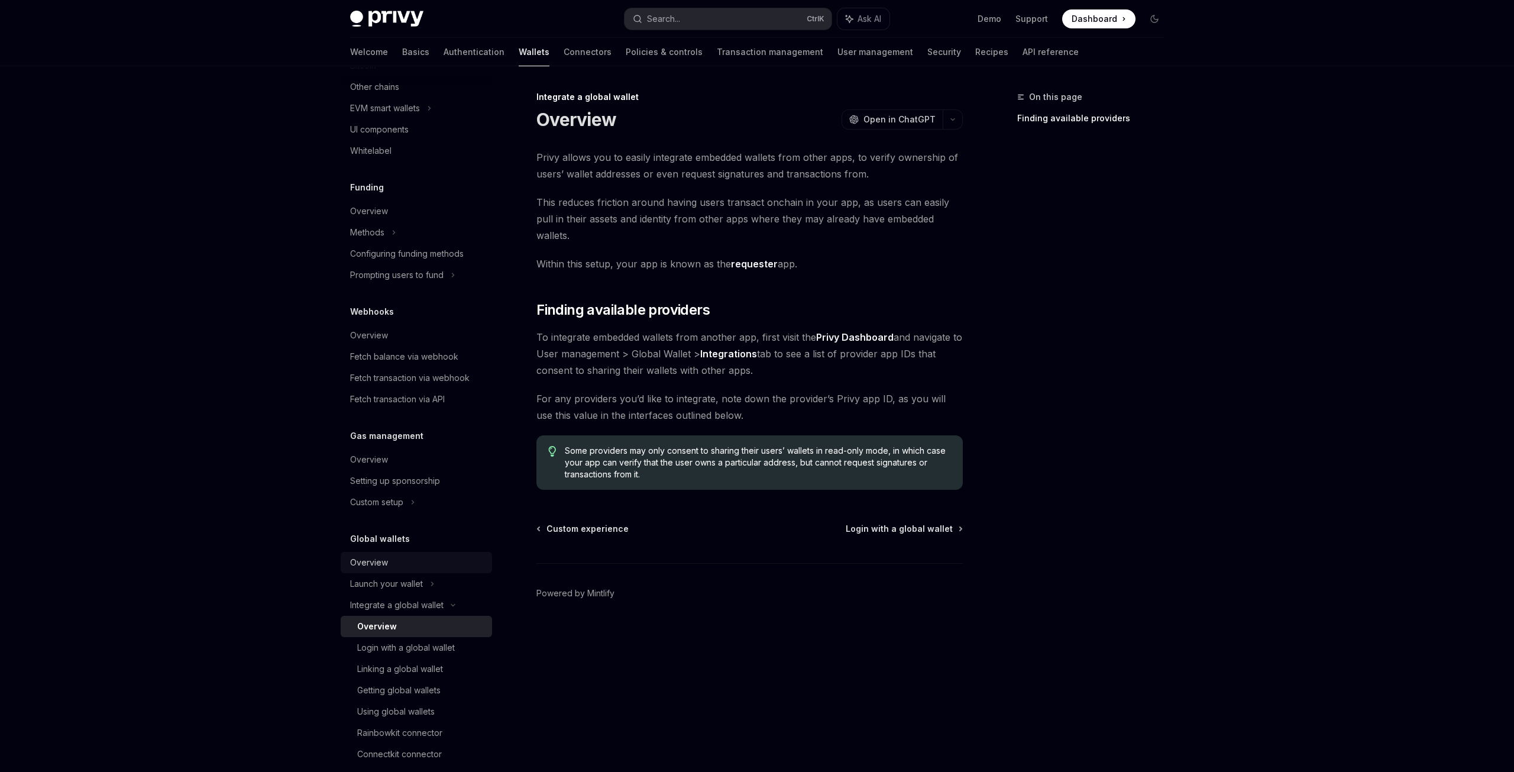
scroll to position [393, 0]
